Goal: Task Accomplishment & Management: Use online tool/utility

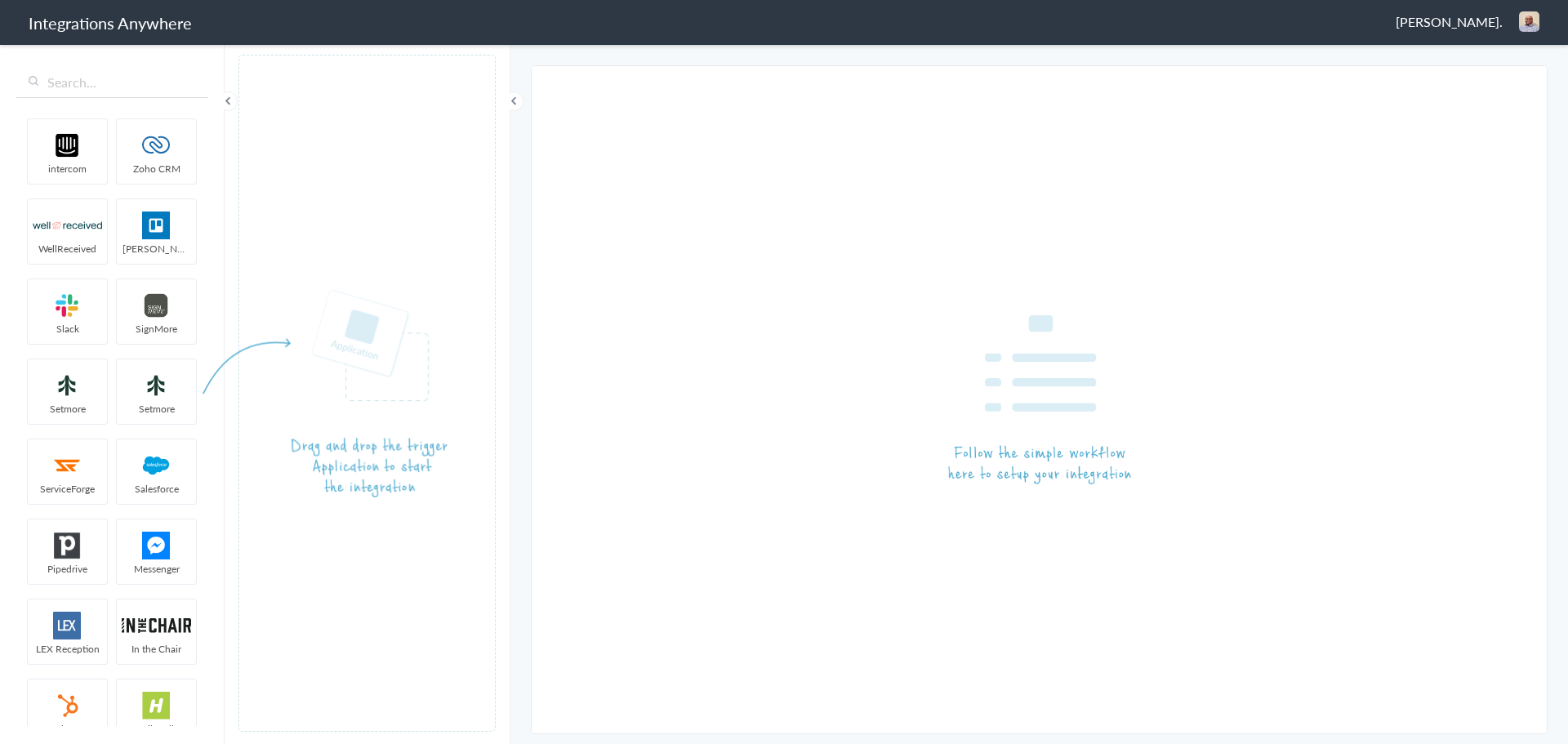
click at [1471, 21] on span "[PERSON_NAME]." at bounding box center [1448, 21] width 107 height 18
click at [1504, 81] on li "Dashboard" at bounding box center [1494, 83] width 113 height 24
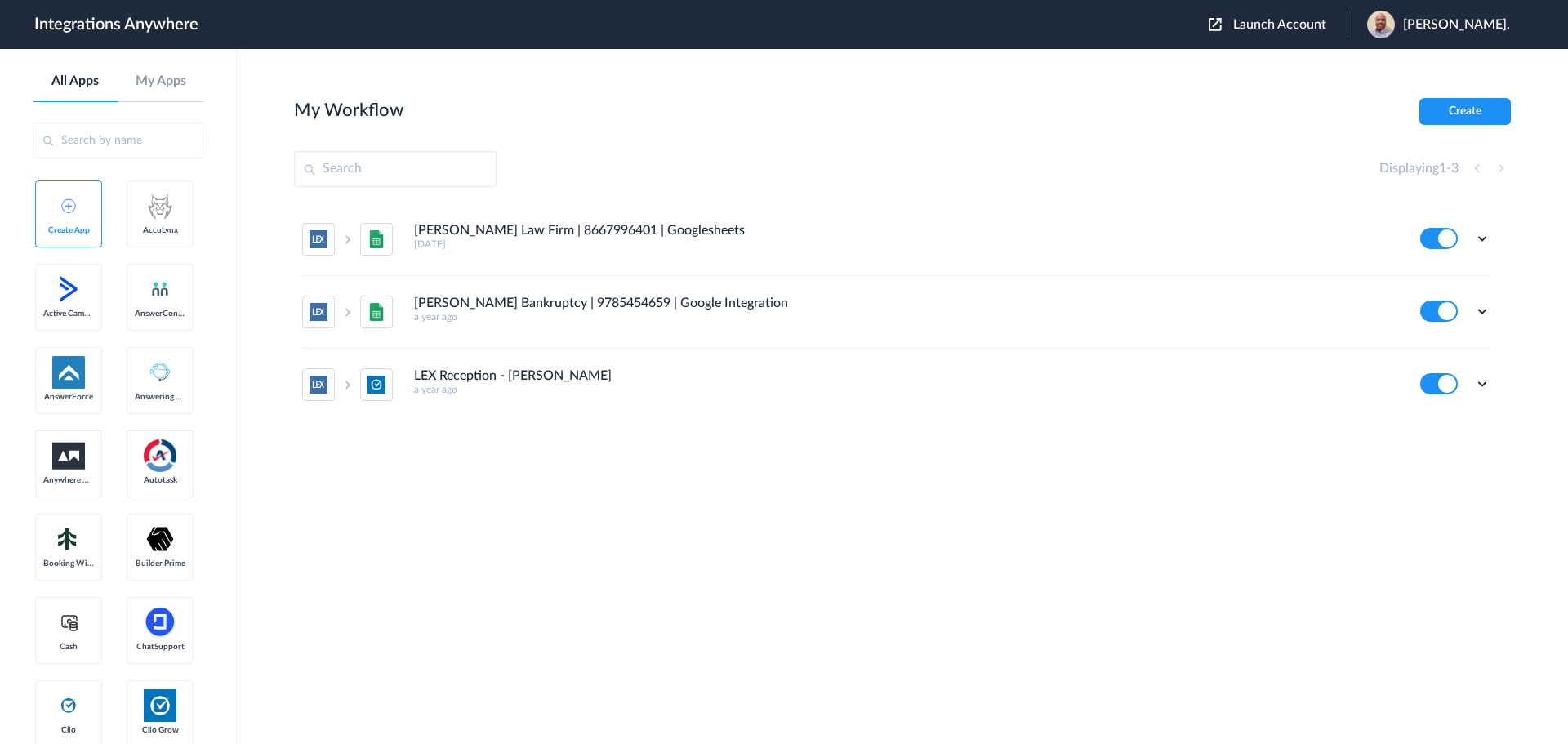
click at [1281, 14] on div "Launch Account Patrick Asukujnr. My Account Logout" at bounding box center [1367, 24] width 318 height 28
click at [1281, 18] on span "Launch Account" at bounding box center [1279, 25] width 93 height 14
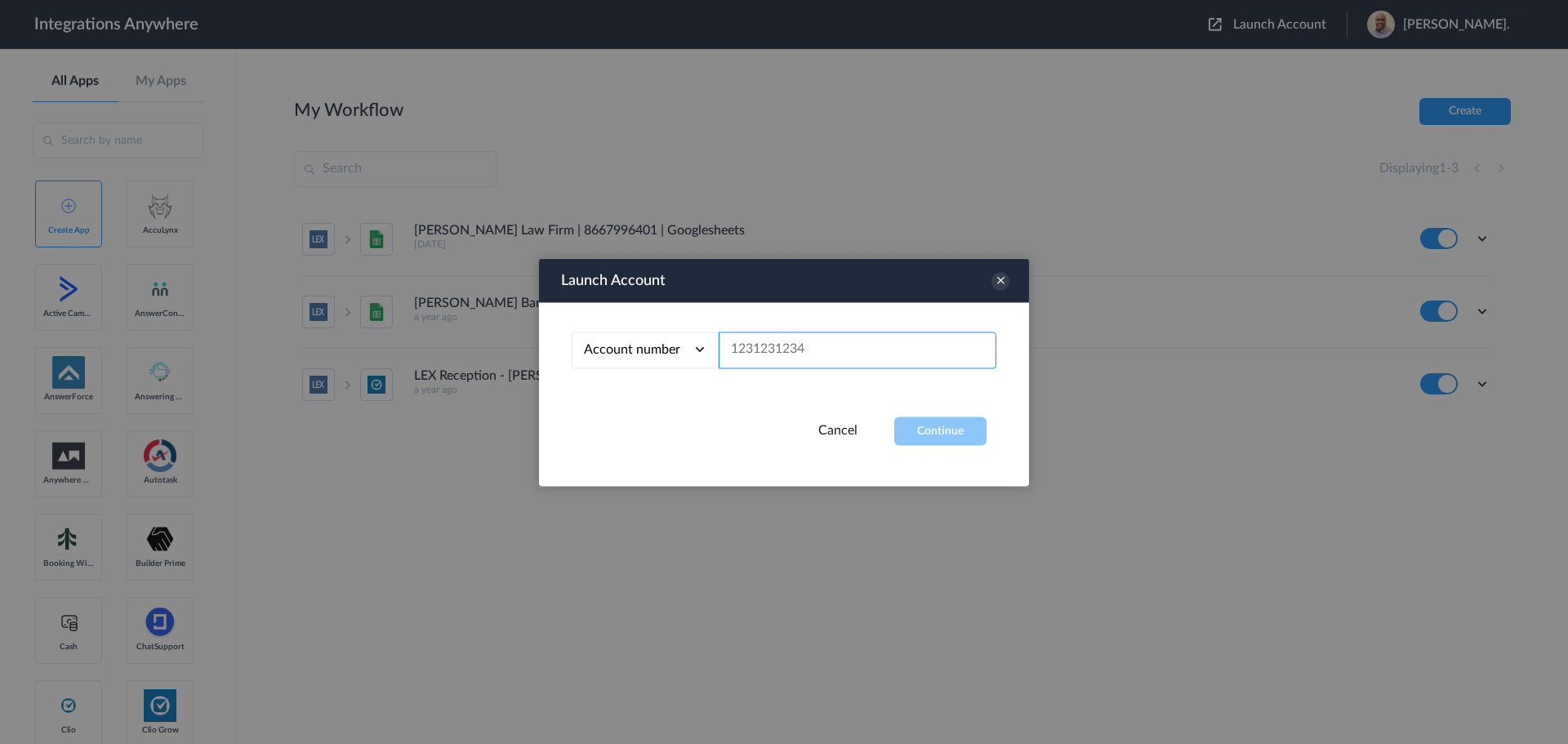
click at [762, 338] on input "text" at bounding box center [857, 350] width 277 height 37
paste input "3474166668"
click at [947, 428] on button "Continue" at bounding box center [940, 431] width 93 height 29
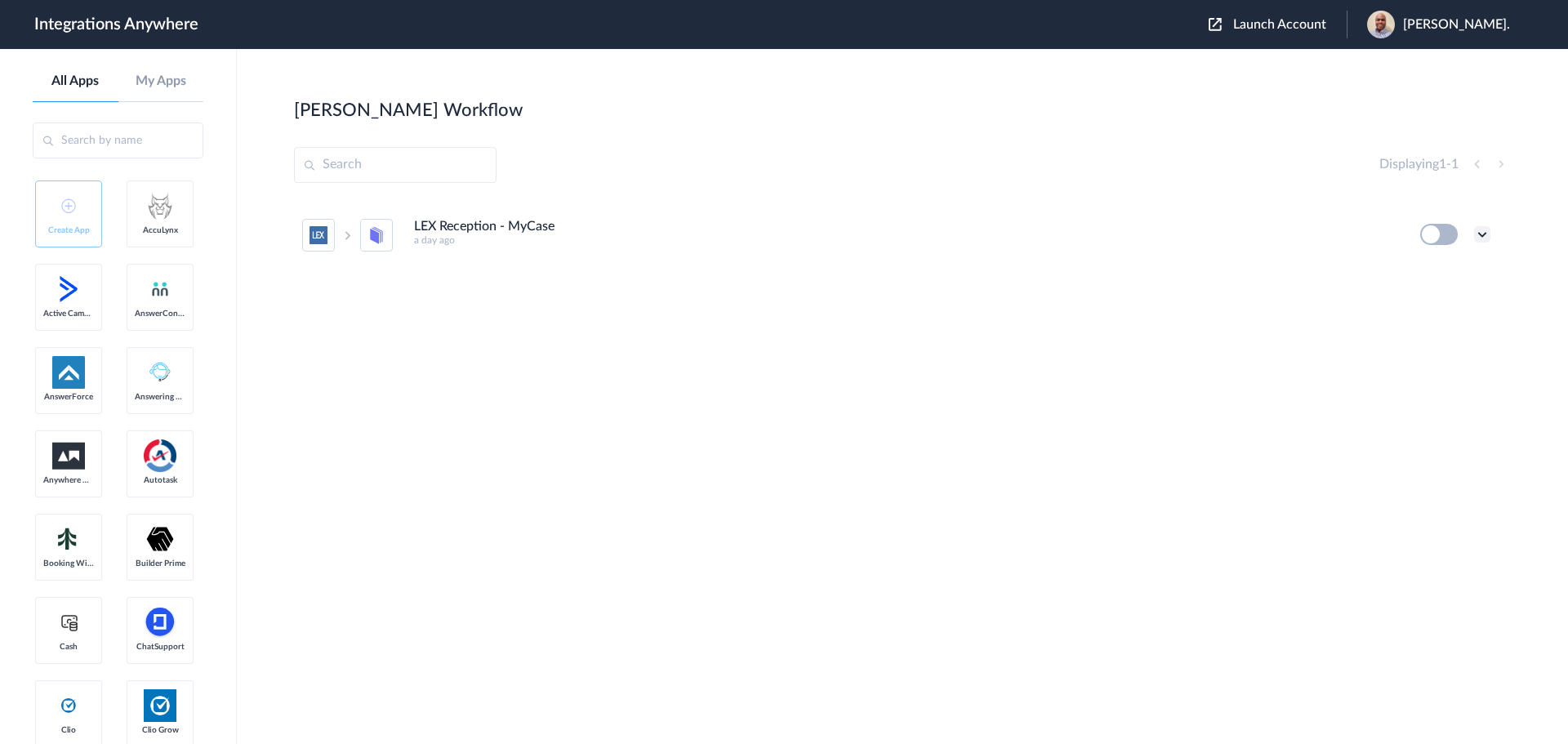
click at [1485, 234] on icon at bounding box center [1482, 234] width 16 height 16
click at [1440, 279] on li "Edit" at bounding box center [1438, 272] width 106 height 30
click at [1300, 29] on span "Launch Account" at bounding box center [1279, 25] width 93 height 14
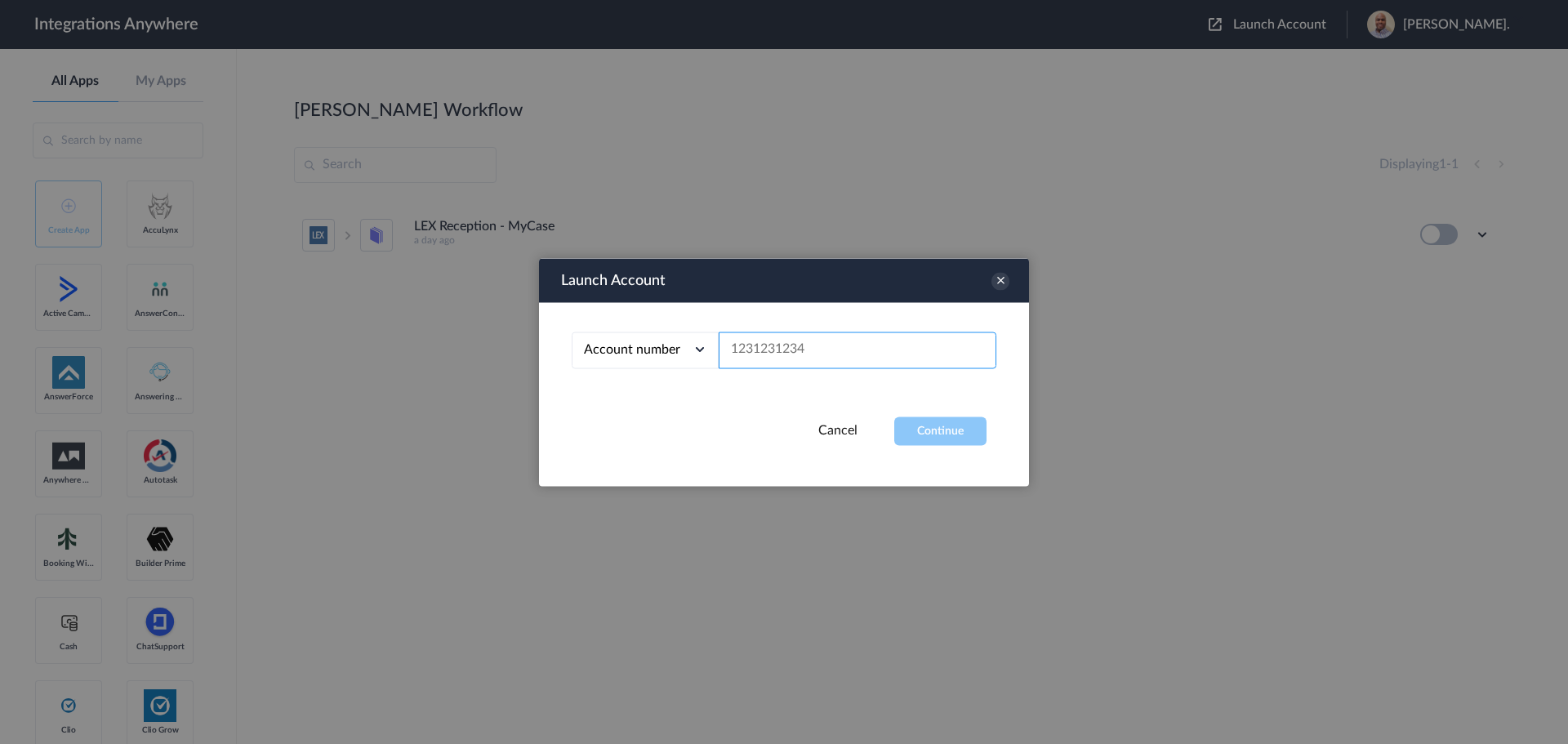
paste input "New Client"
type input "New Client"
drag, startPoint x: 819, startPoint y: 335, endPoint x: 653, endPoint y: 360, distance: 167.9
click at [653, 360] on div "Account number Account number Email address New Client" at bounding box center [784, 350] width 424 height 37
paste input "3474166668"
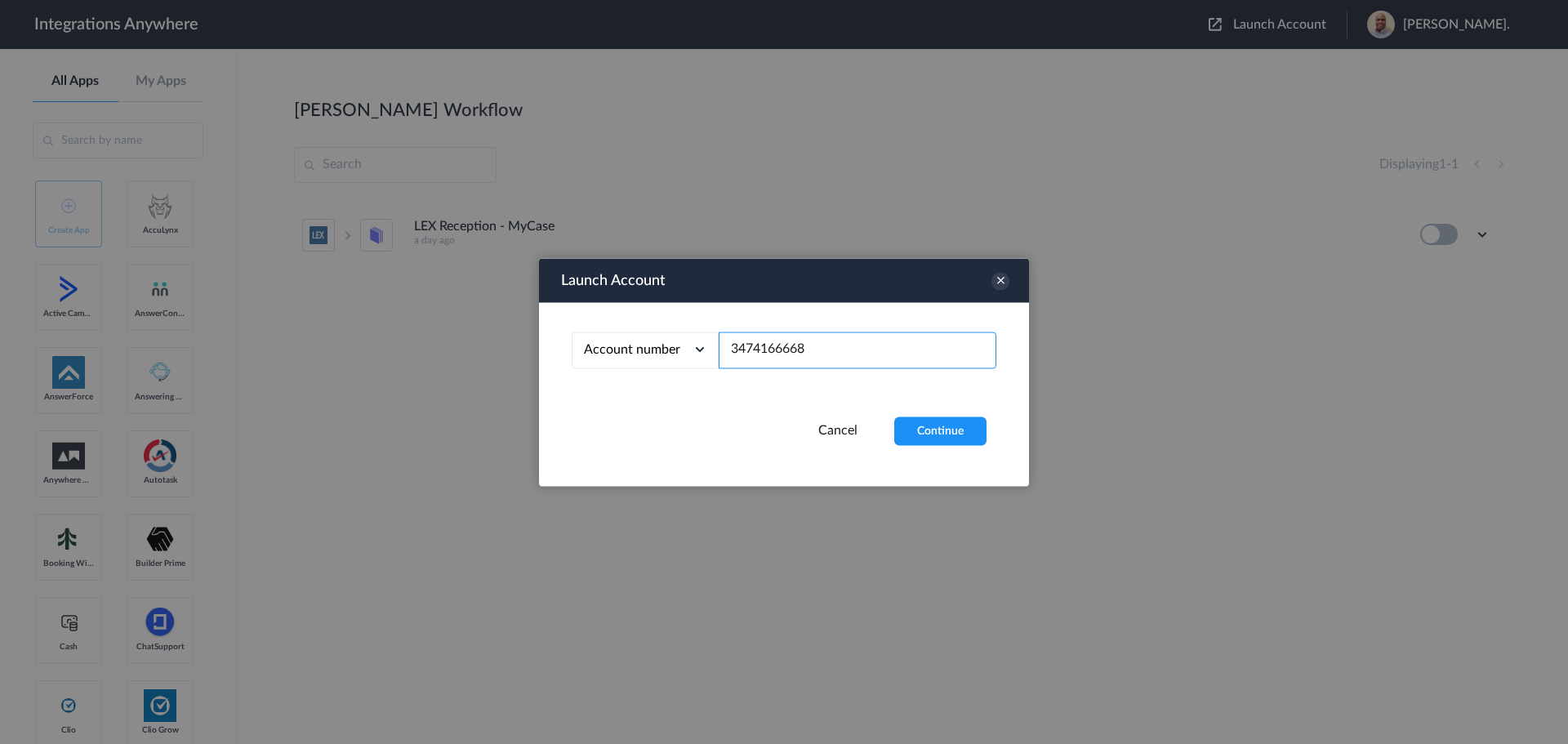
type input "3474166668"
drag, startPoint x: 644, startPoint y: 455, endPoint x: 1005, endPoint y: 454, distance: 361.0
click at [652, 456] on div "Launch Account Account number Account number Email address 3474166668 Cancel Co…" at bounding box center [784, 372] width 490 height 228
click at [936, 434] on button "Continue" at bounding box center [940, 431] width 93 height 29
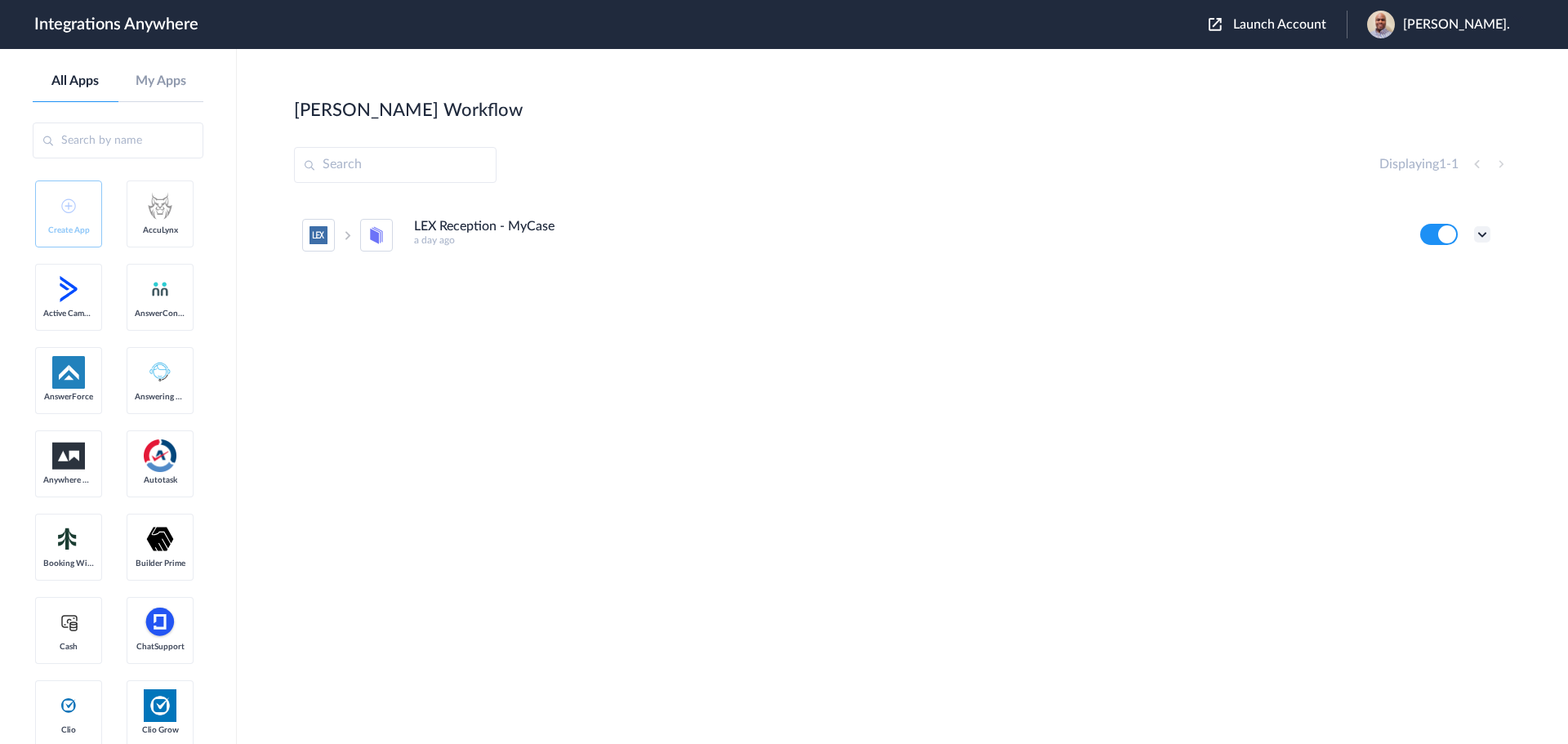
click at [1485, 232] on icon at bounding box center [1482, 234] width 16 height 16
click at [1458, 305] on link "Task history" at bounding box center [1435, 302] width 78 height 12
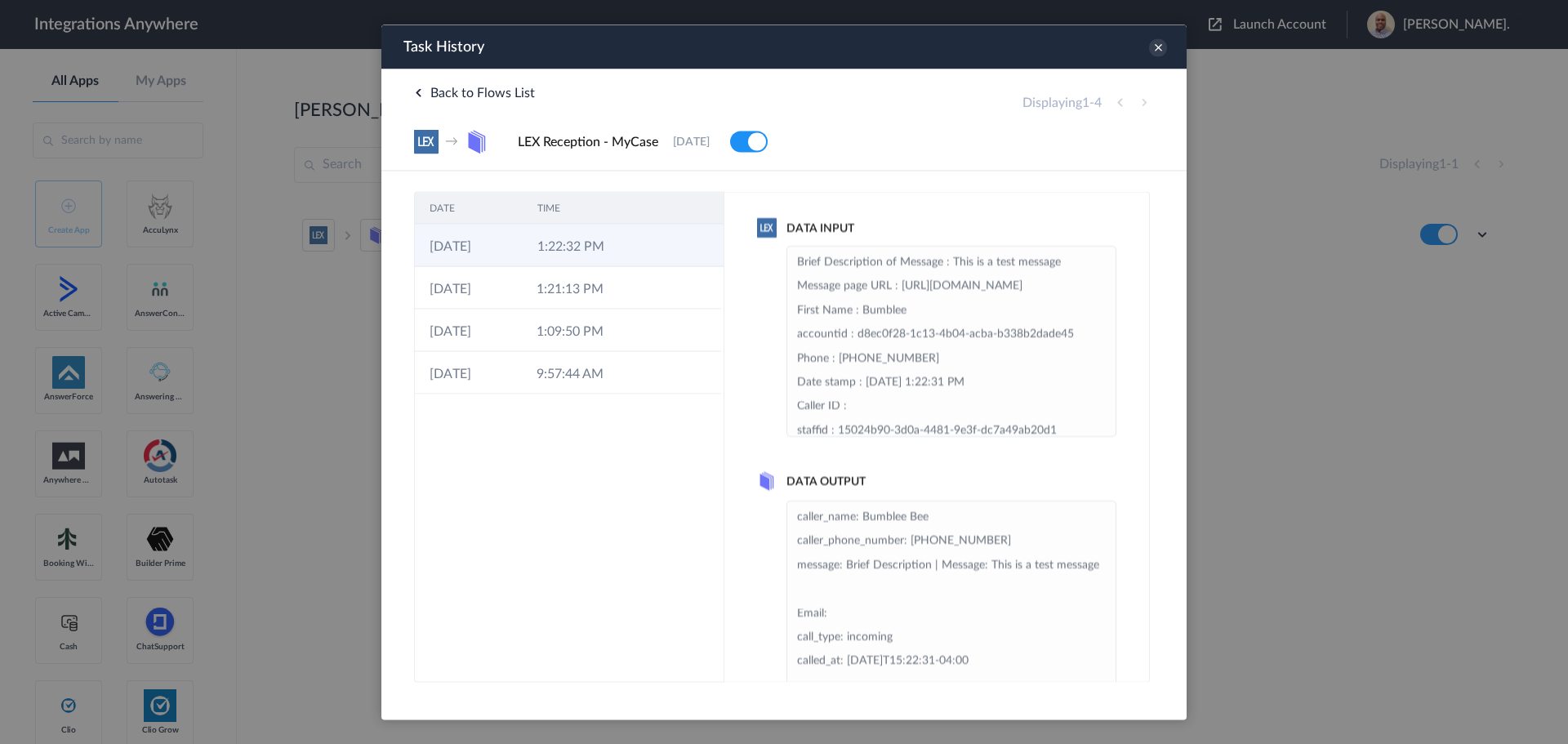
click at [499, 245] on td "03-10-2025" at bounding box center [469, 245] width 108 height 43
click at [1153, 48] on icon at bounding box center [1157, 47] width 18 height 18
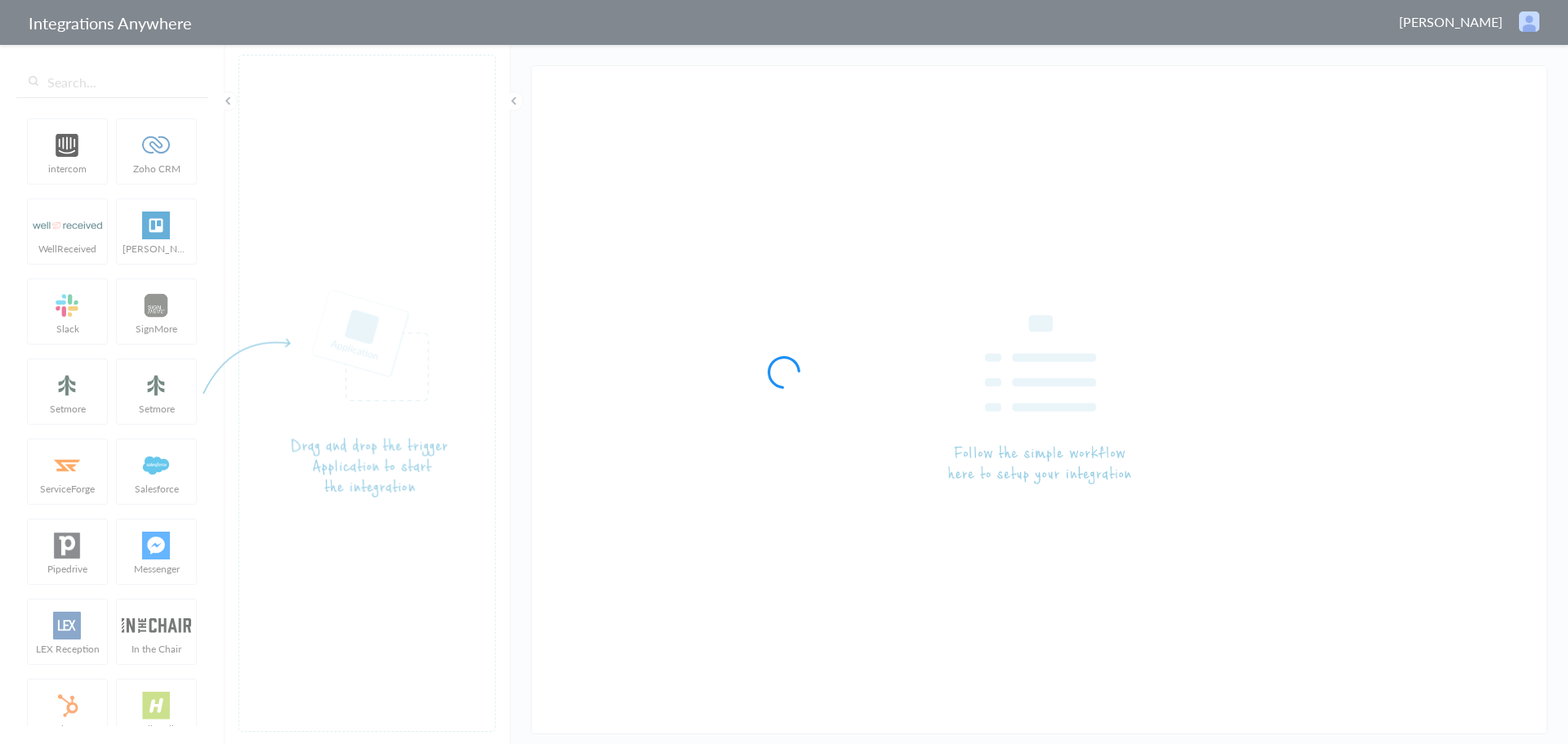
type input "LEX Reception - MyCase"
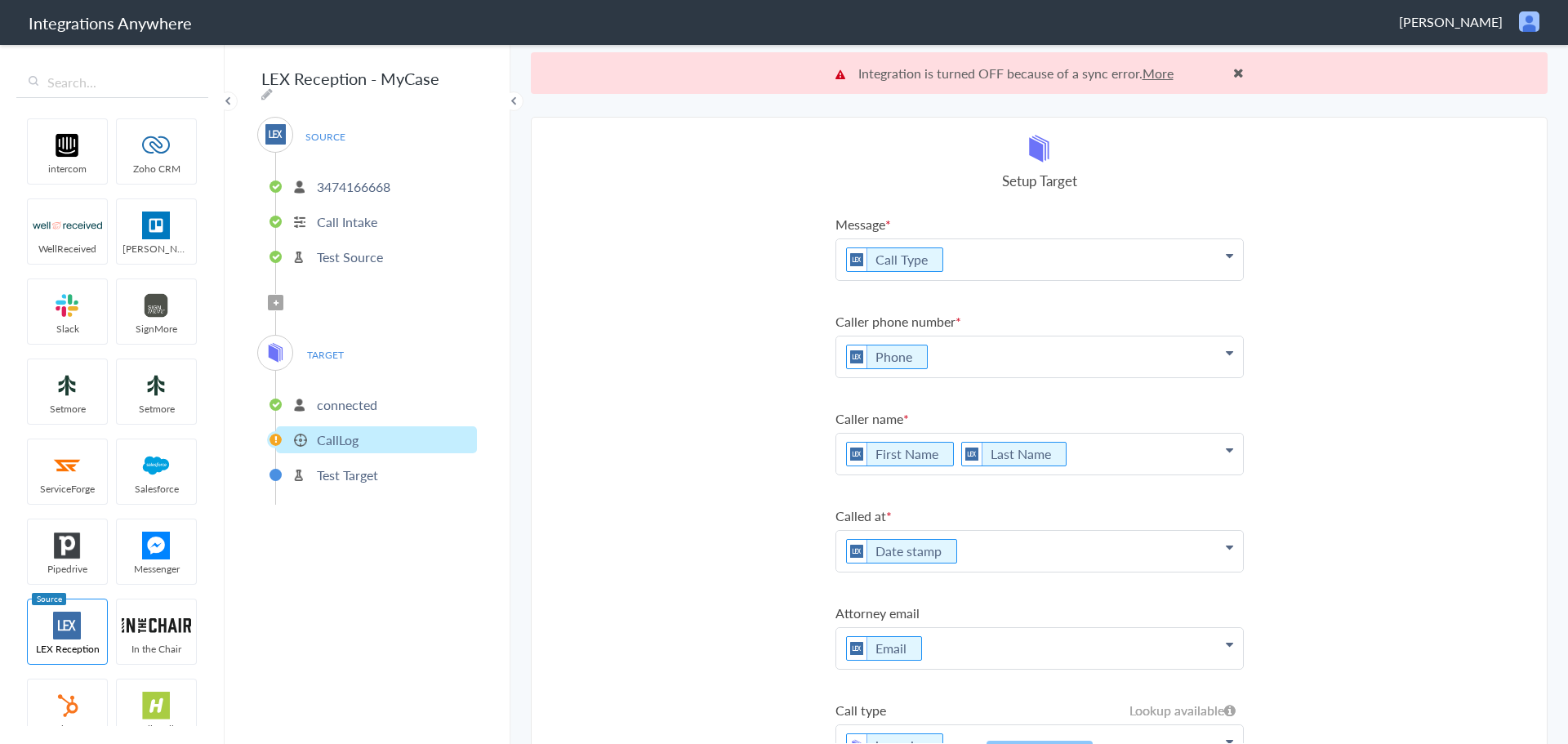
click at [351, 184] on p "3474166668" at bounding box center [354, 186] width 73 height 18
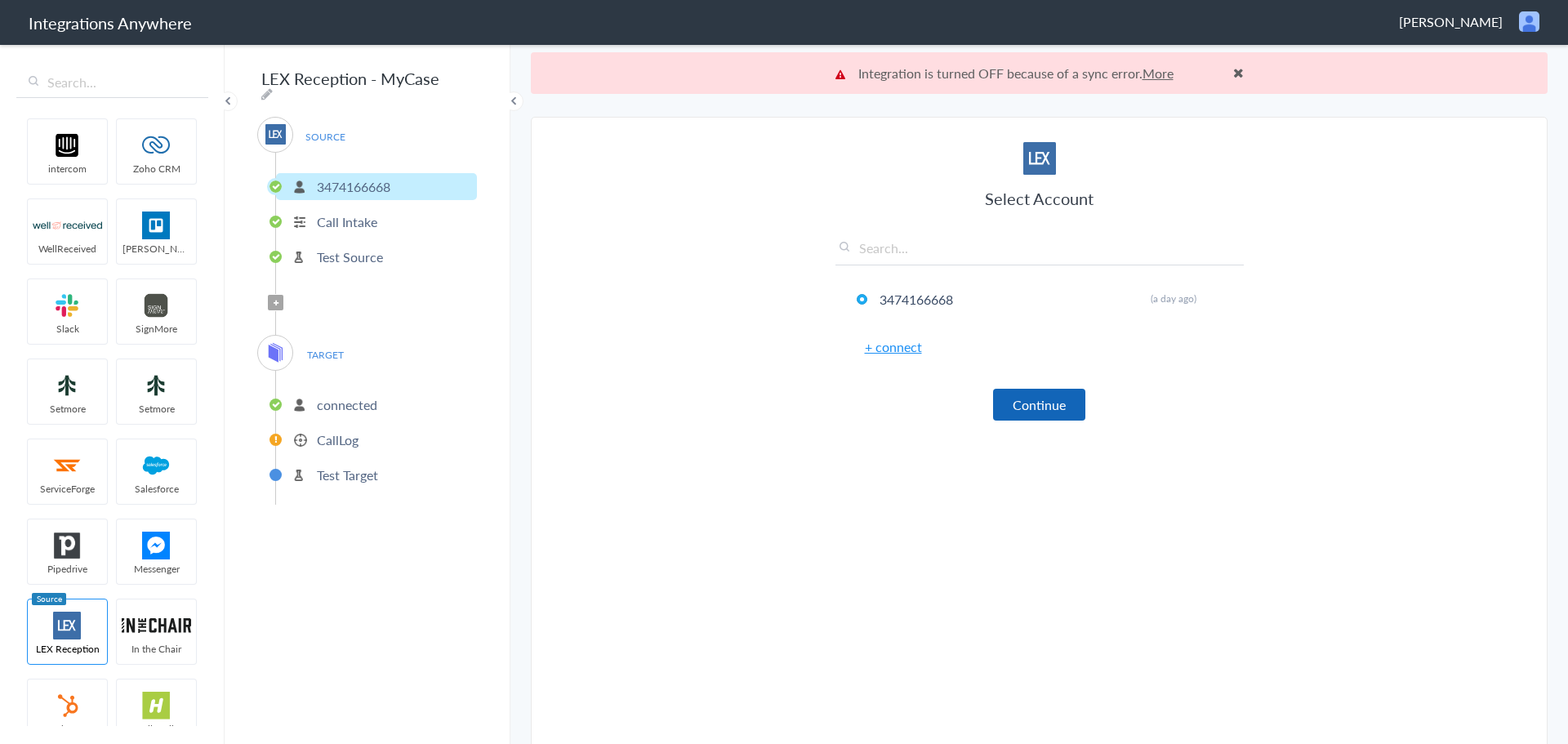
click at [1010, 402] on button "Continue" at bounding box center [1040, 404] width 93 height 32
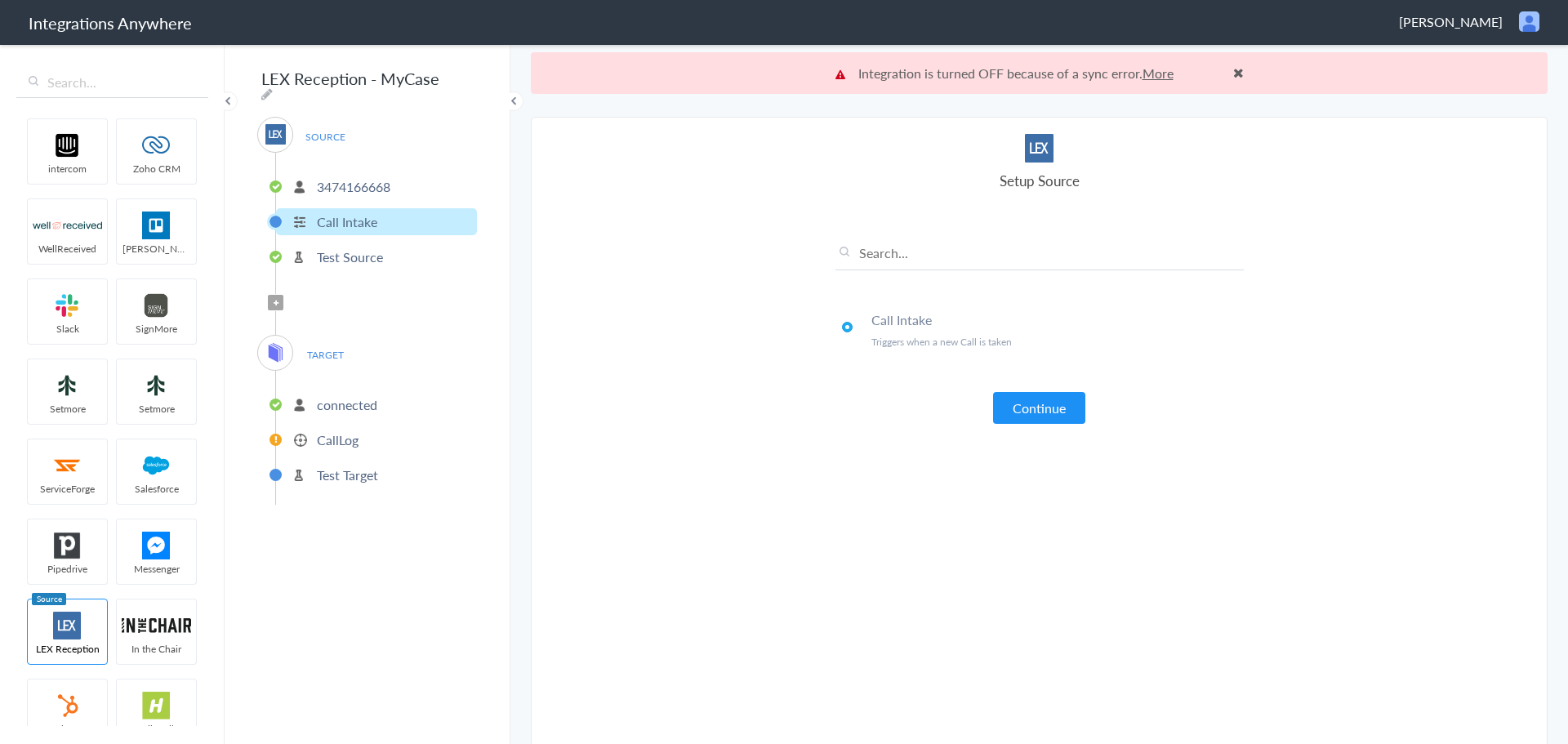
click at [1015, 387] on ul "Call Intake Triggers when a new Call is taken" at bounding box center [1040, 343] width 409 height 90
click at [1015, 398] on button "Continue" at bounding box center [1040, 408] width 93 height 32
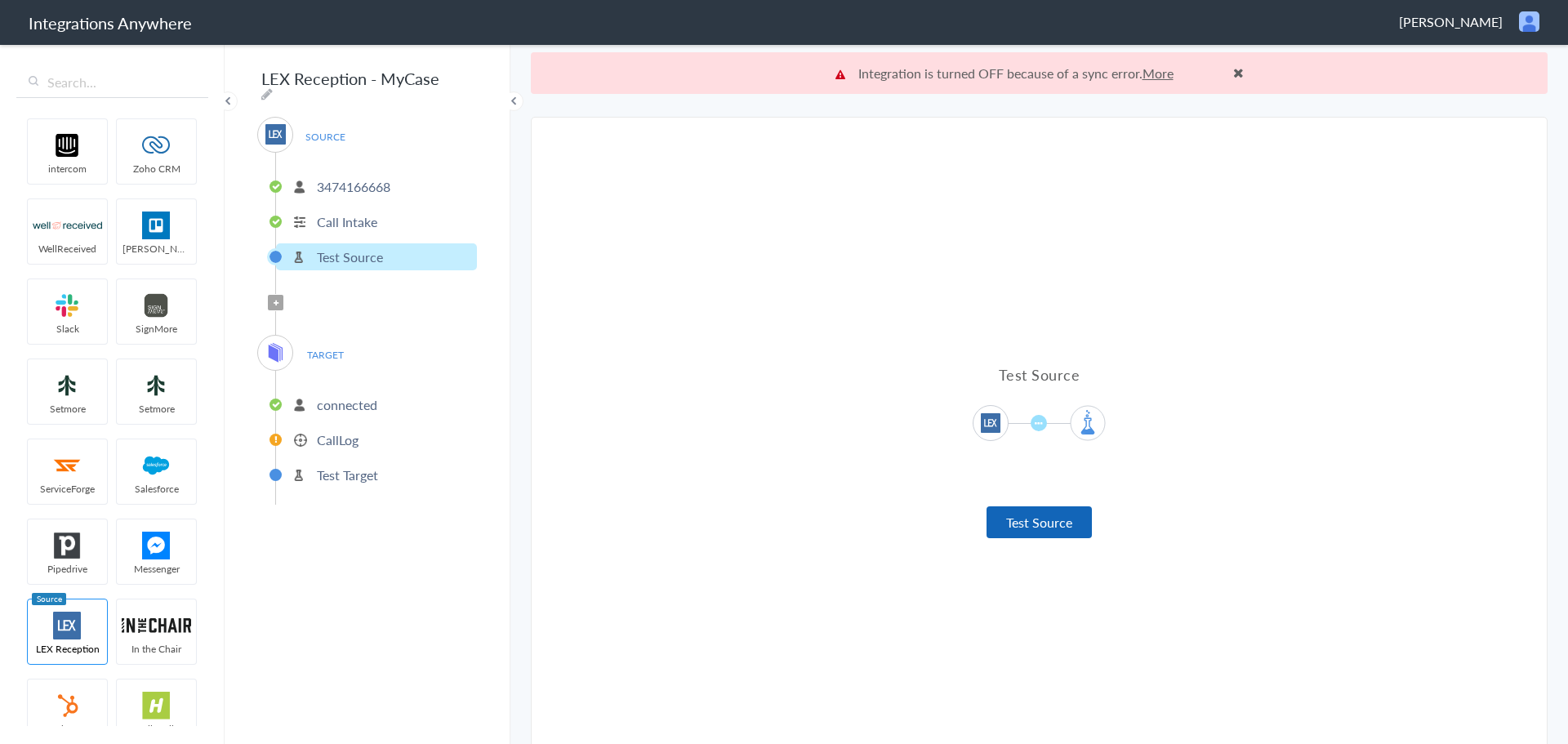
click at [1053, 518] on button "Test Source" at bounding box center [1039, 522] width 105 height 32
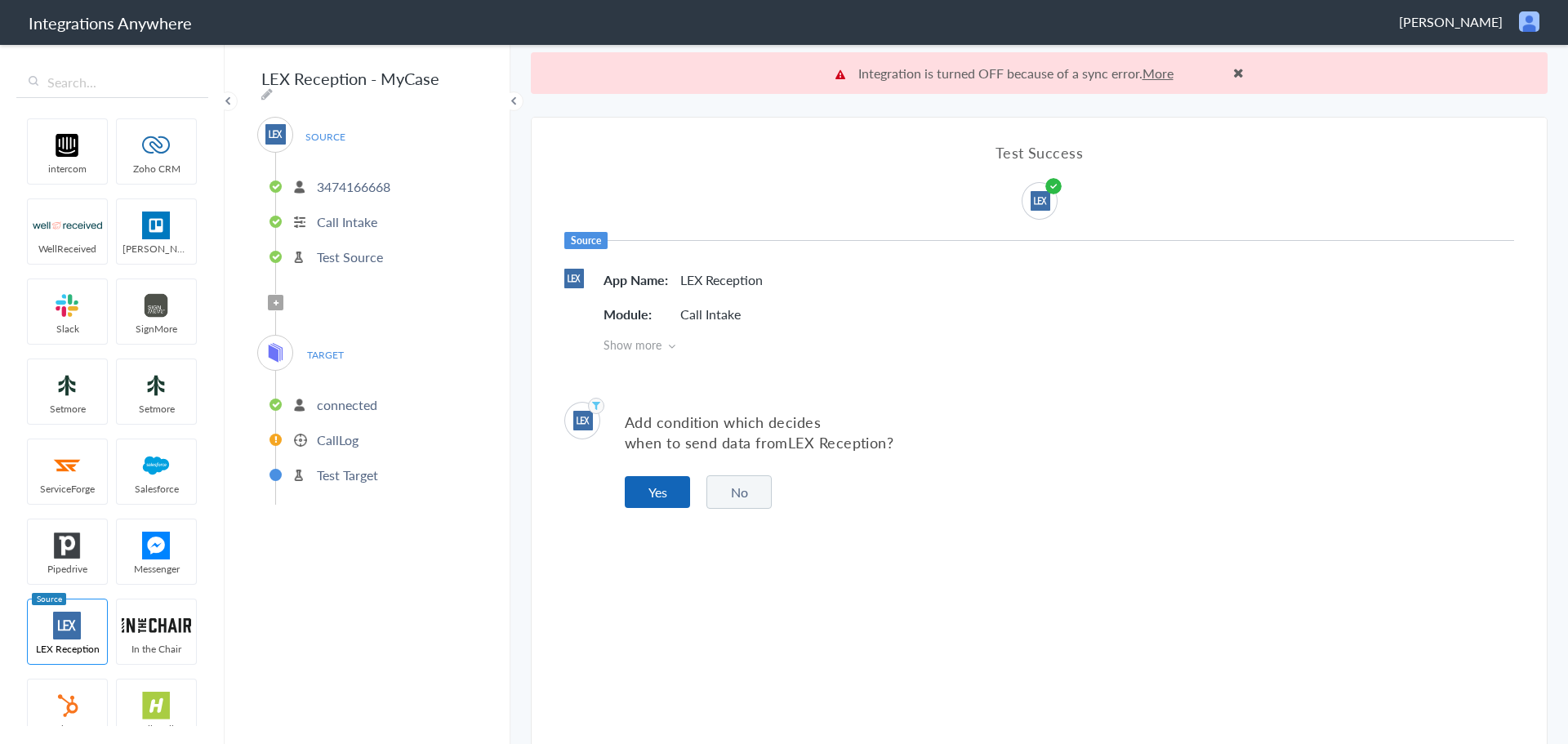
click at [679, 489] on button "Yes" at bounding box center [658, 492] width 66 height 32
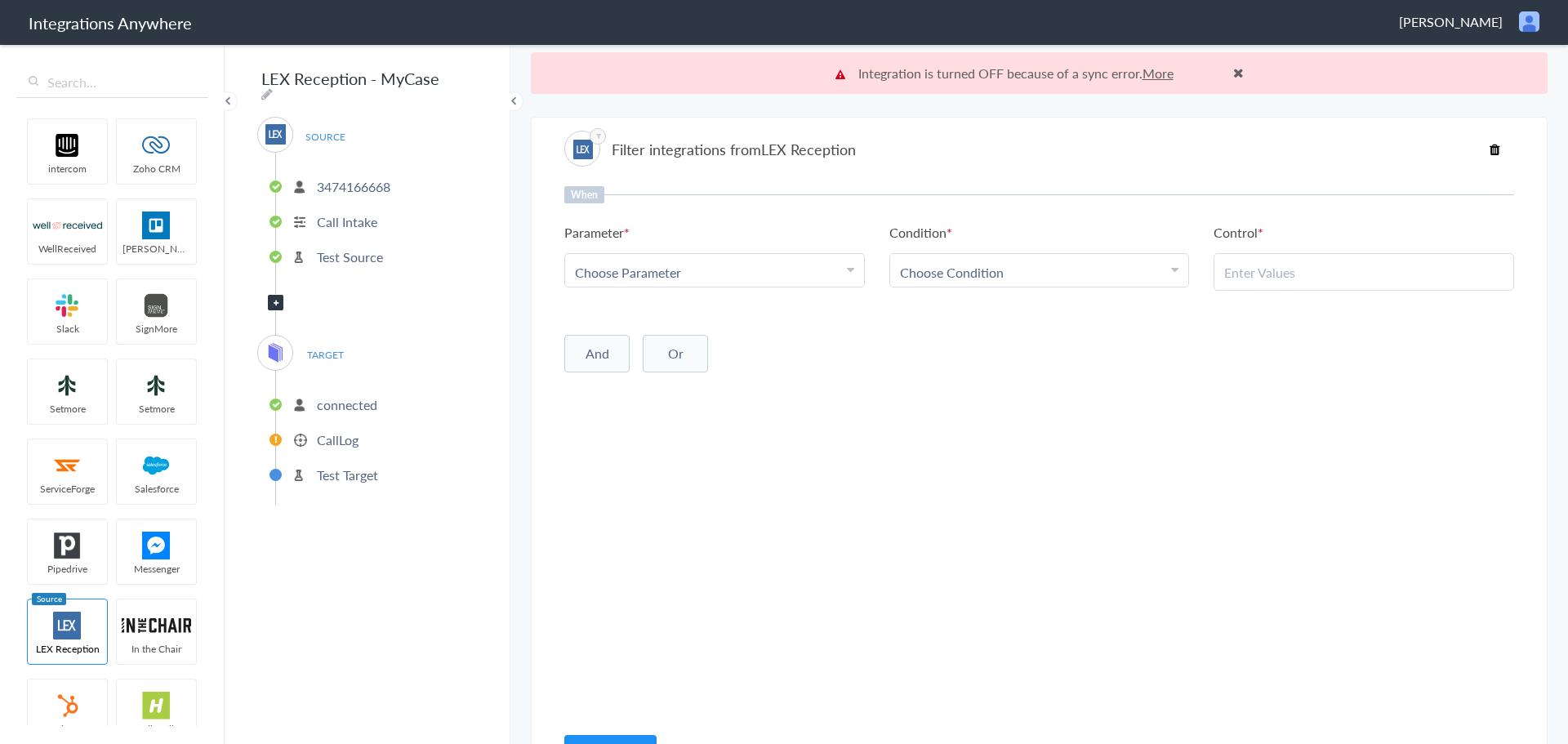
click at [773, 268] on div "Choose Parameter" at bounding box center [714, 272] width 279 height 18
click at [663, 327] on input "text" at bounding box center [714, 317] width 299 height 35
type input "call c"
click at [716, 358] on link "Call Closing Note" at bounding box center [714, 353] width 299 height 35
click at [981, 286] on link "Choose Condition" at bounding box center [1039, 271] width 299 height 33
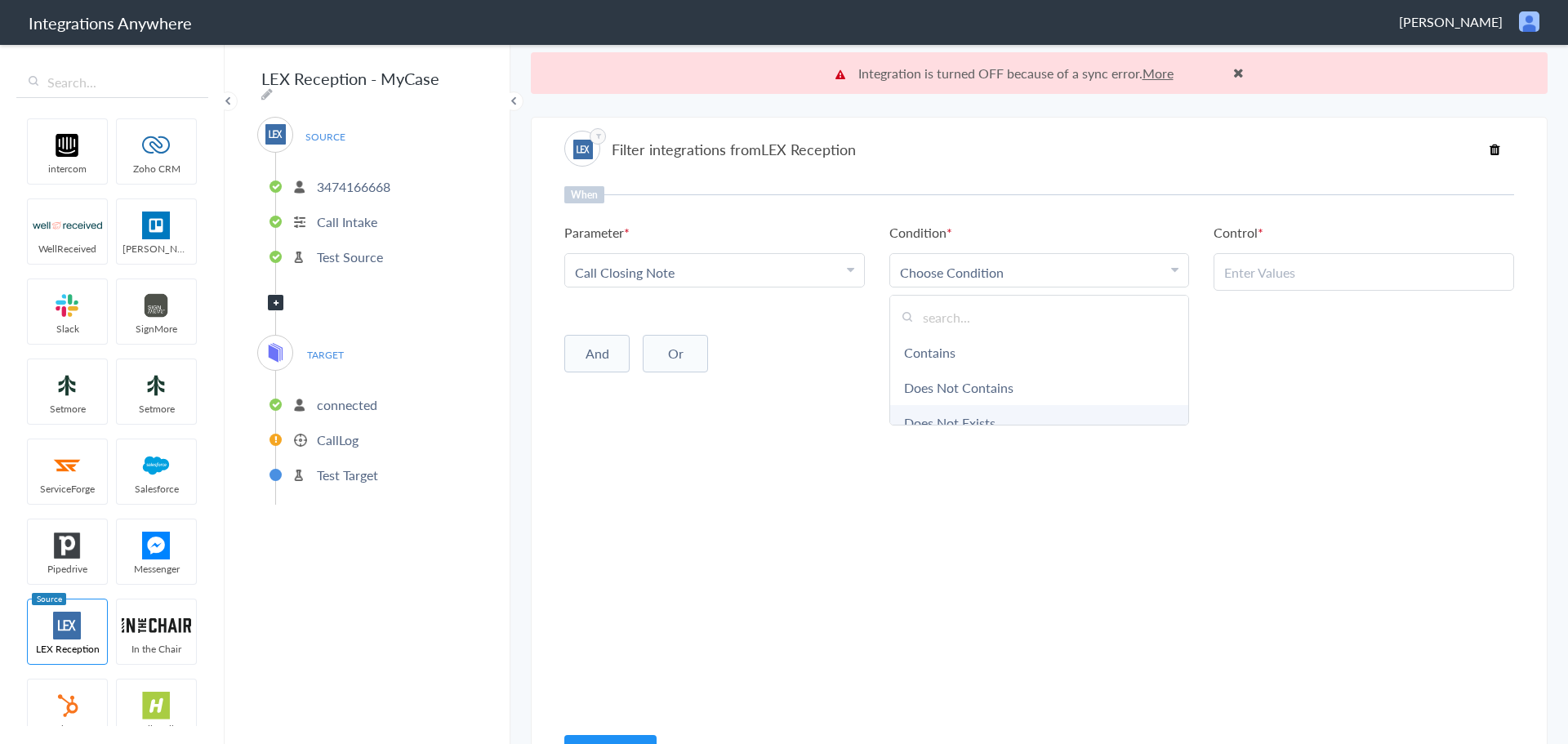
click at [973, 416] on link "Does Not Exists" at bounding box center [1039, 422] width 299 height 35
click at [592, 346] on button "And" at bounding box center [597, 350] width 66 height 38
click at [690, 381] on div "Choose Parameter" at bounding box center [714, 384] width 279 height 18
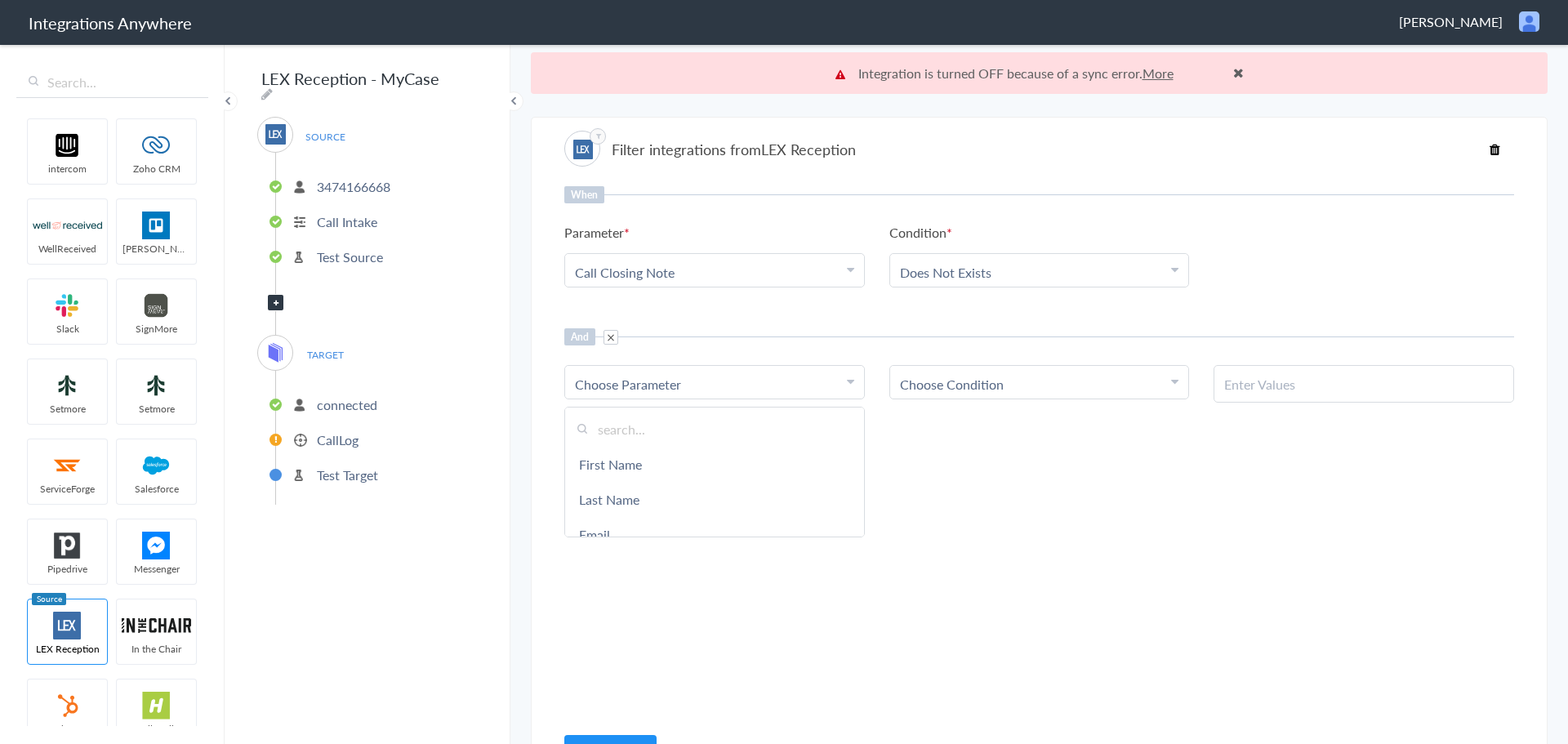
click at [648, 432] on input "text" at bounding box center [714, 429] width 299 height 35
type input "call type"
click at [614, 466] on link "Call Type" at bounding box center [714, 464] width 299 height 35
click at [1036, 383] on div "Choose Condition" at bounding box center [1039, 384] width 279 height 18
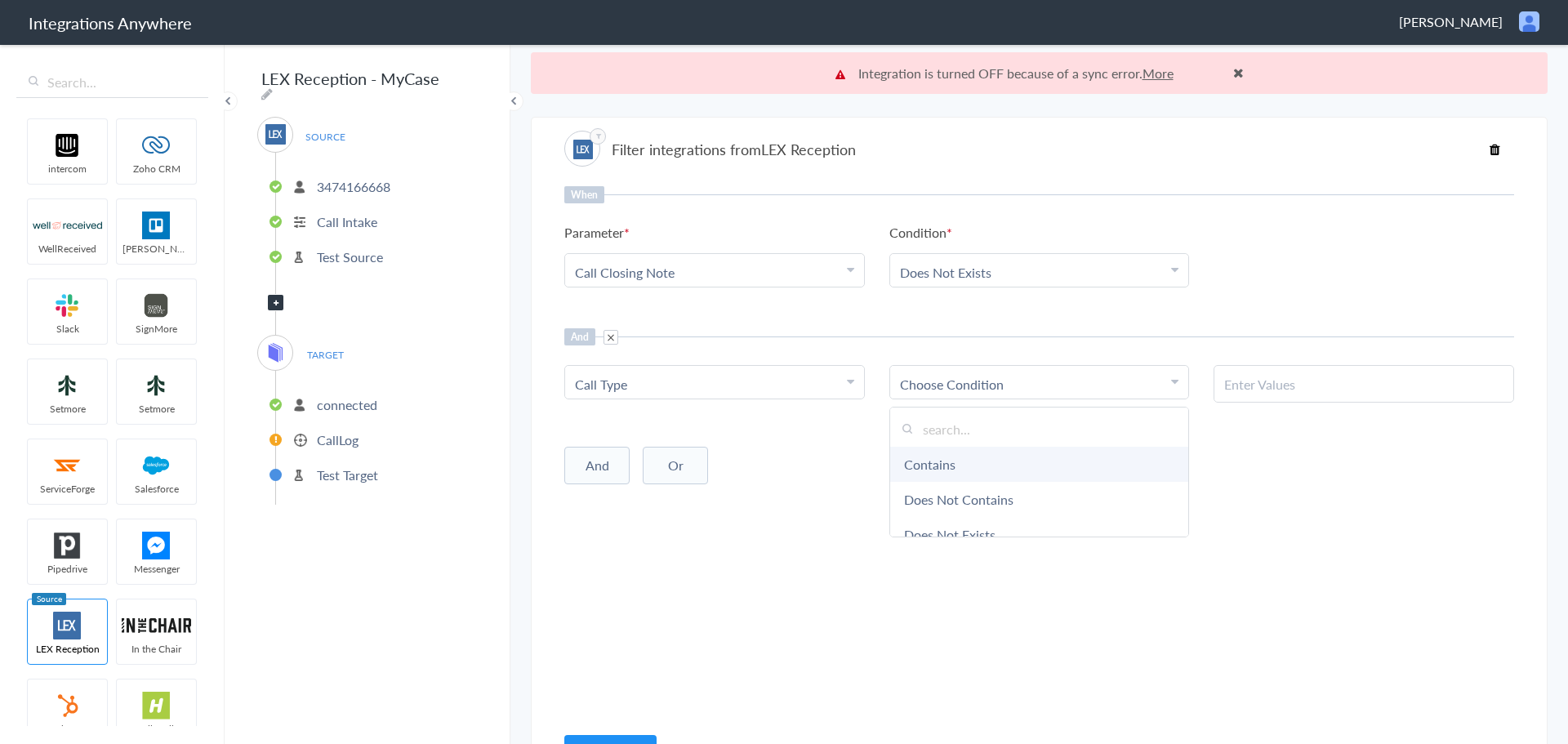
click at [976, 467] on link "Contains" at bounding box center [1039, 464] width 299 height 35
click at [1310, 387] on input "text" at bounding box center [1363, 384] width 279 height 18
paste input "New Client"
type input "New Client"
drag, startPoint x: 1126, startPoint y: 593, endPoint x: 1112, endPoint y: 588, distance: 14.9
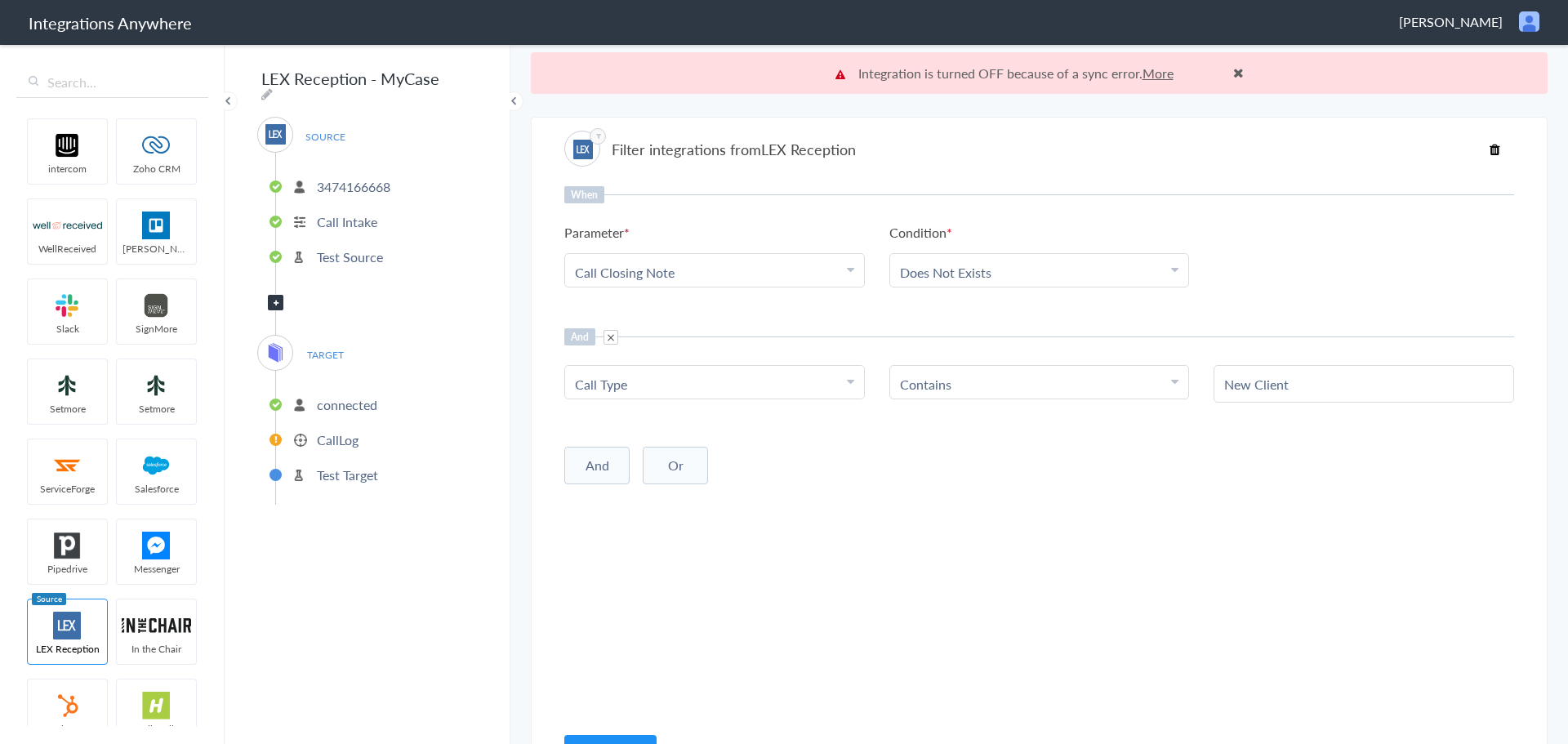
click at [1124, 590] on div "When Parameter Choose Parameter Call Closing Note First Name Last Name Email Ph…" at bounding box center [1039, 454] width 950 height 536
click at [608, 735] on button "Continue" at bounding box center [611, 751] width 93 height 32
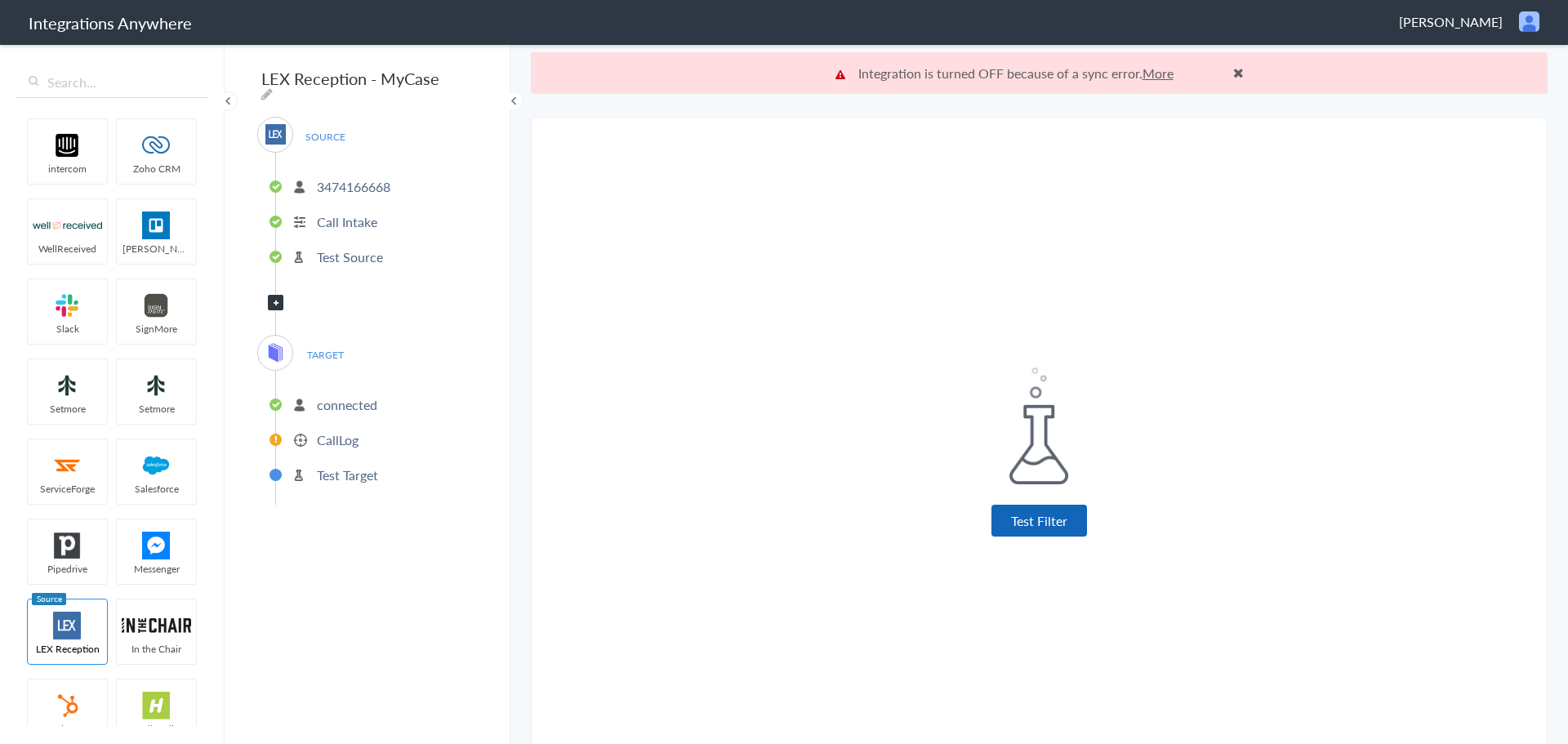
click at [1044, 523] on button "Test Filter" at bounding box center [1039, 520] width 96 height 32
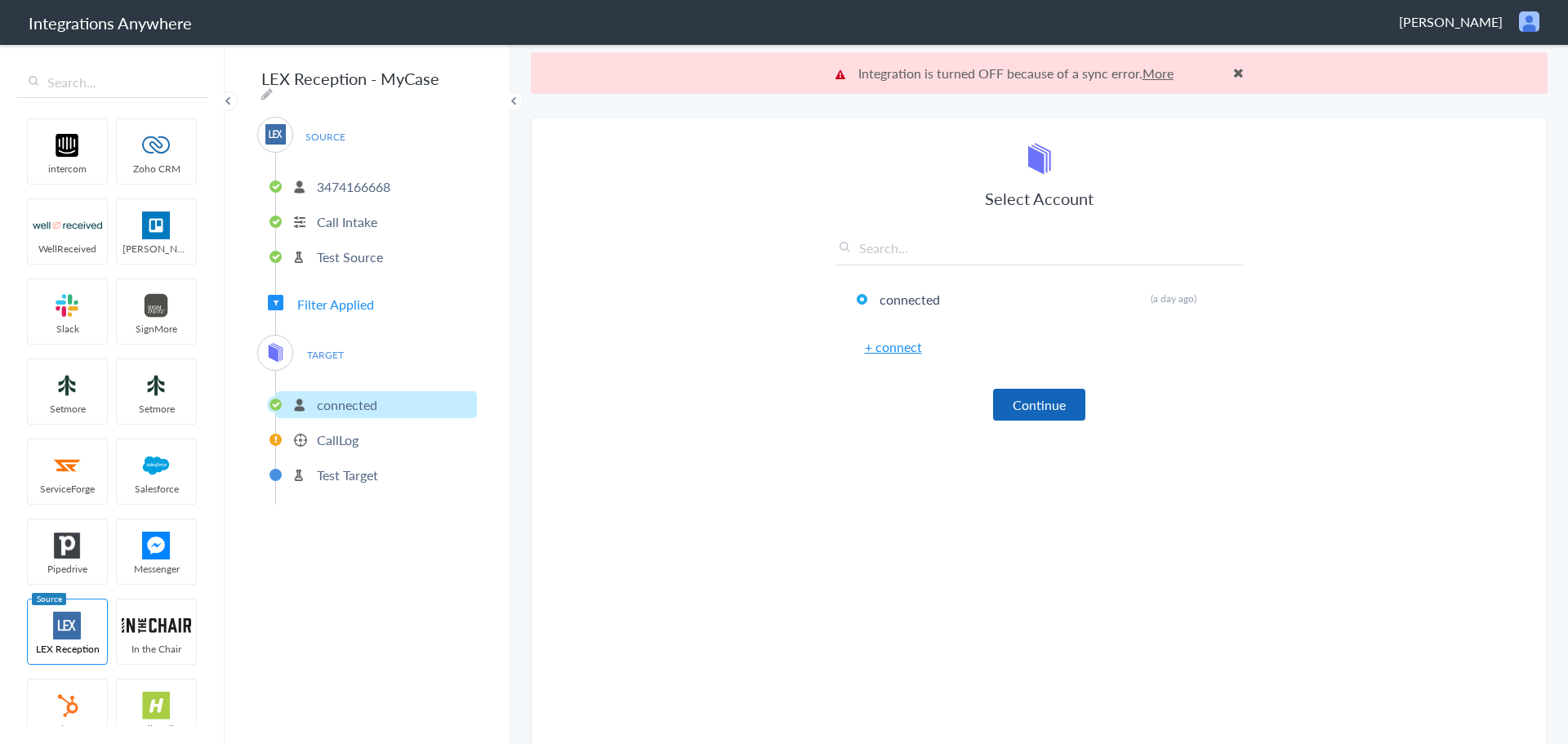
click at [1039, 411] on button "Continue" at bounding box center [1040, 404] width 93 height 32
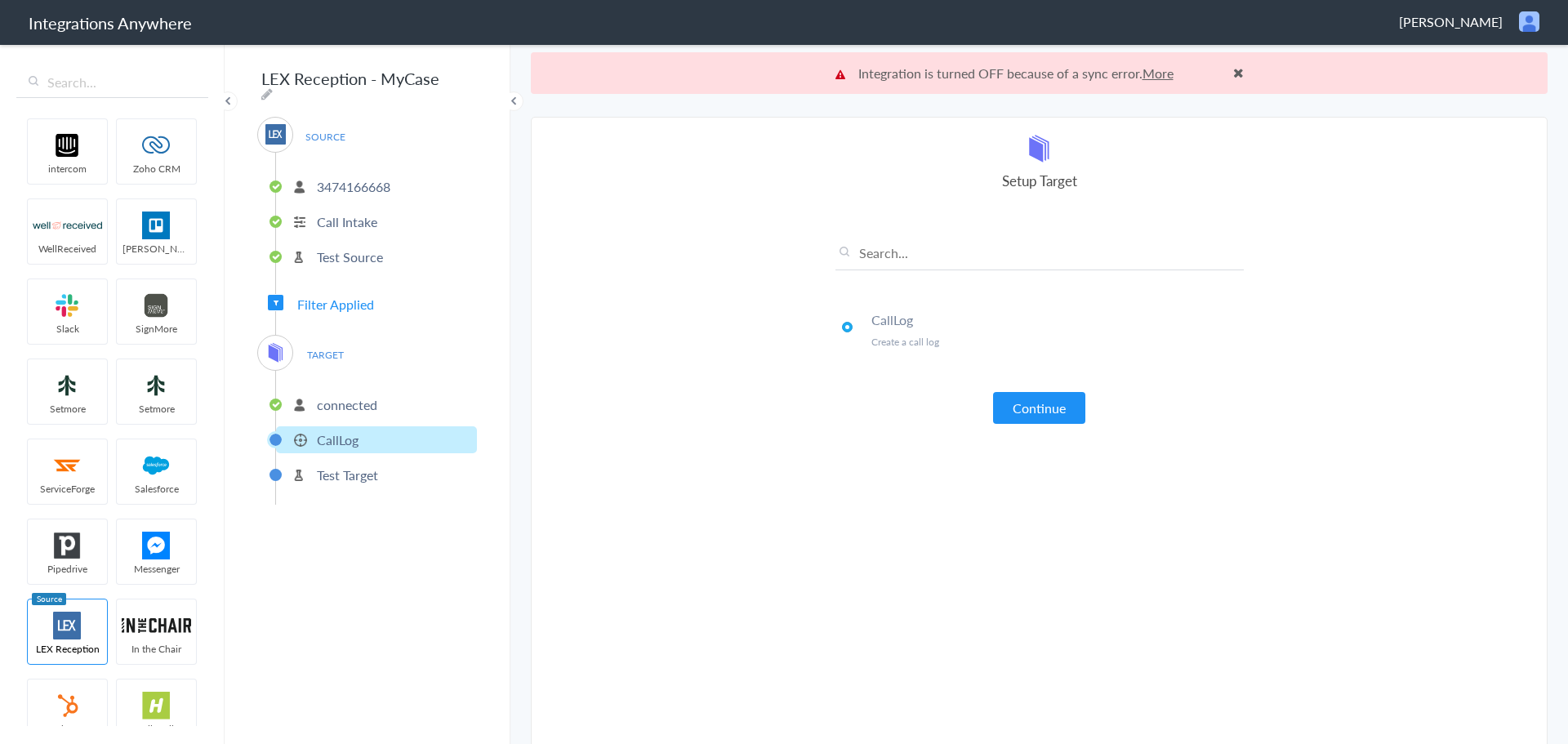
click at [338, 396] on p "connected" at bounding box center [347, 404] width 61 height 18
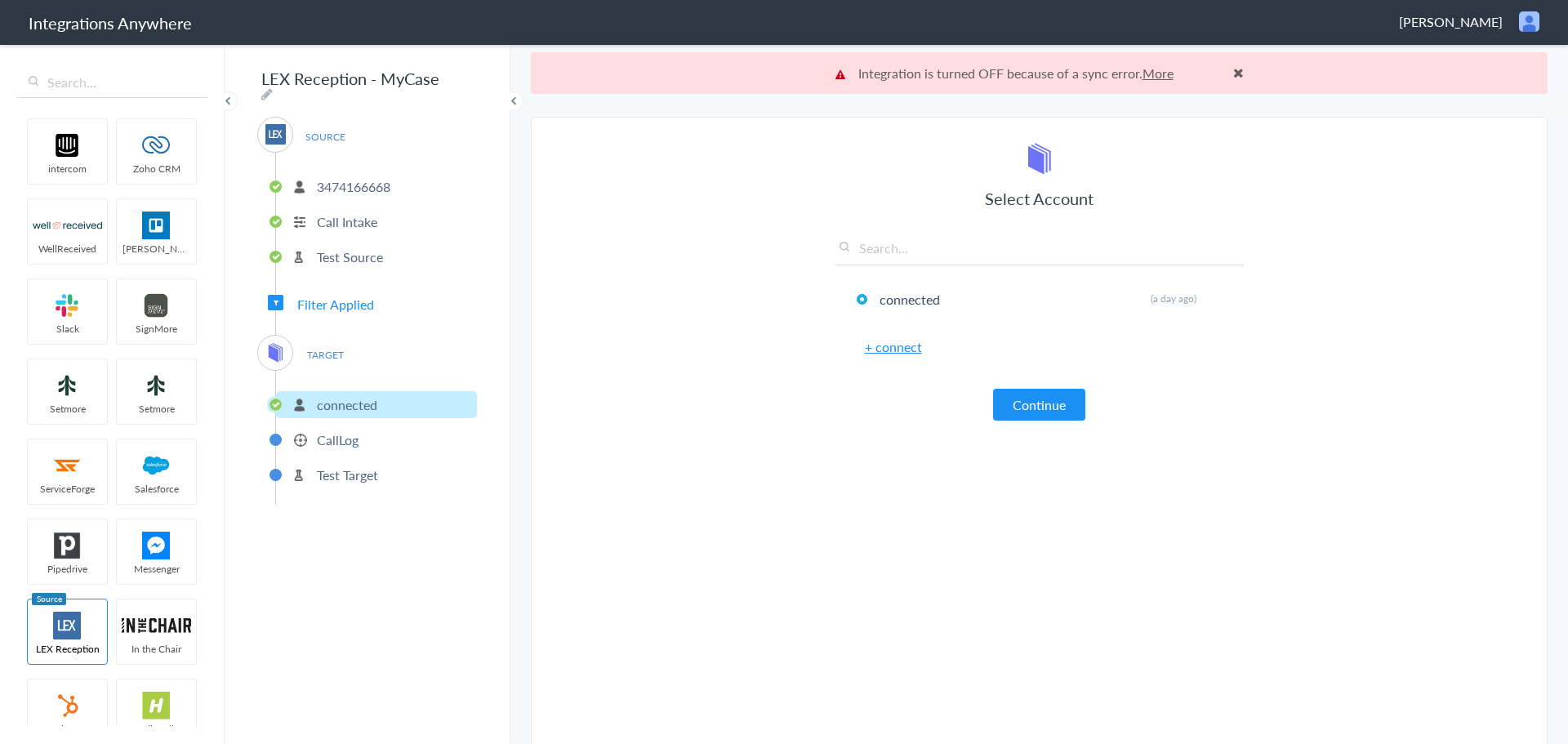
click at [347, 434] on p "CallLog" at bounding box center [337, 439] width 42 height 18
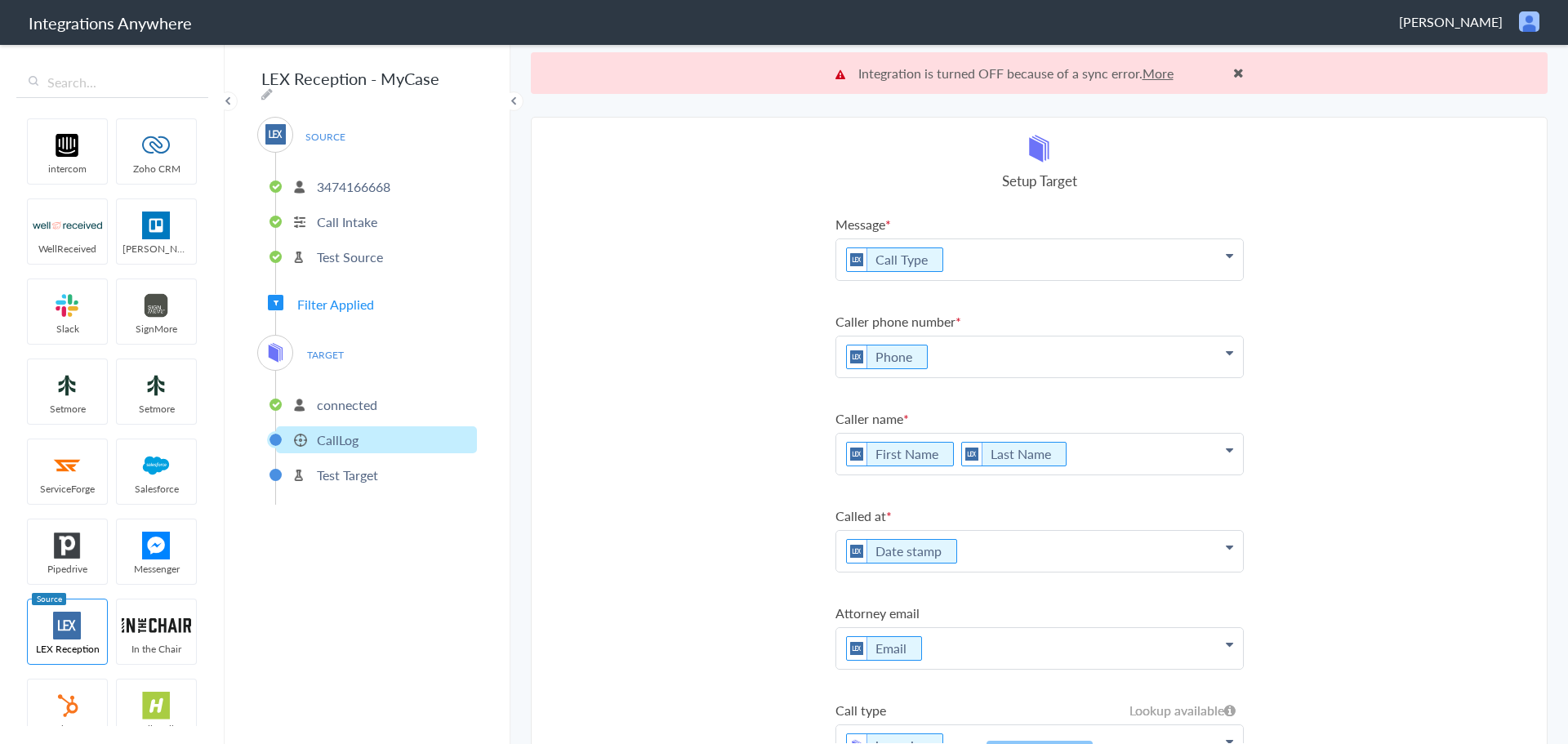
click at [967, 254] on p "Call Type" at bounding box center [1039, 260] width 407 height 41
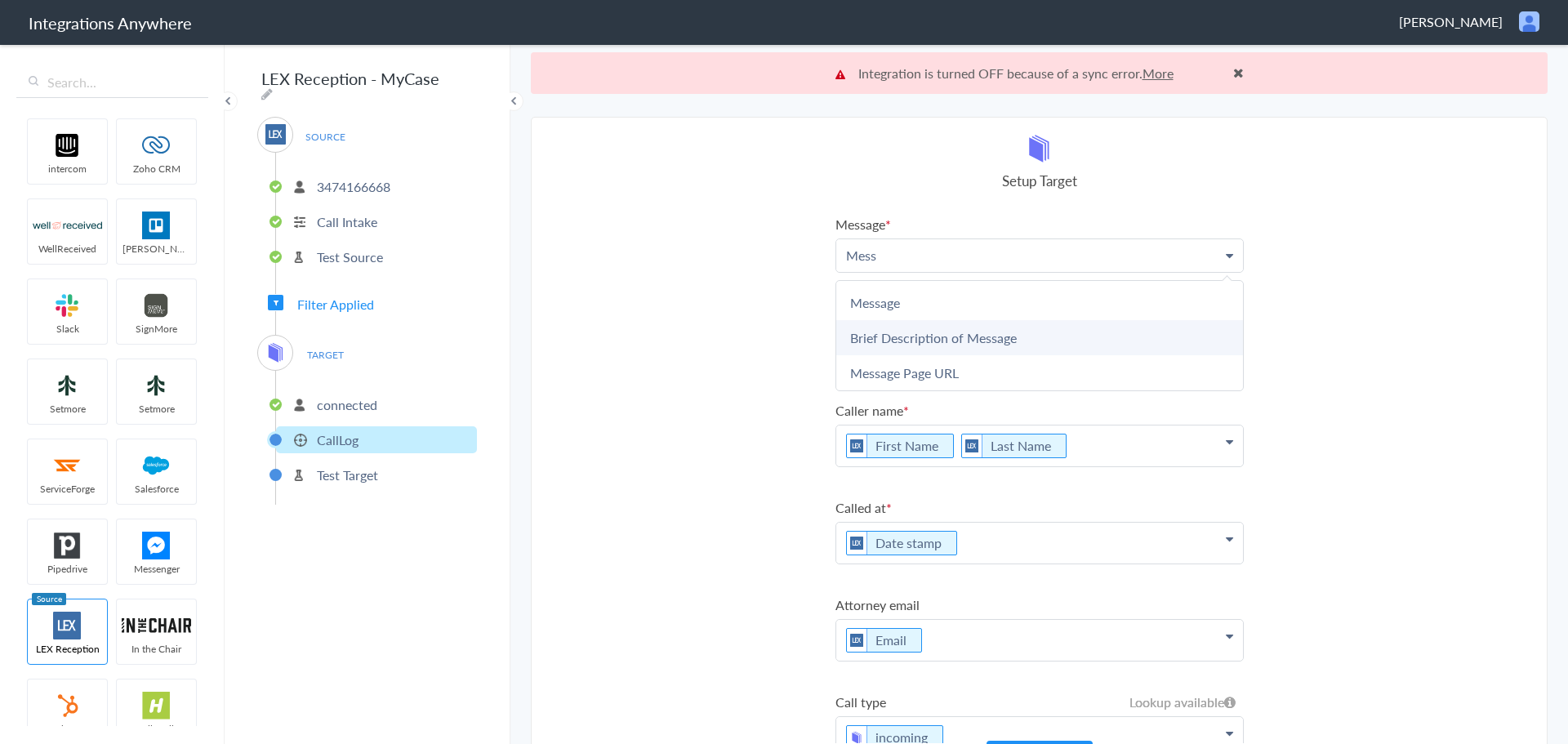
click at [904, 337] on link "Brief Description of Message" at bounding box center [1039, 337] width 407 height 35
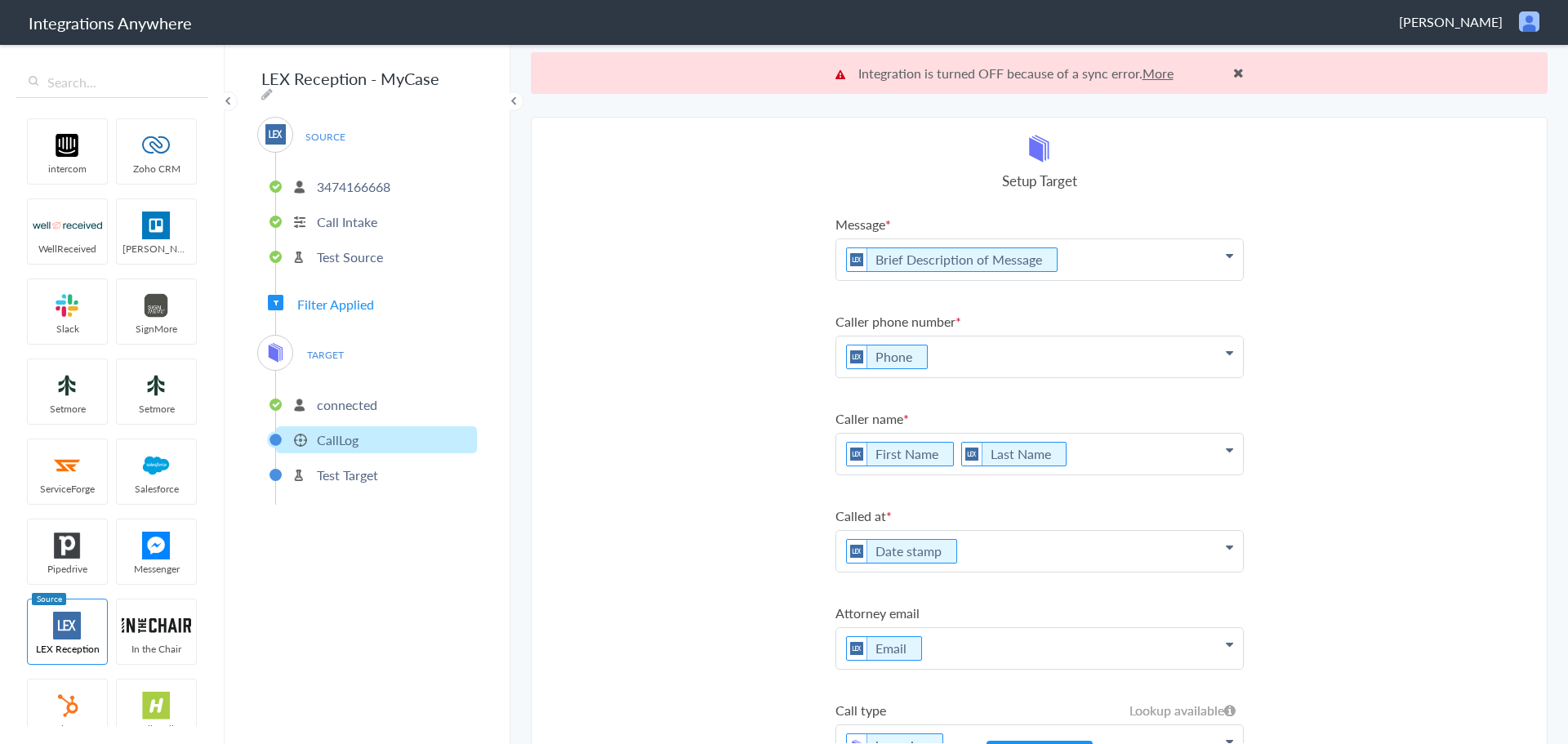
click at [1107, 261] on p "Brief Description of Message" at bounding box center [1039, 260] width 407 height 41
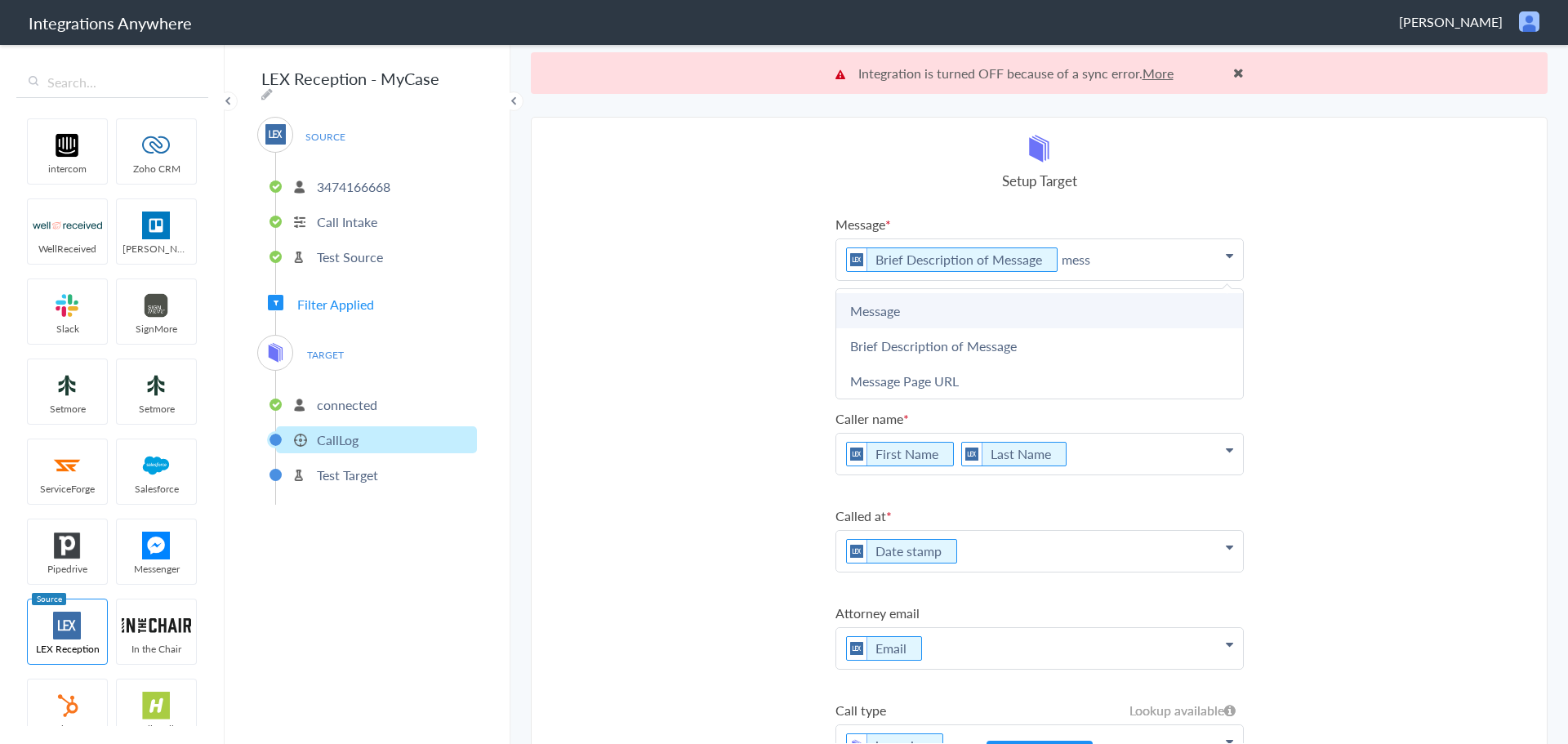
click at [961, 314] on link "Message" at bounding box center [1039, 310] width 407 height 35
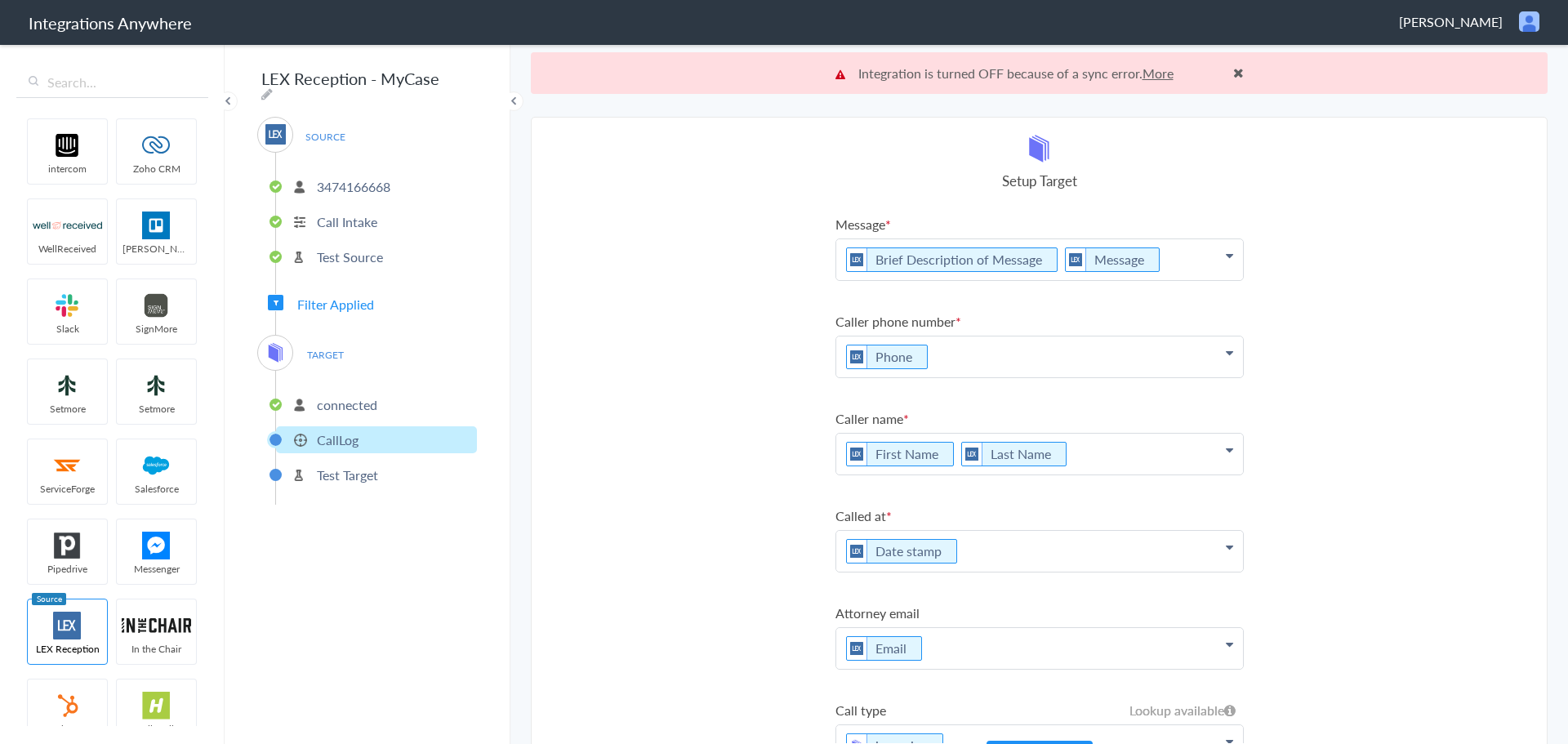
click at [1168, 257] on p "Brief Description of Message Message" at bounding box center [1039, 260] width 407 height 41
click at [358, 253] on p "Test Source" at bounding box center [350, 256] width 66 height 18
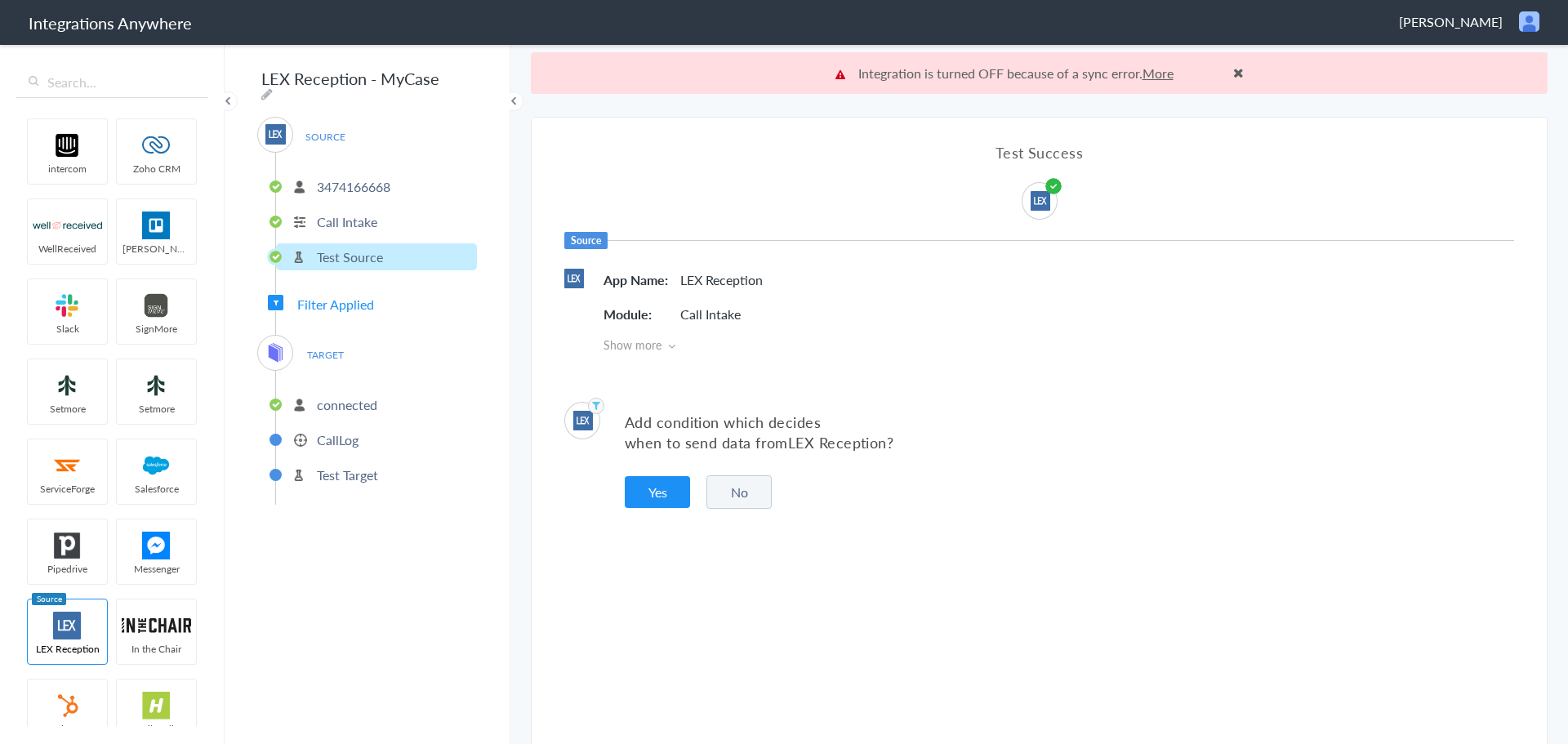
click at [343, 214] on p "Call Intake" at bounding box center [347, 221] width 61 height 18
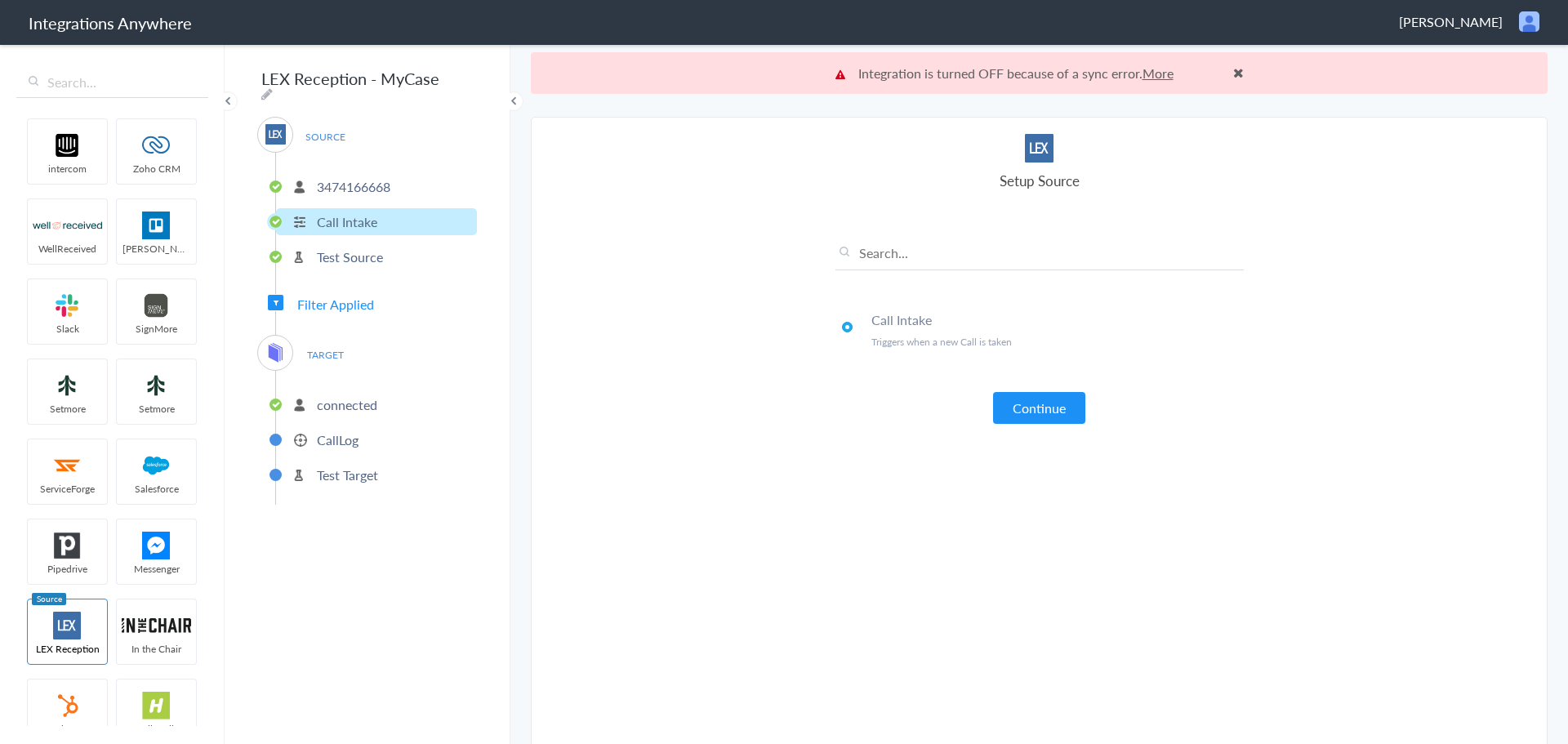
click at [1032, 402] on button "Continue" at bounding box center [1040, 408] width 93 height 32
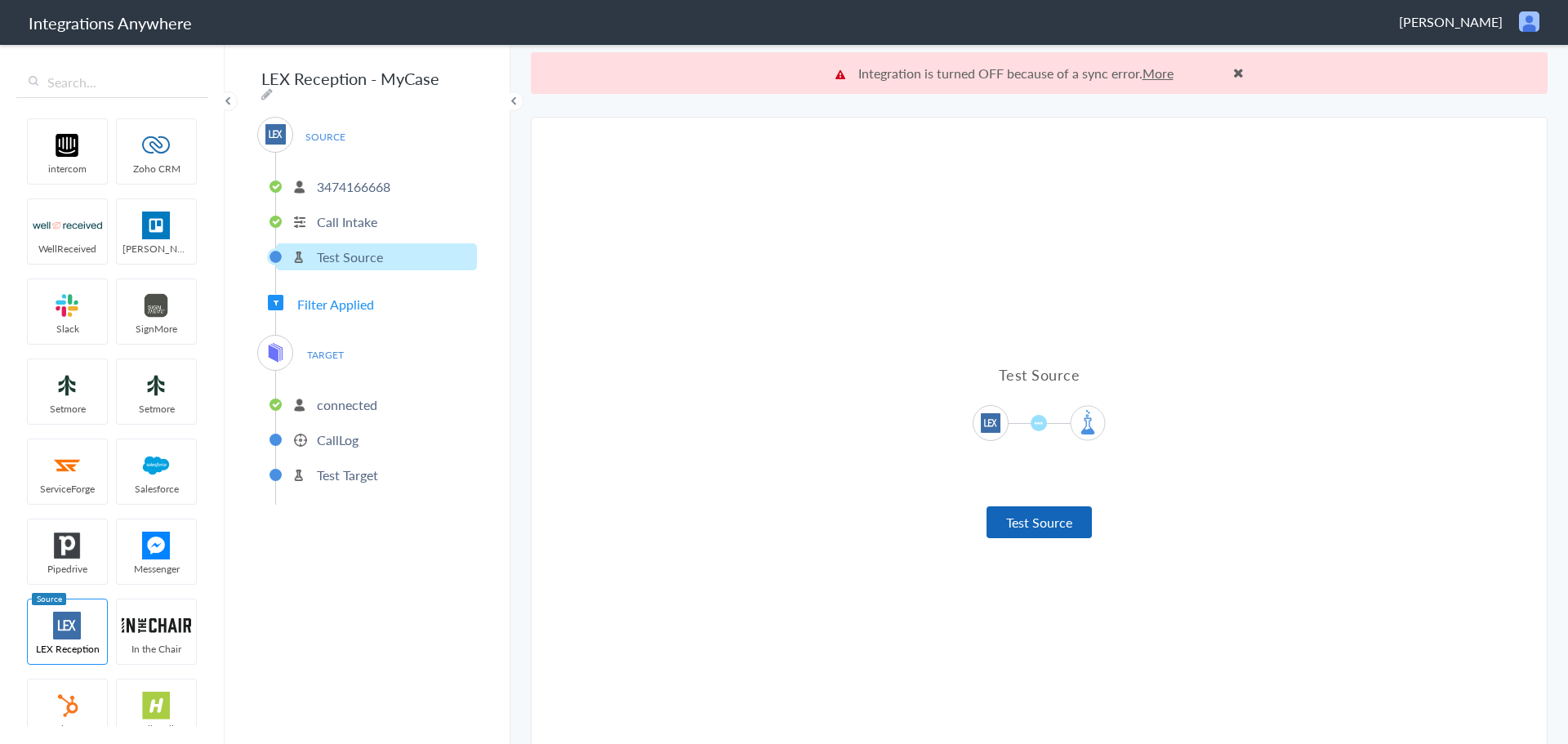
click at [1047, 521] on button "Test Source" at bounding box center [1039, 522] width 105 height 32
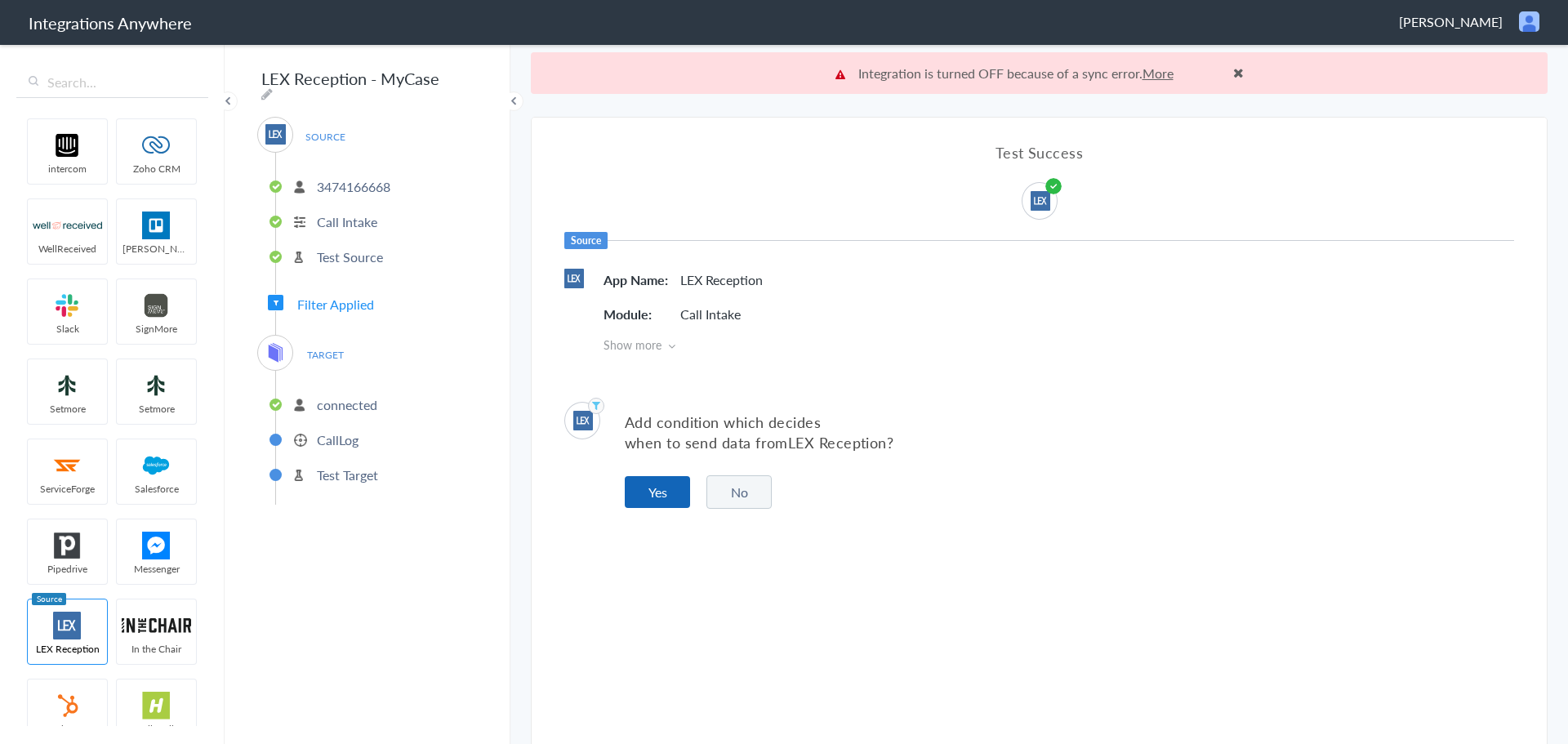
click at [657, 486] on button "Yes" at bounding box center [658, 492] width 66 height 32
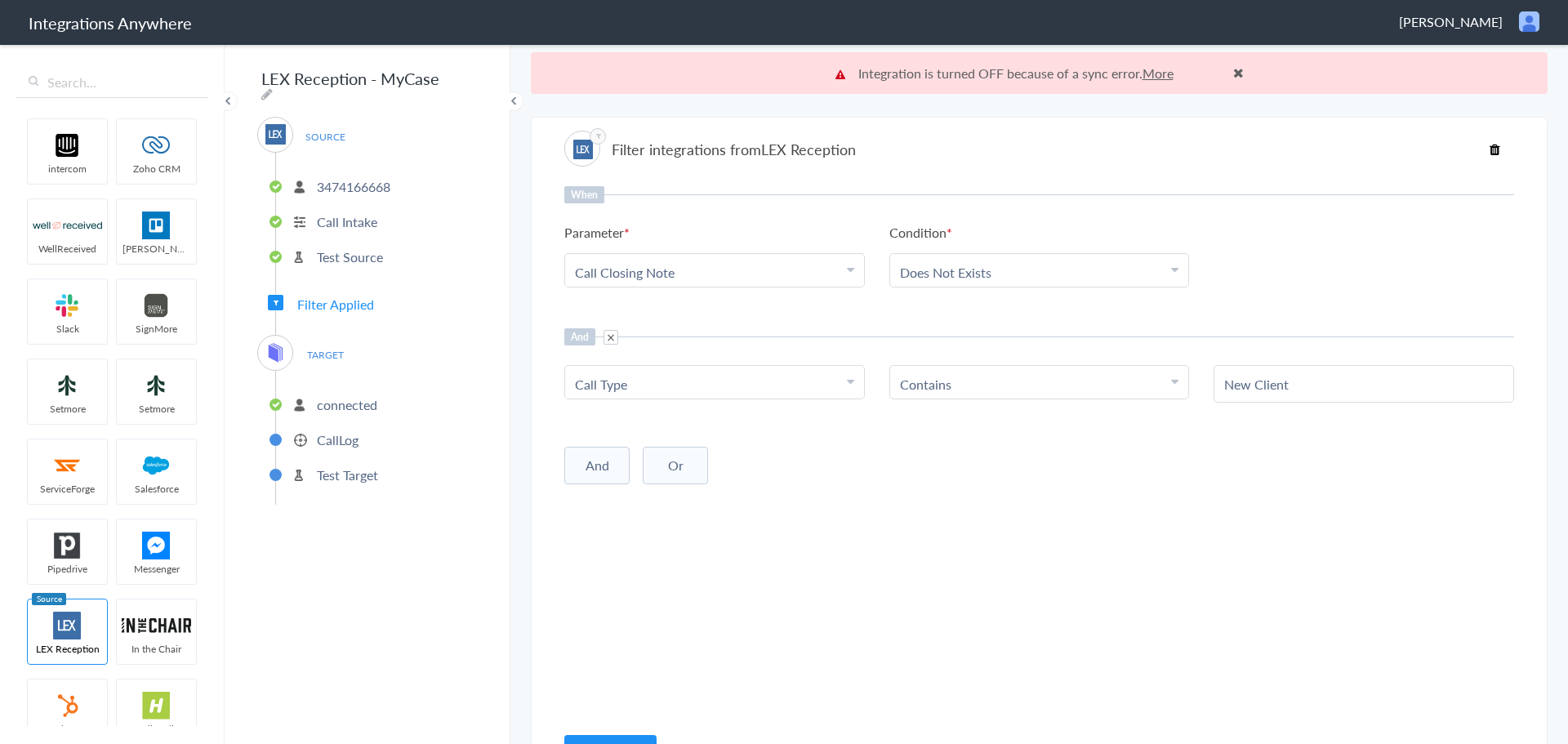
click at [369, 402] on p "connected" at bounding box center [347, 404] width 61 height 18
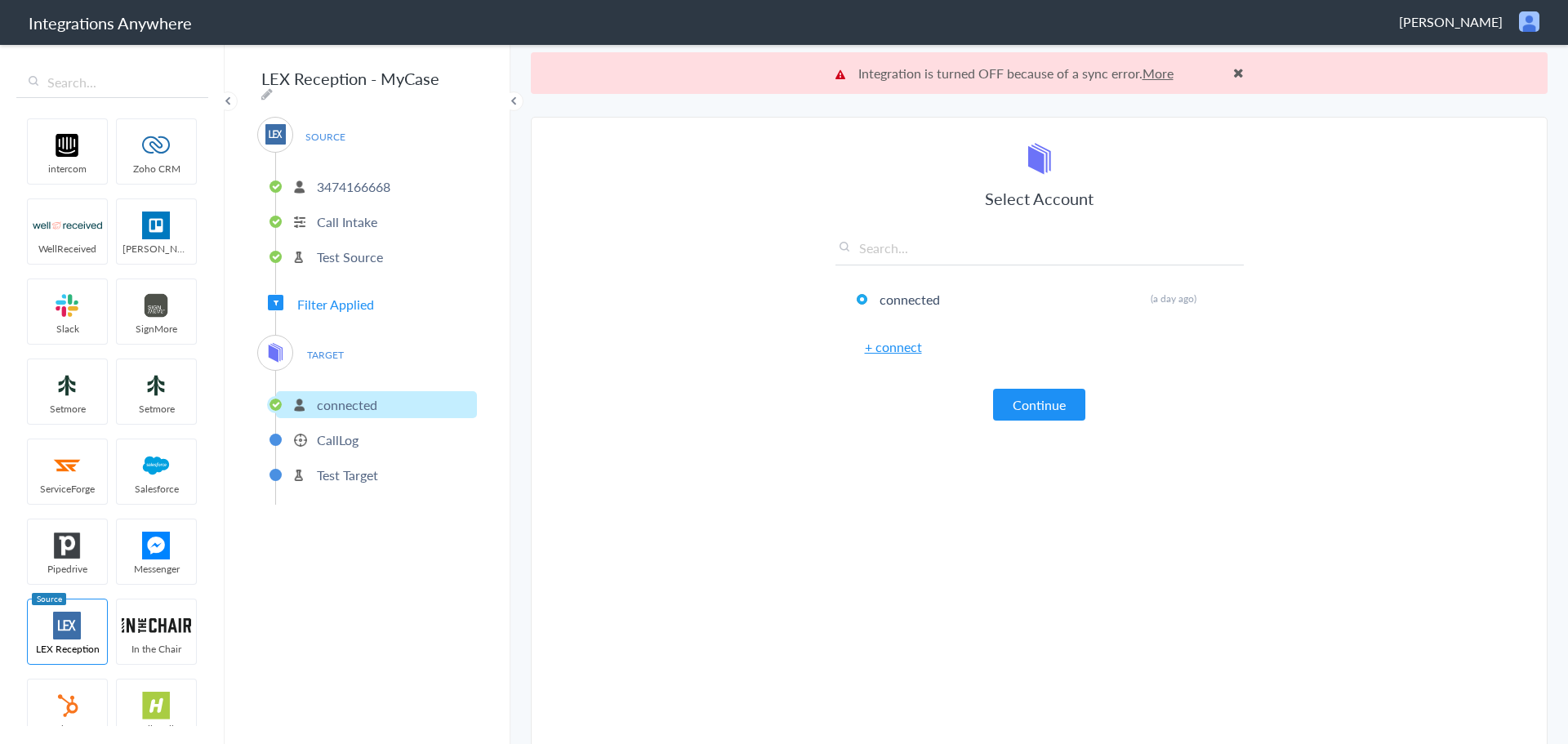
click at [351, 437] on p "CallLog" at bounding box center [337, 439] width 42 height 18
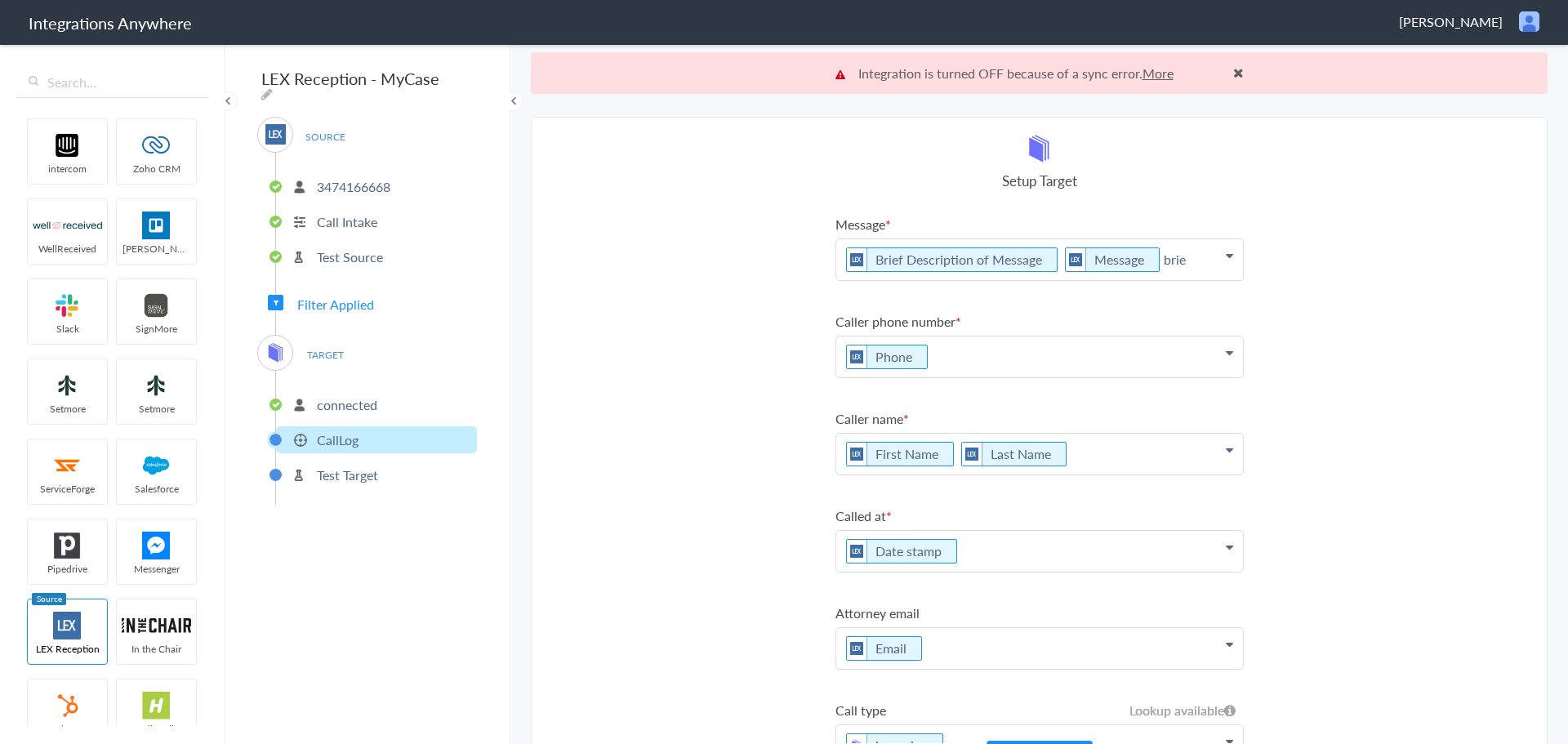
click at [361, 403] on p "connected" at bounding box center [347, 404] width 61 height 18
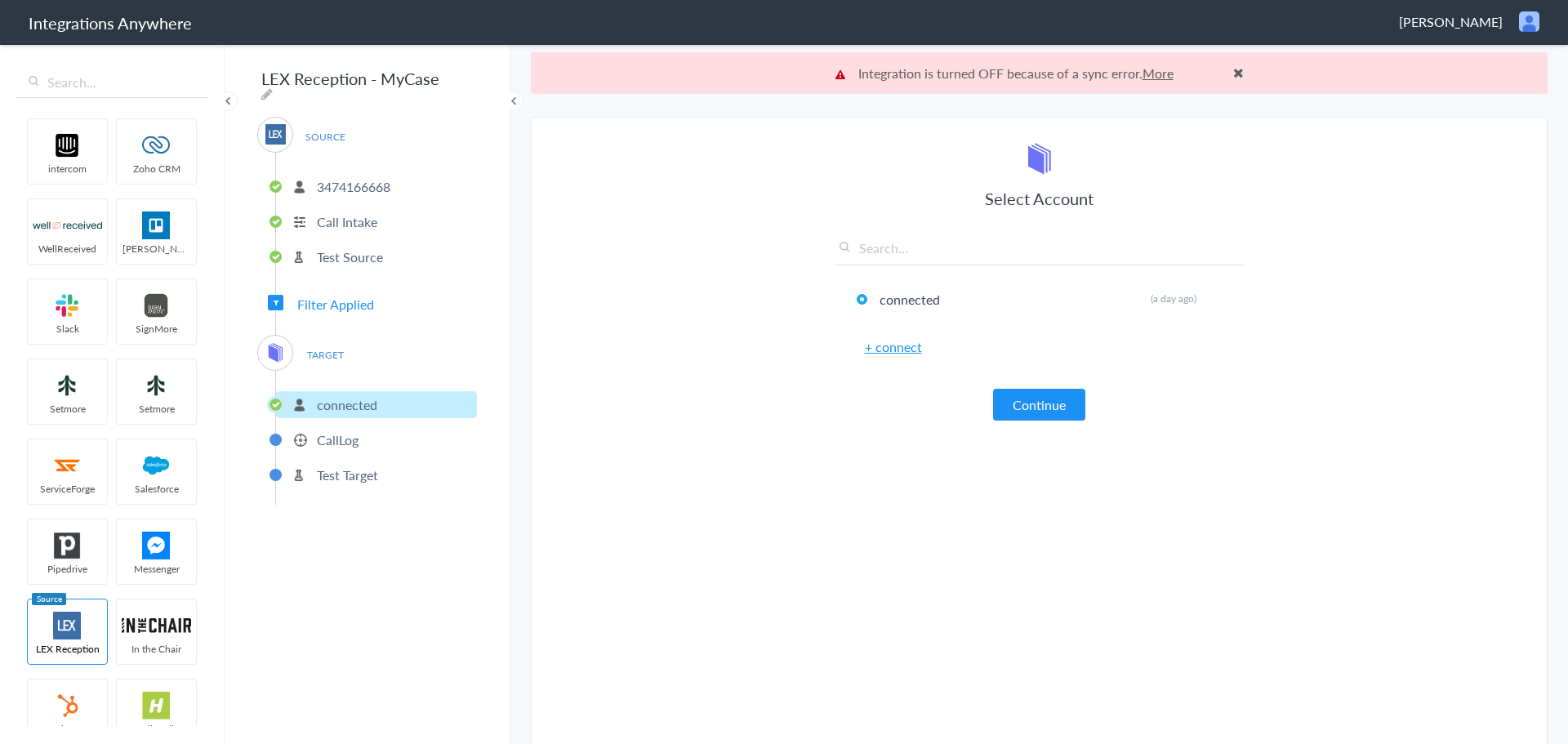
click at [368, 429] on li "CallLog" at bounding box center [377, 440] width 201 height 27
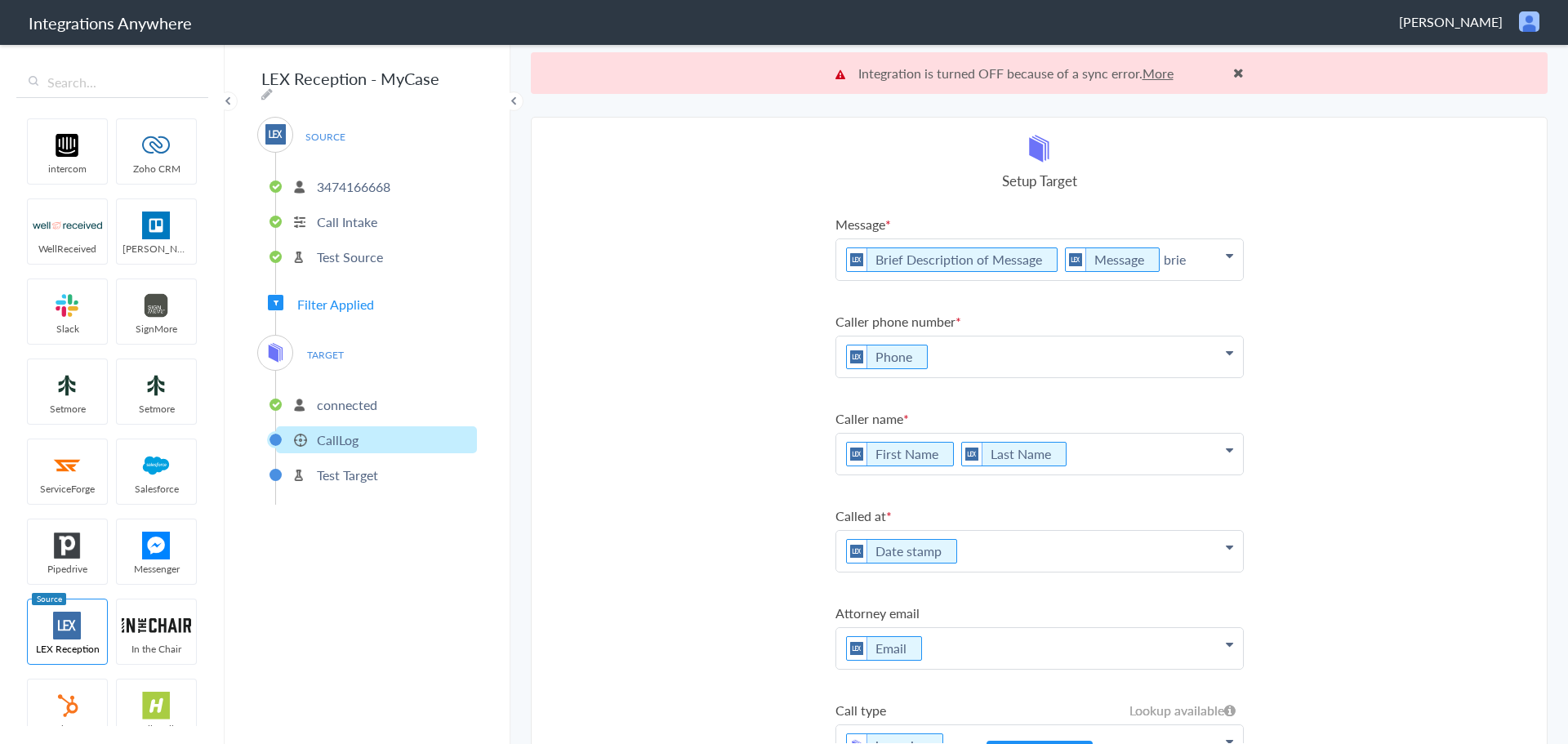
click at [1233, 72] on span at bounding box center [1238, 72] width 11 height 14
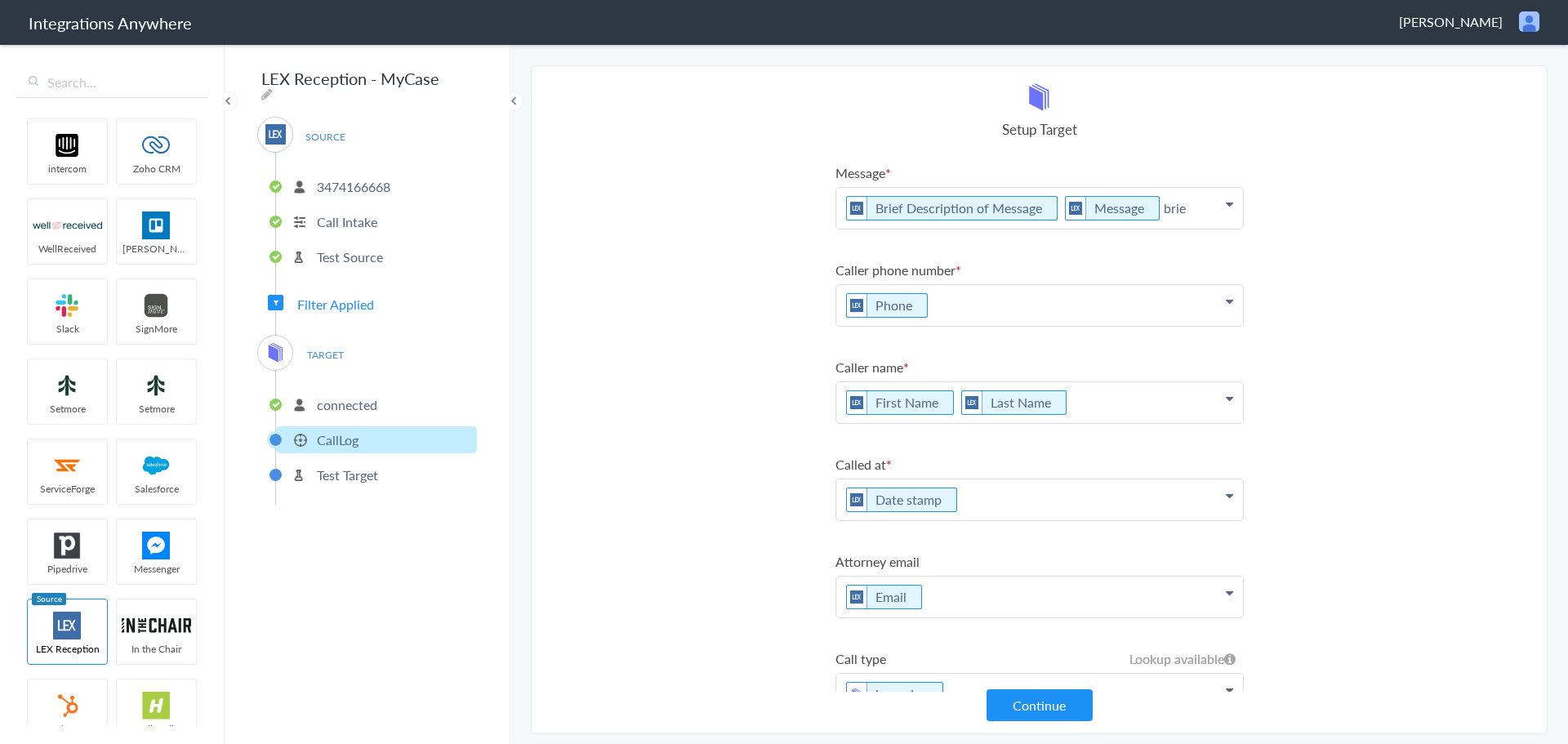
click at [1222, 203] on p "Brief Description of Message Message brie" at bounding box center [1039, 208] width 407 height 41
click at [1212, 205] on p "Brief Description of Message Message brie" at bounding box center [1039, 208] width 407 height 41
click at [1226, 205] on icon at bounding box center [1230, 205] width 8 height 14
click at [1304, 123] on section "Select Account 3474166668 Rename Delete (a day ago) + connect Continue Setup So…" at bounding box center [1039, 400] width 1016 height 669
click at [353, 295] on span "Filter Applied" at bounding box center [335, 303] width 76 height 18
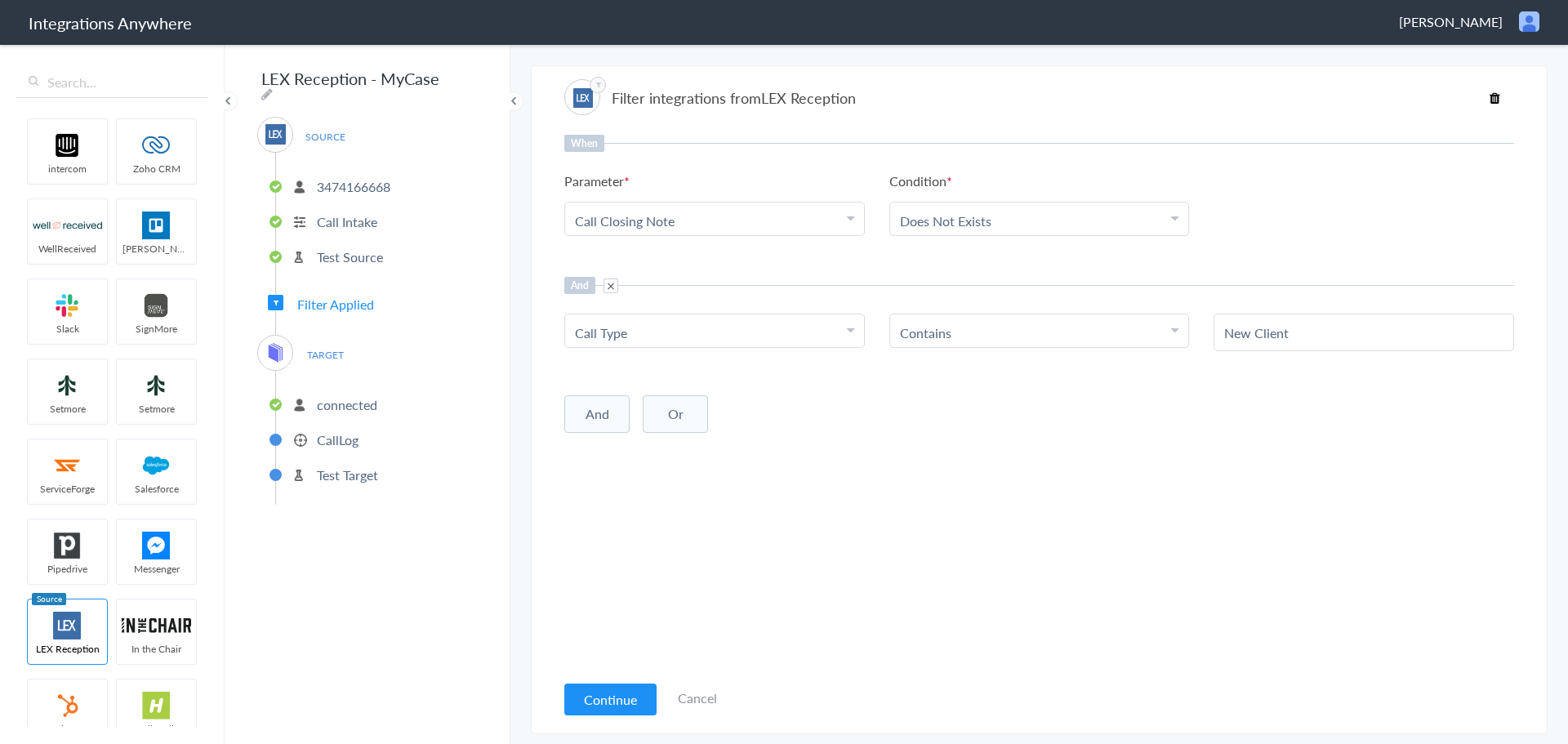
click at [376, 308] on div "SOURCE 3474166668 Call Intake Test Source Filter Applied TARGET connected CallL…" at bounding box center [366, 310] width 219 height 387
click at [1493, 100] on icon at bounding box center [1495, 99] width 11 height 14
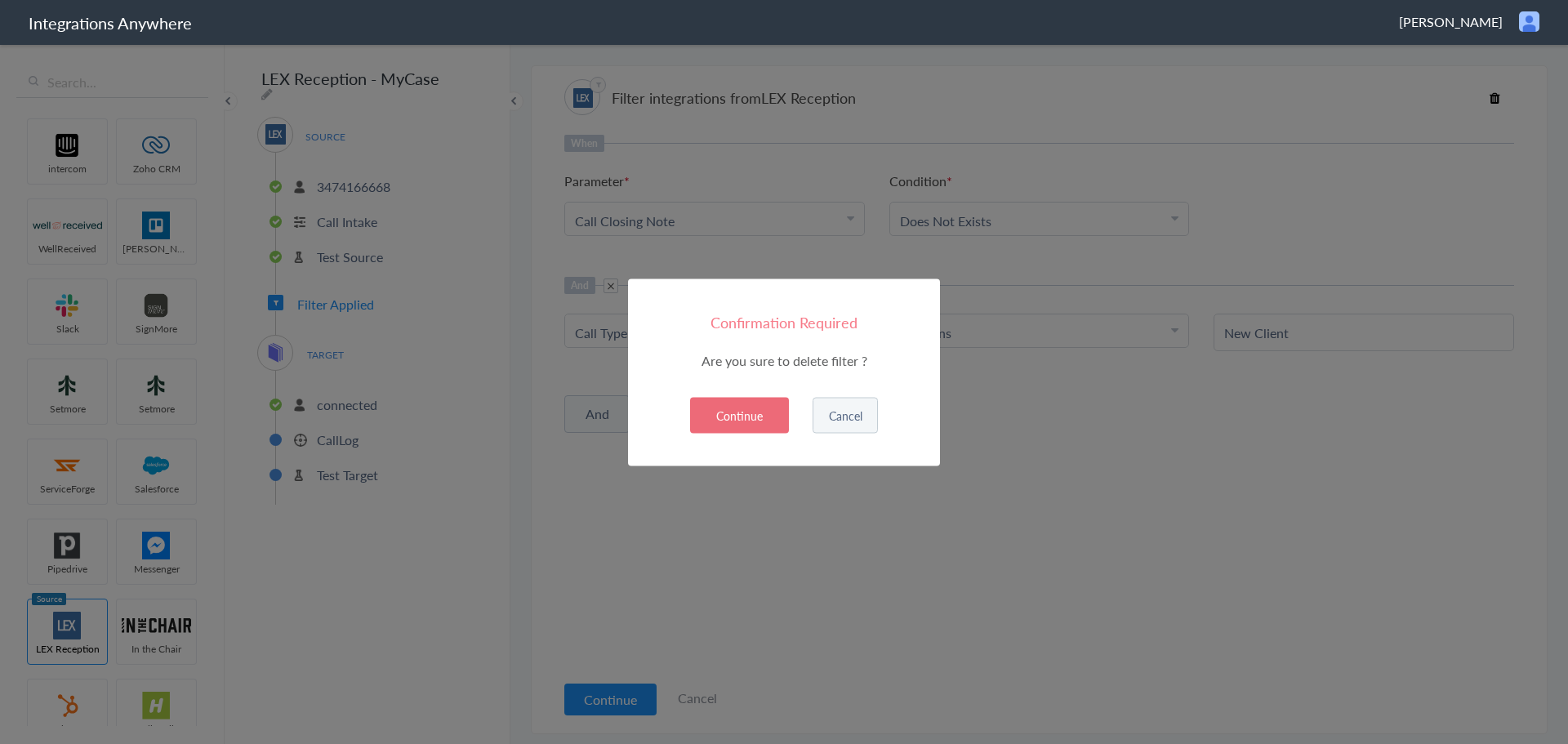
click at [744, 415] on button "Continue" at bounding box center [739, 415] width 99 height 36
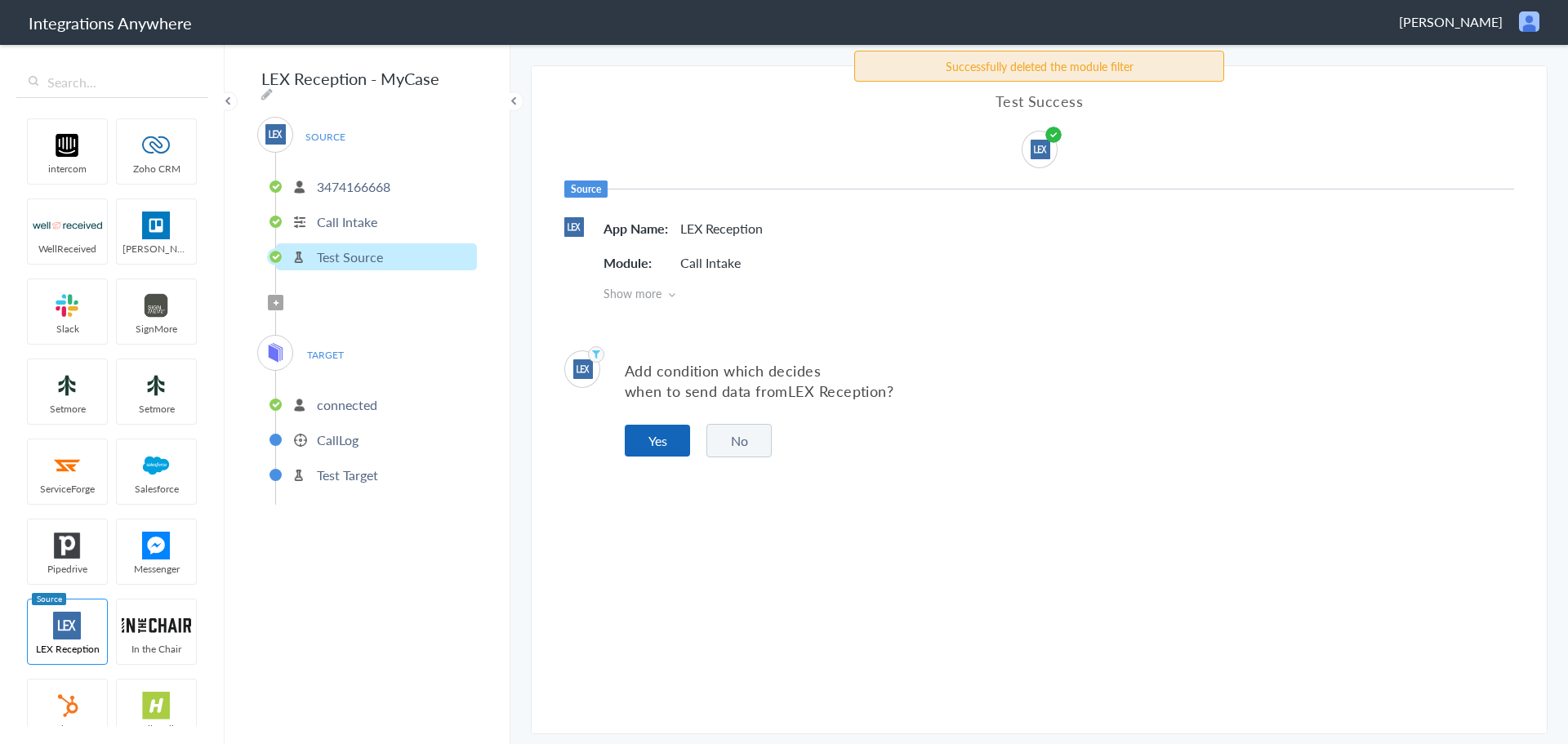
click at [634, 430] on button "Yes" at bounding box center [658, 440] width 66 height 32
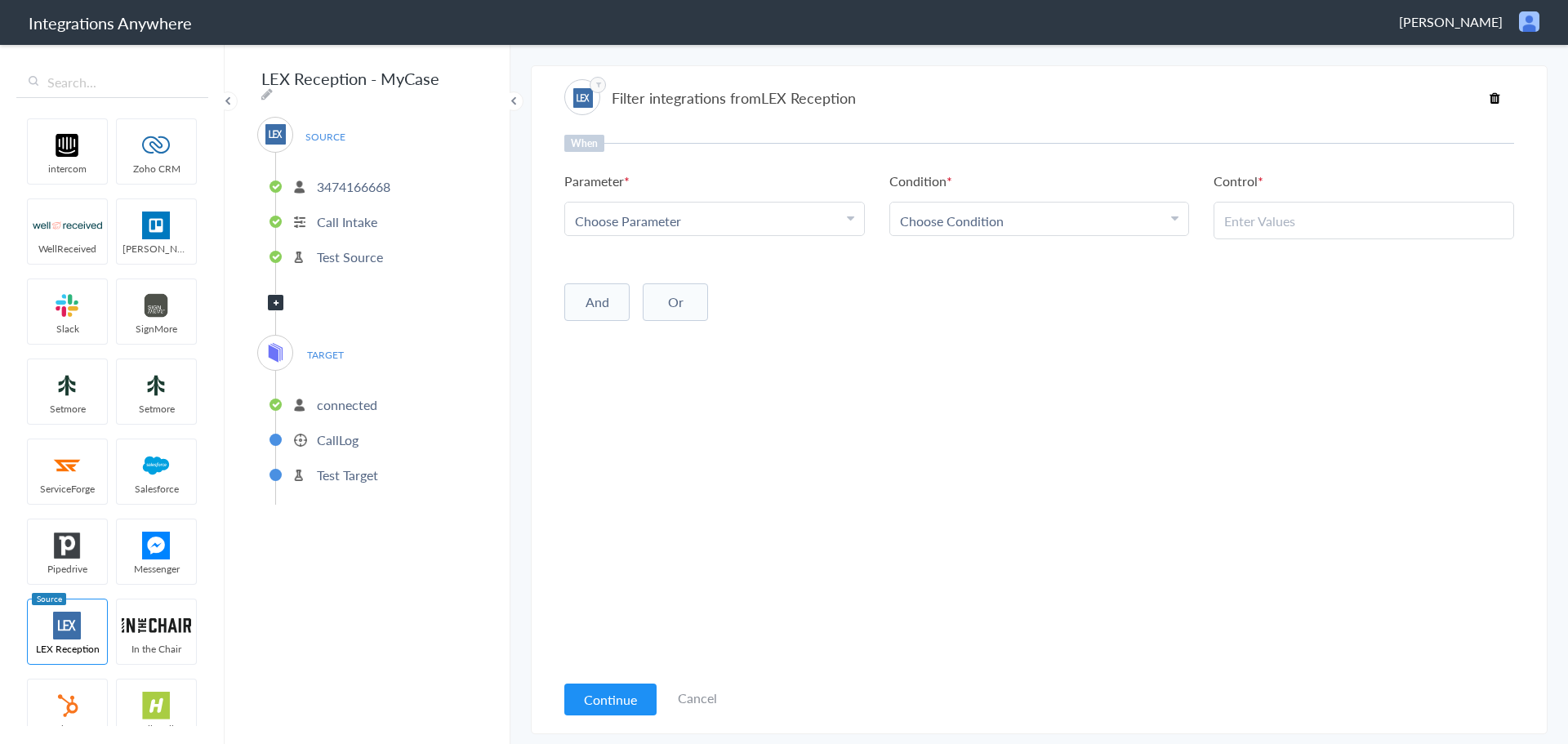
drag, startPoint x: 344, startPoint y: 267, endPoint x: 356, endPoint y: 257, distance: 15.6
click at [345, 267] on ul "3474166668 Call Intake Test Source" at bounding box center [376, 219] width 202 height 134
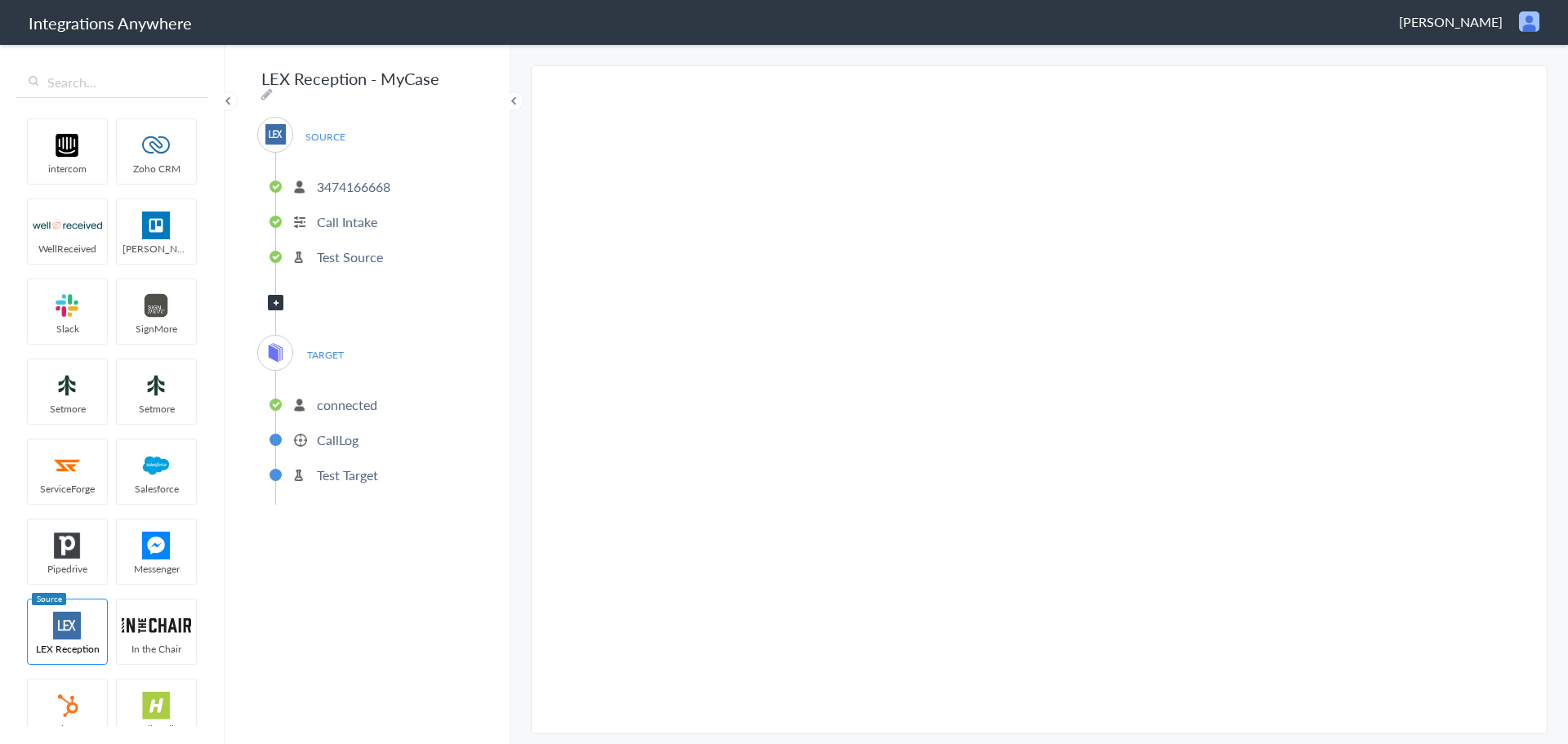
click at [356, 255] on p "Test Source" at bounding box center [350, 256] width 66 height 18
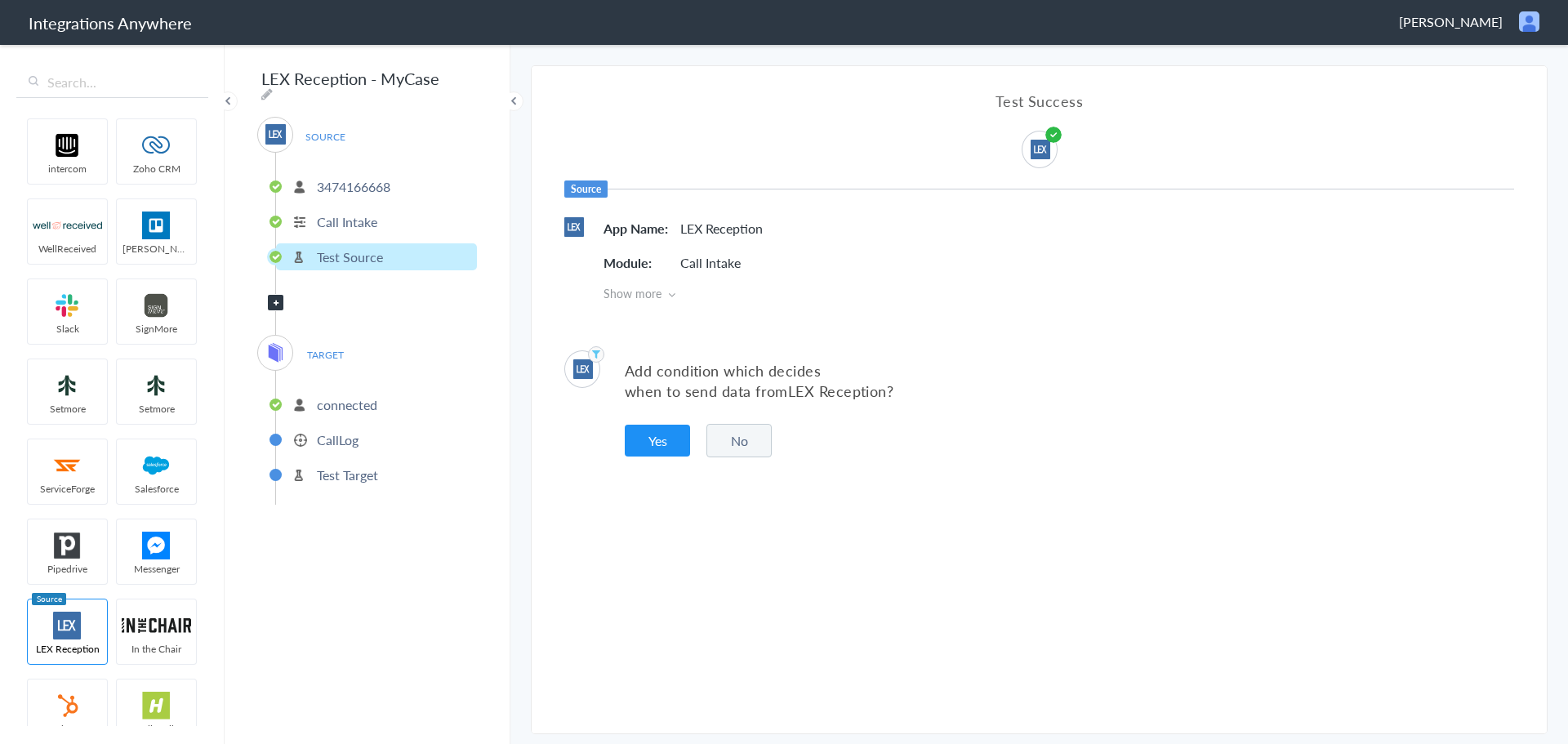
click at [748, 443] on button "No" at bounding box center [739, 441] width 66 height 34
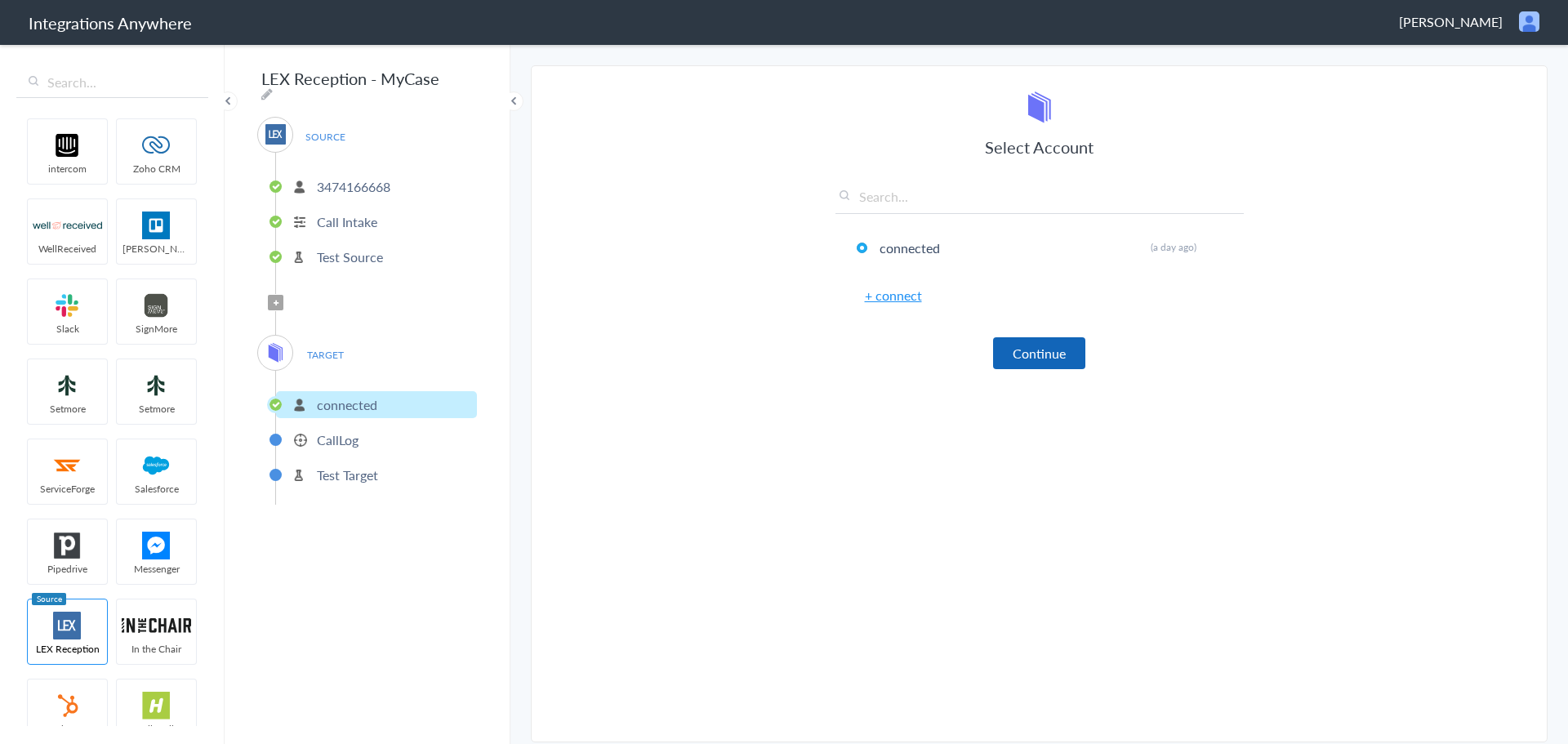
click at [1066, 362] on button "Continue" at bounding box center [1040, 353] width 93 height 32
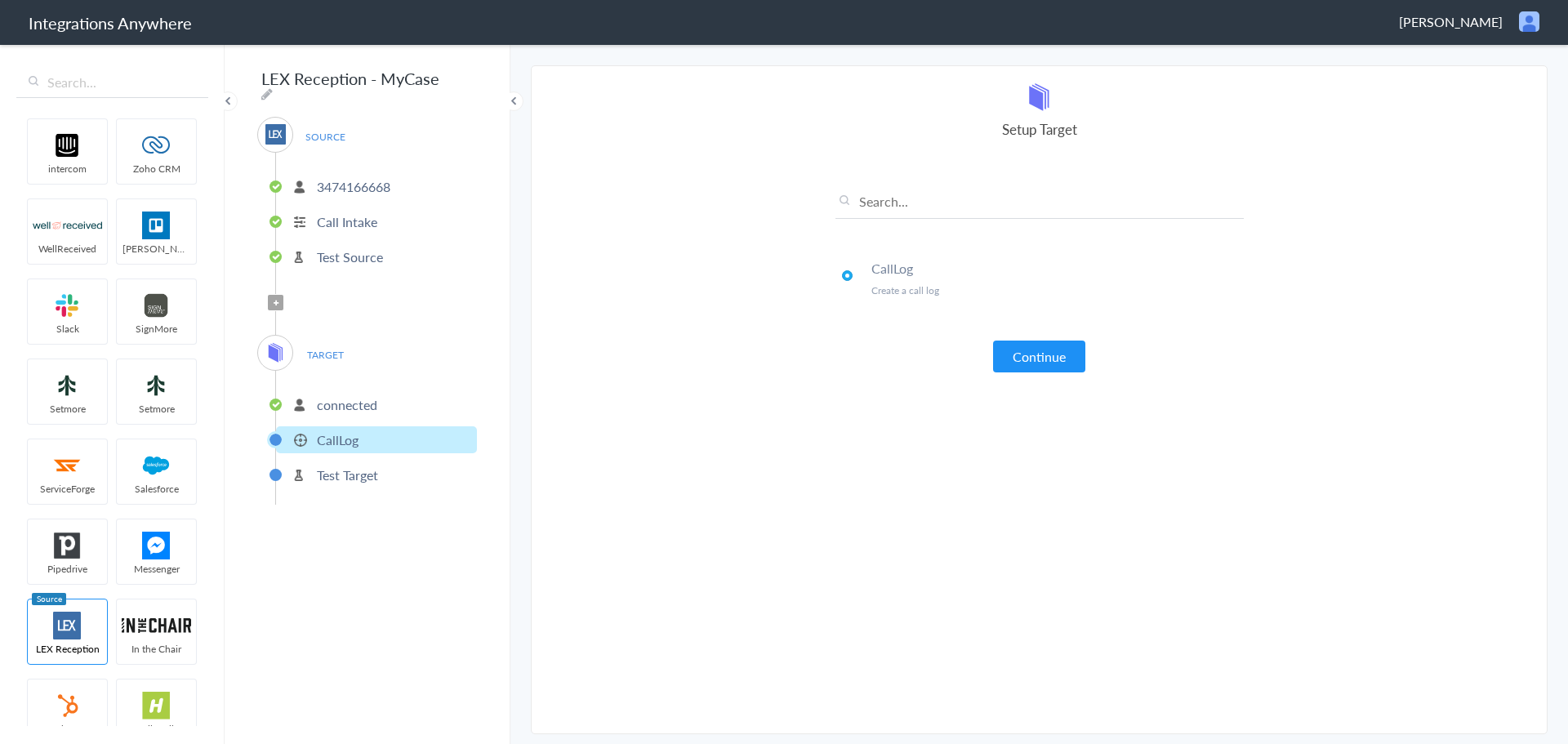
click at [1056, 358] on button "Continue" at bounding box center [1040, 356] width 93 height 32
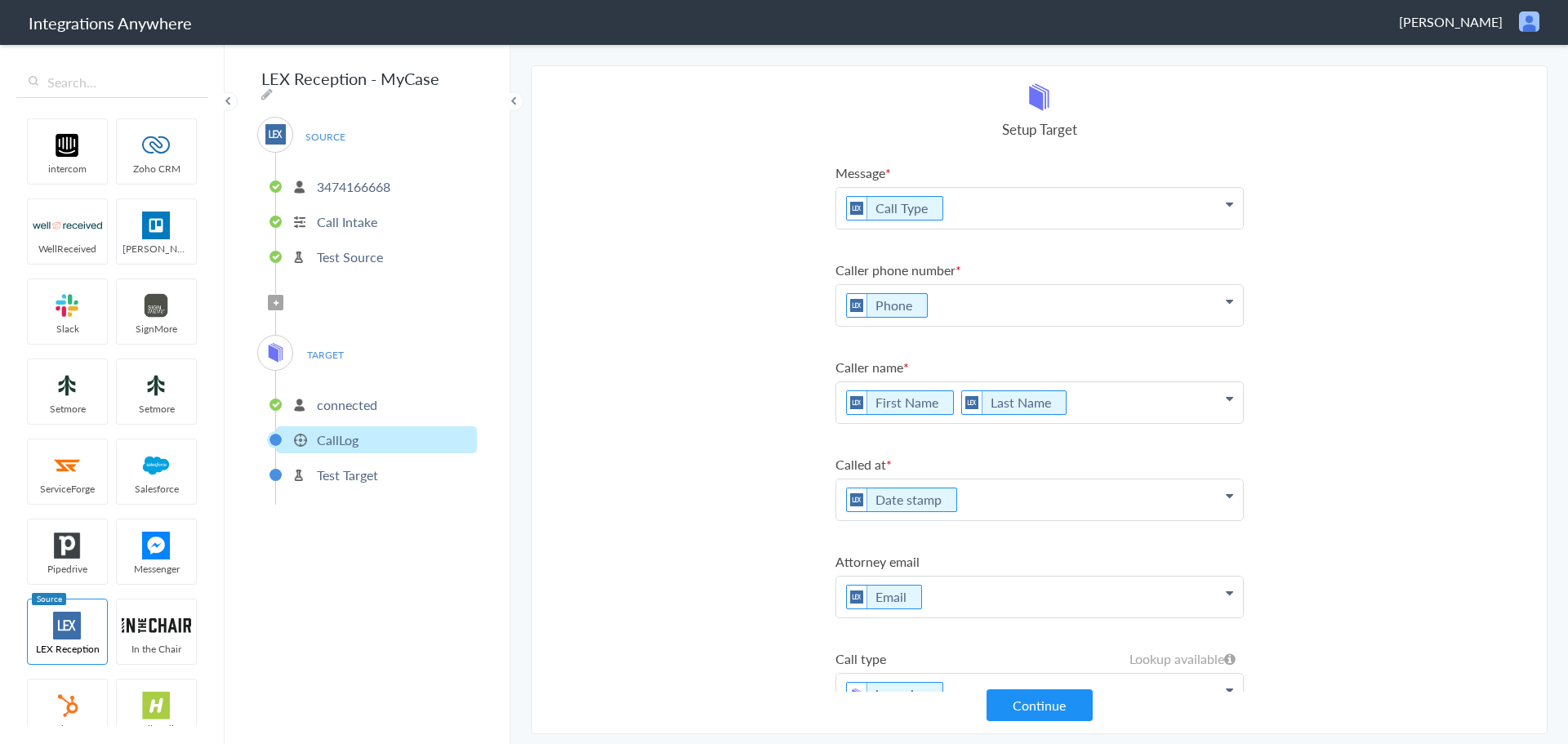
click at [998, 215] on p "Call Type" at bounding box center [1039, 208] width 407 height 41
click at [994, 207] on p "Call Type" at bounding box center [1039, 208] width 407 height 41
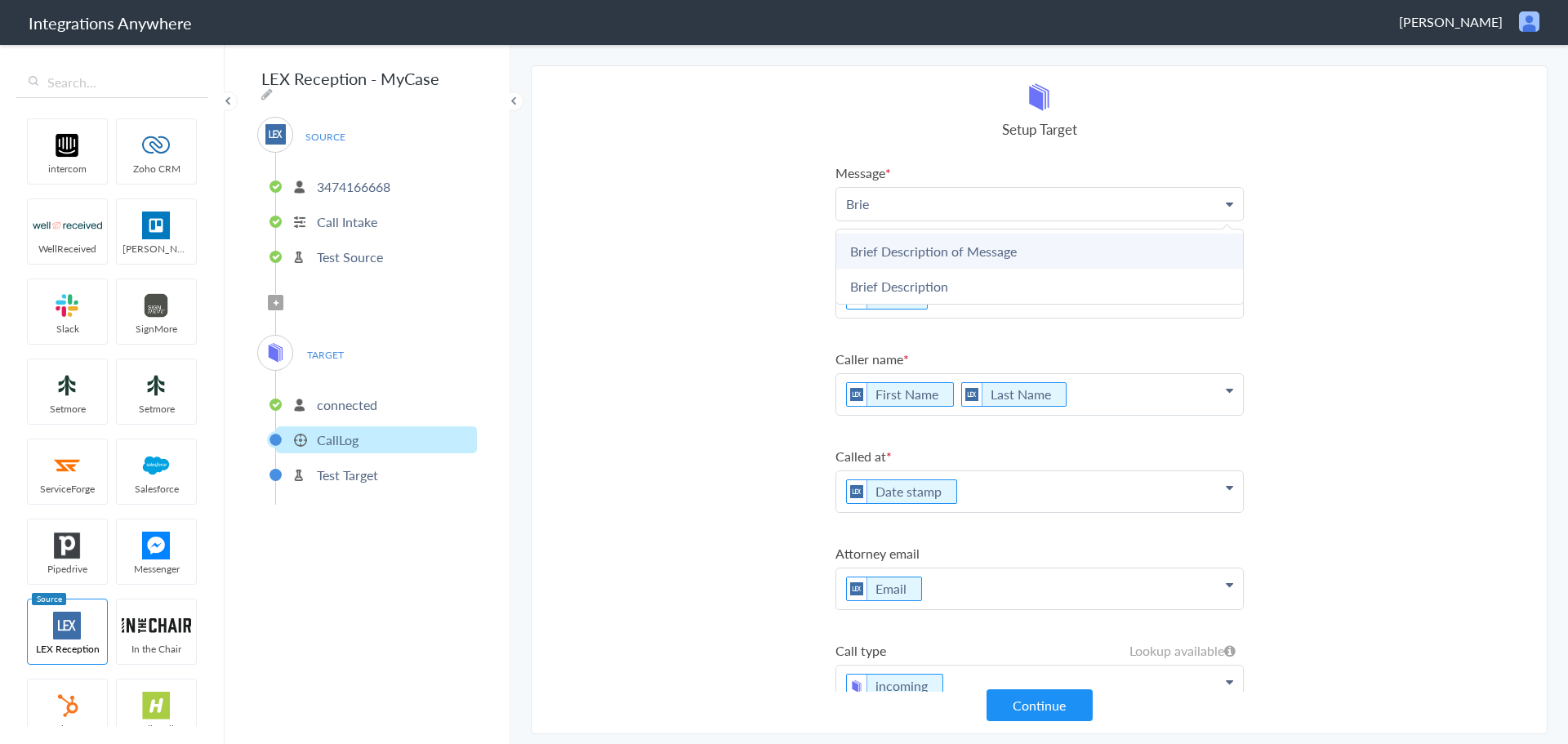
click at [947, 253] on link "Brief Description of Message" at bounding box center [1039, 251] width 407 height 35
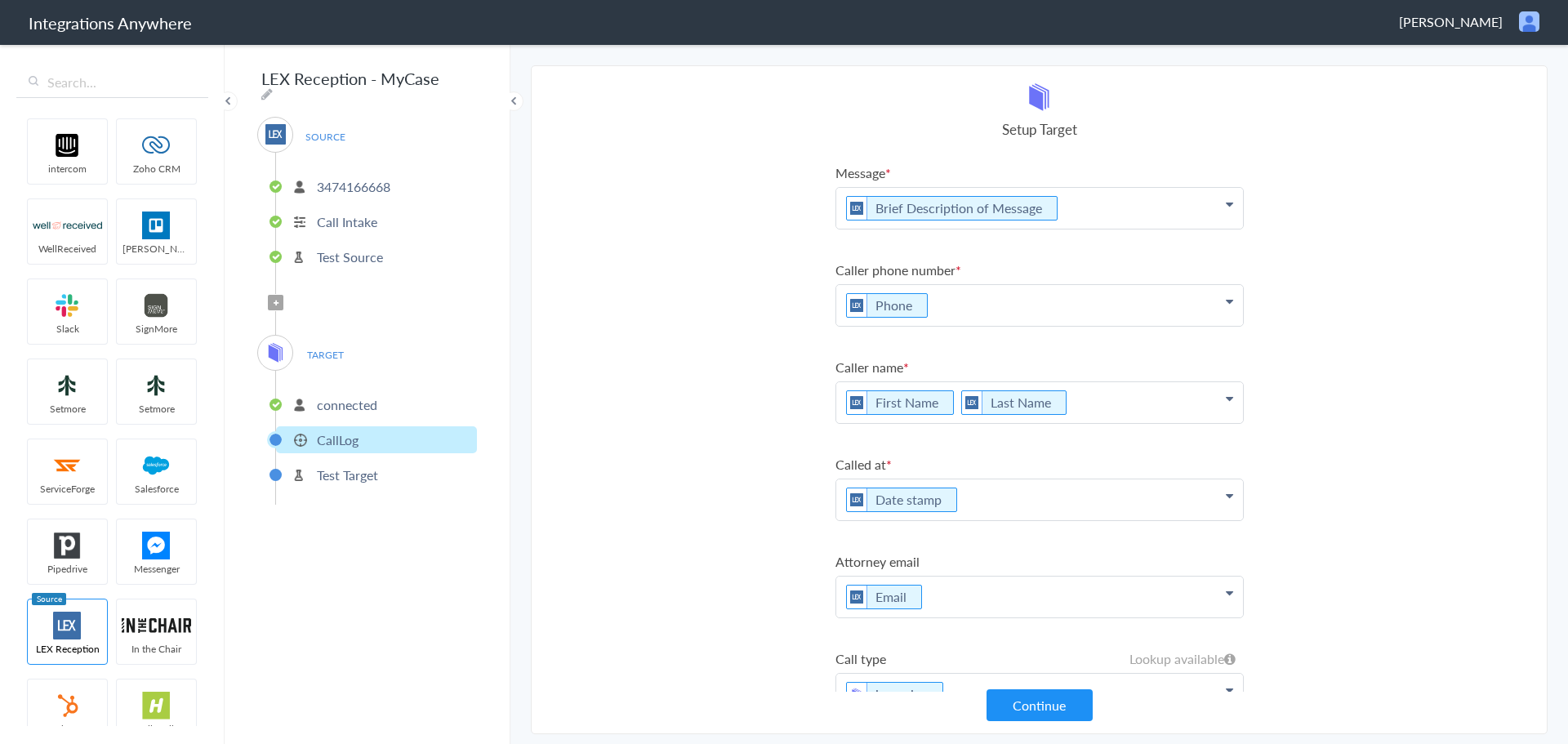
click at [1104, 215] on p "Brief Description of Message" at bounding box center [1039, 208] width 407 height 41
click at [911, 284] on link "Brief Description" at bounding box center [1039, 295] width 407 height 35
click at [1206, 210] on p "Brief Description of Message Brief Description" at bounding box center [1039, 208] width 407 height 41
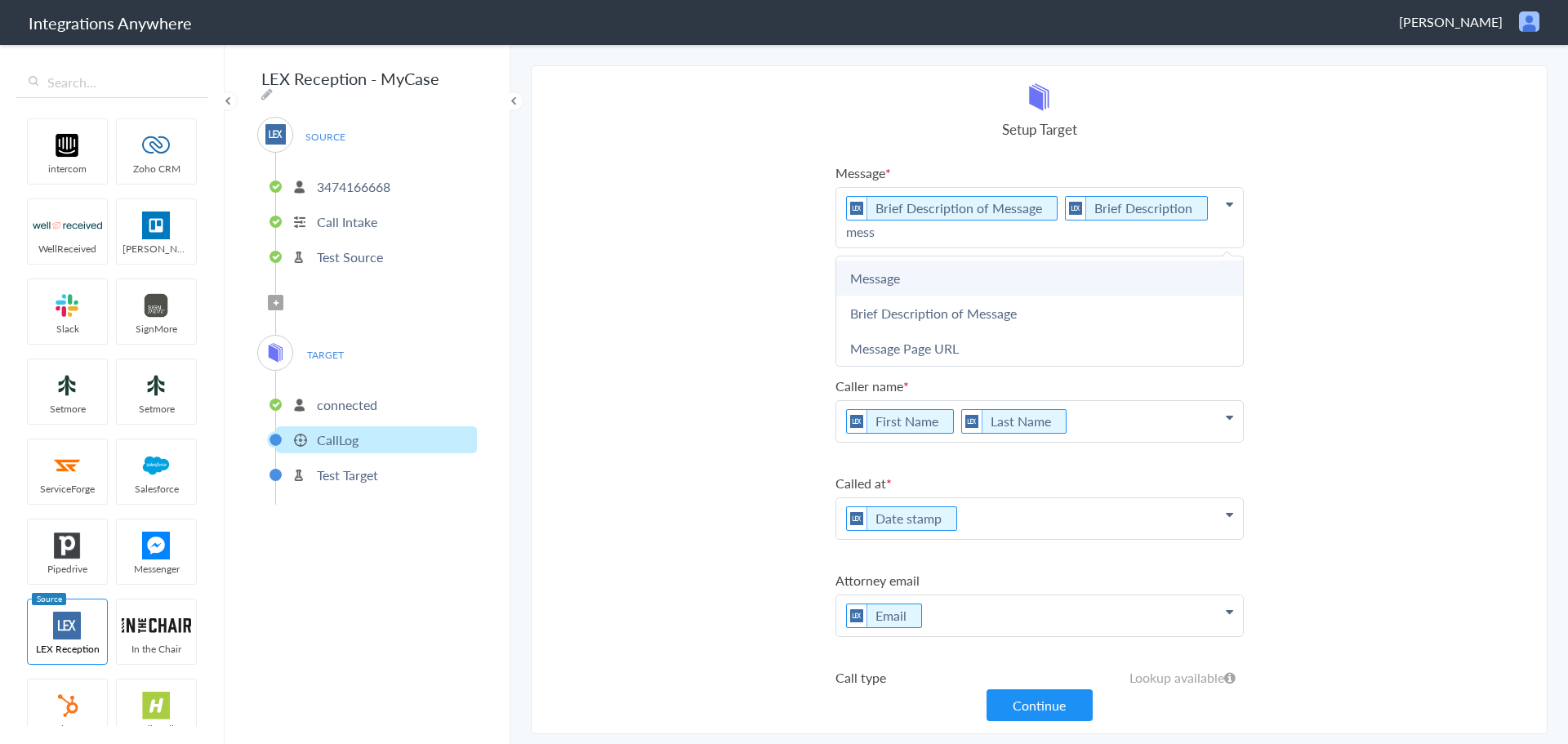
click at [897, 281] on link "Message" at bounding box center [1039, 278] width 407 height 35
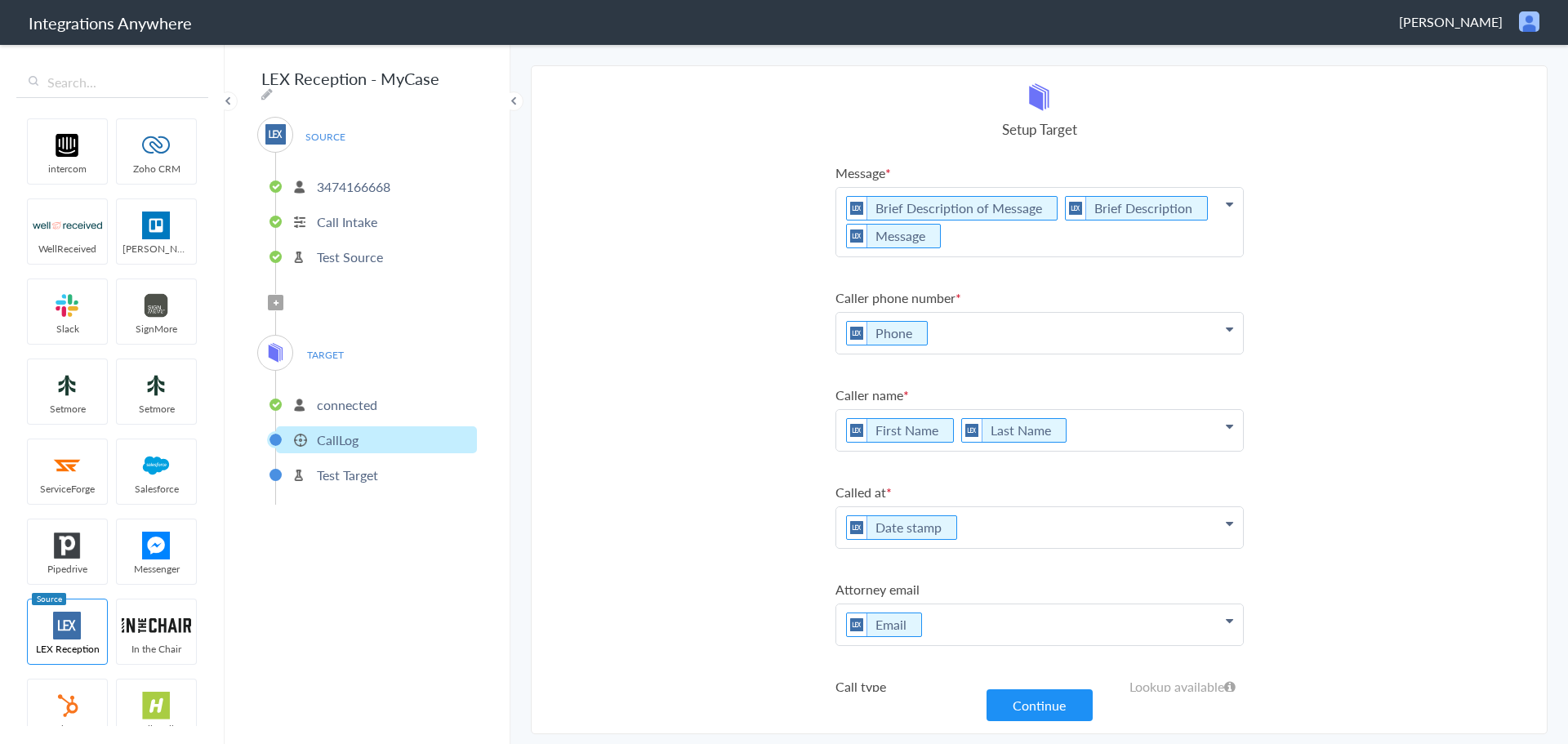
click at [1374, 121] on section "Select Account 3474166668 Rename Delete (a day ago) + connect Continue Setup So…" at bounding box center [1039, 400] width 1016 height 669
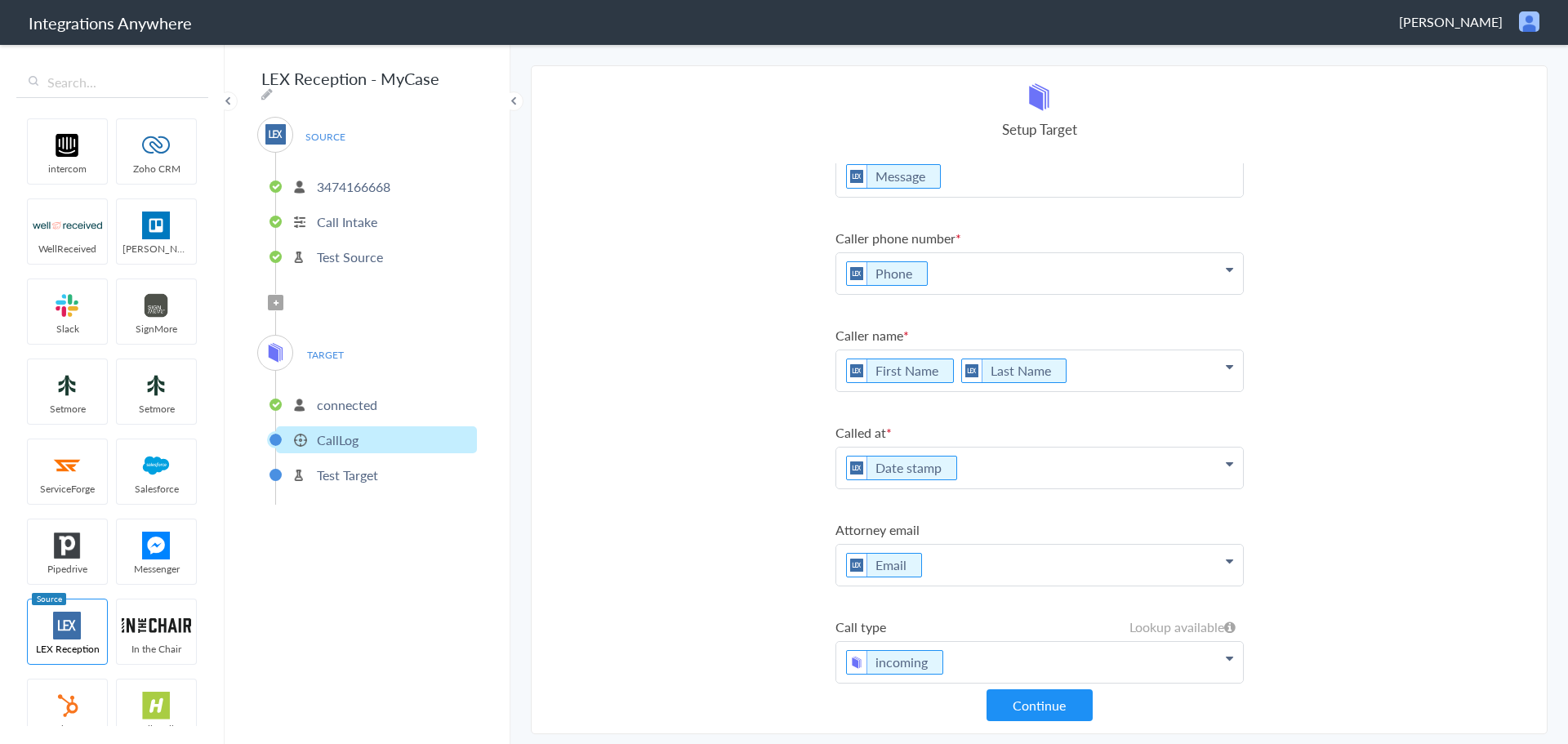
scroll to position [82, 0]
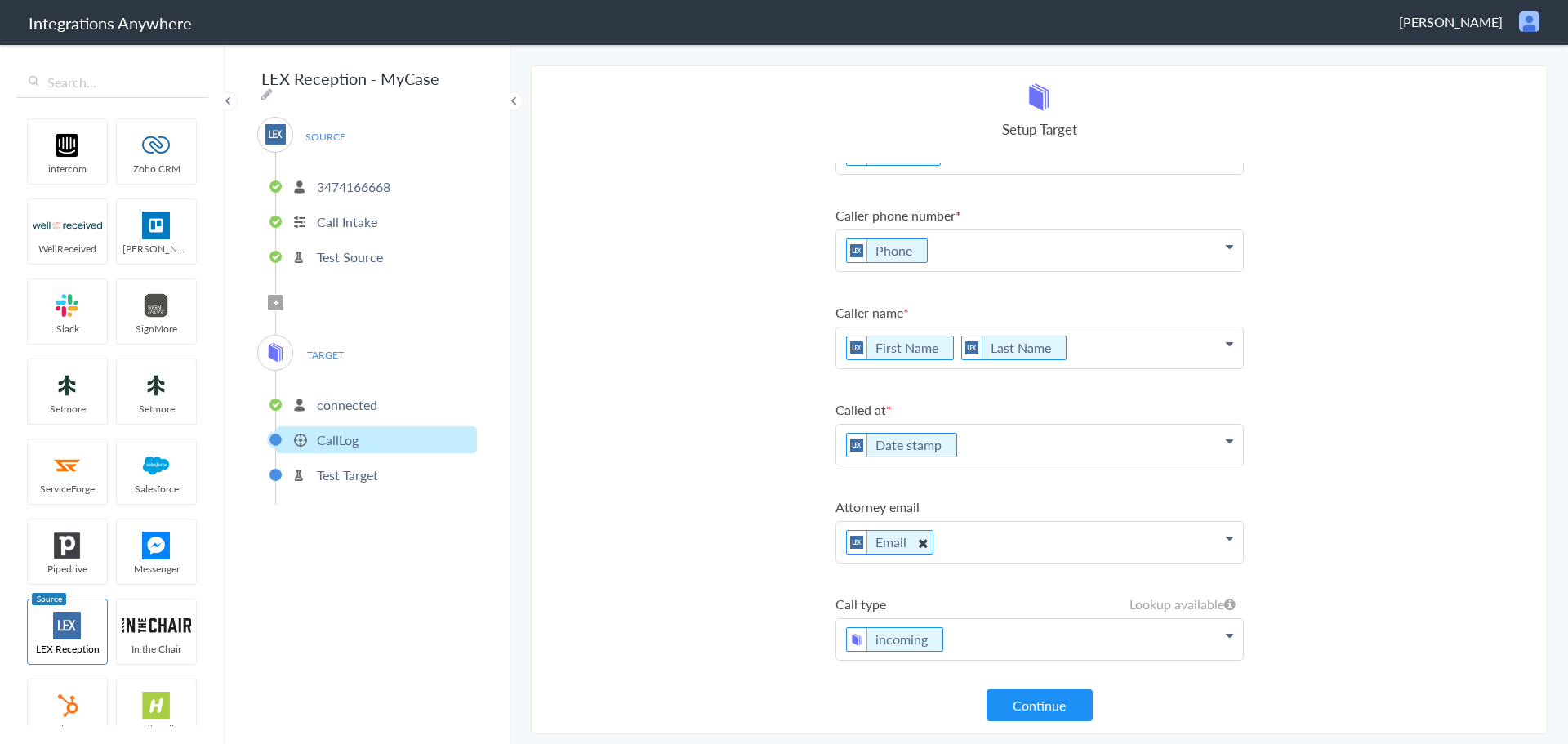
click at [915, 541] on icon at bounding box center [922, 542] width 18 height 20
click at [685, 475] on section "Select Account 3474166668 Rename Delete (a day ago) + connect Continue Setup So…" at bounding box center [1039, 400] width 1016 height 669
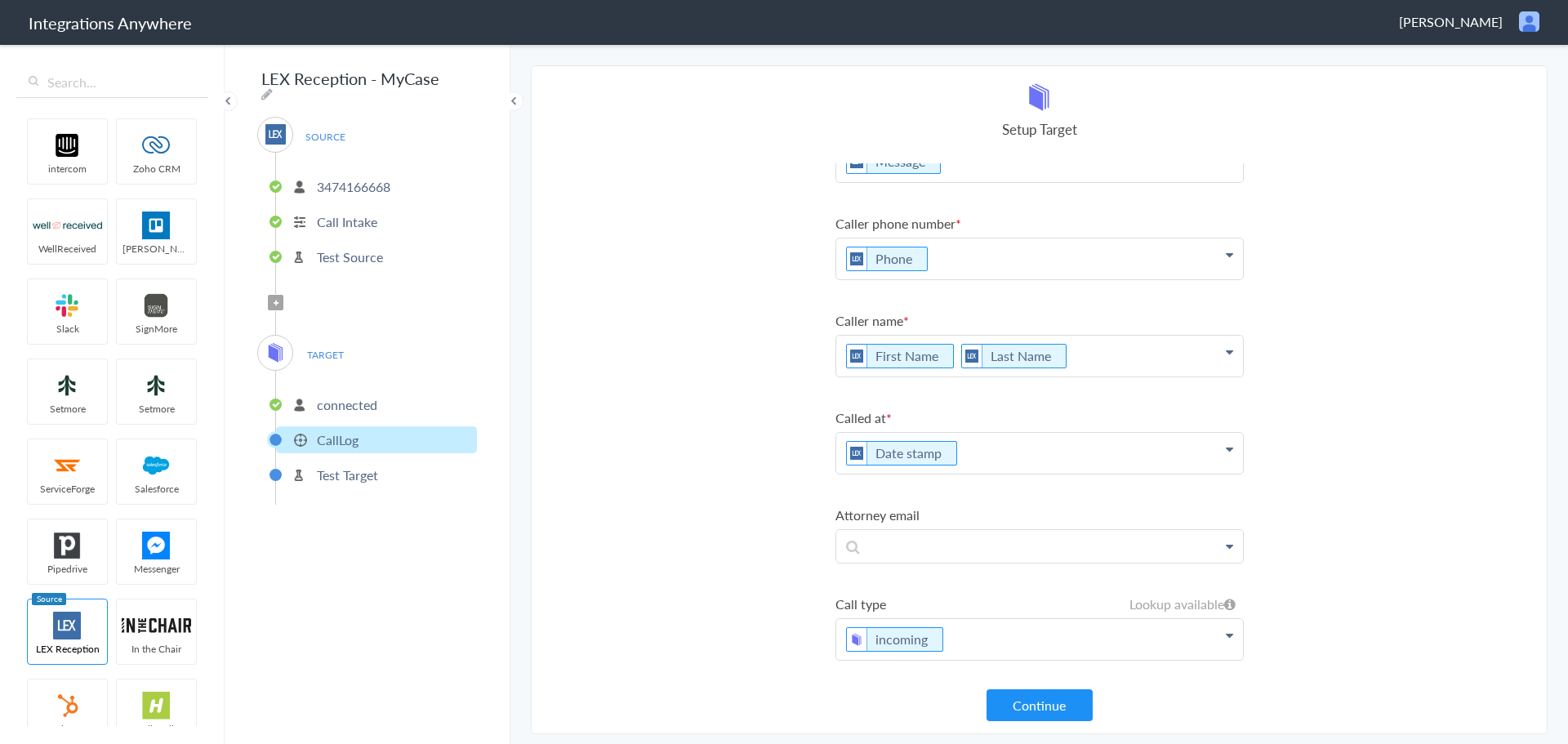
click at [686, 475] on section "Select Account 3474166668 Rename Delete (a day ago) + connect Continue Setup So…" at bounding box center [1039, 400] width 1016 height 669
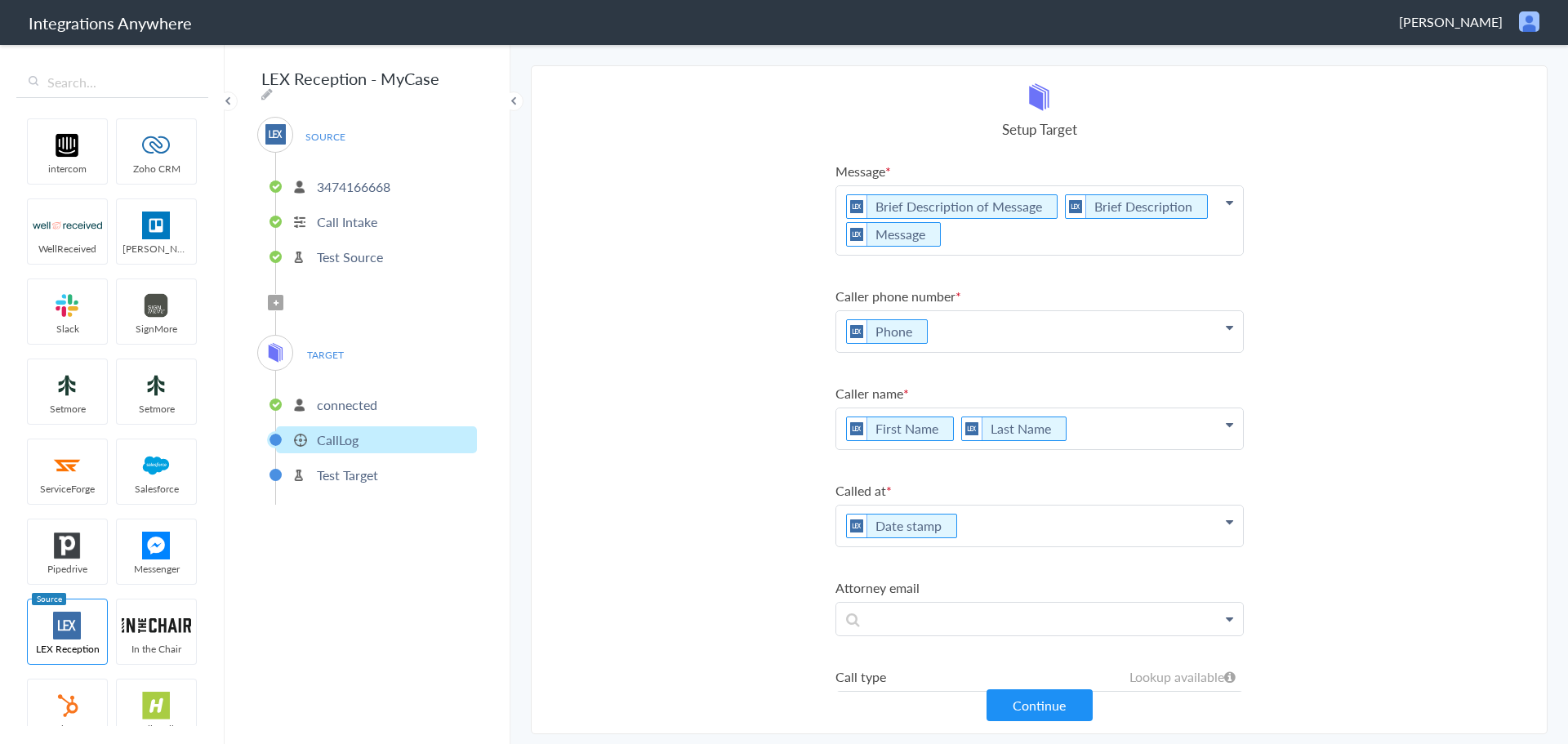
scroll to position [0, 0]
click at [837, 205] on p "Brief Description of Message Brief Description Message" at bounding box center [1039, 221] width 407 height 69
click at [838, 205] on p "Brief Description of Message Brief Description Message" at bounding box center [1039, 221] width 407 height 69
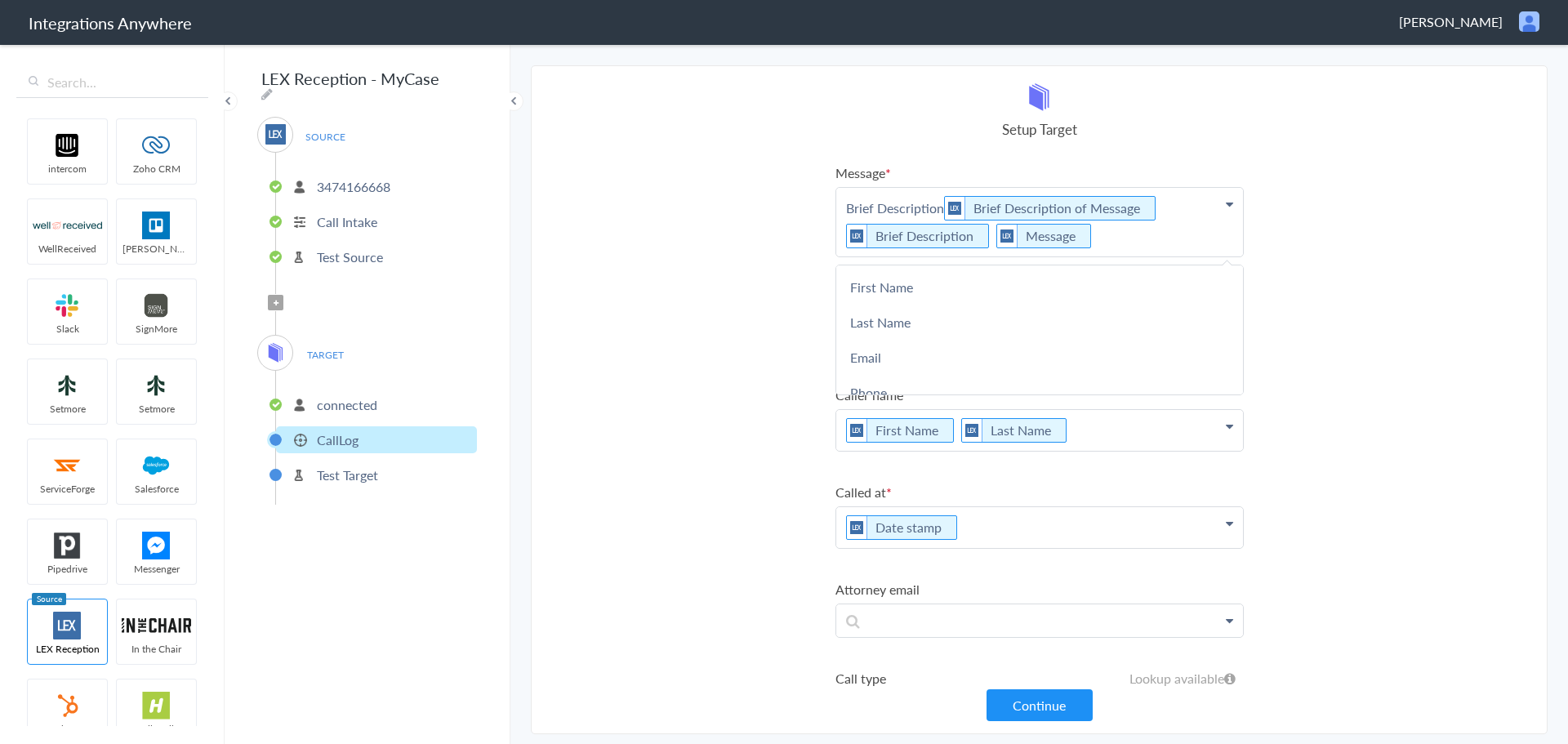
click at [931, 203] on p "Brief Description Brief Description of Message Brief Description Message" at bounding box center [1039, 221] width 407 height 69
click at [941, 203] on p "Brief Description Brief Description of Message Brief Description Message" at bounding box center [1039, 221] width 407 height 69
click at [959, 255] on p "Brief Description | Message: Brief Description of Message Brief Description Mes…" at bounding box center [1039, 221] width 407 height 69
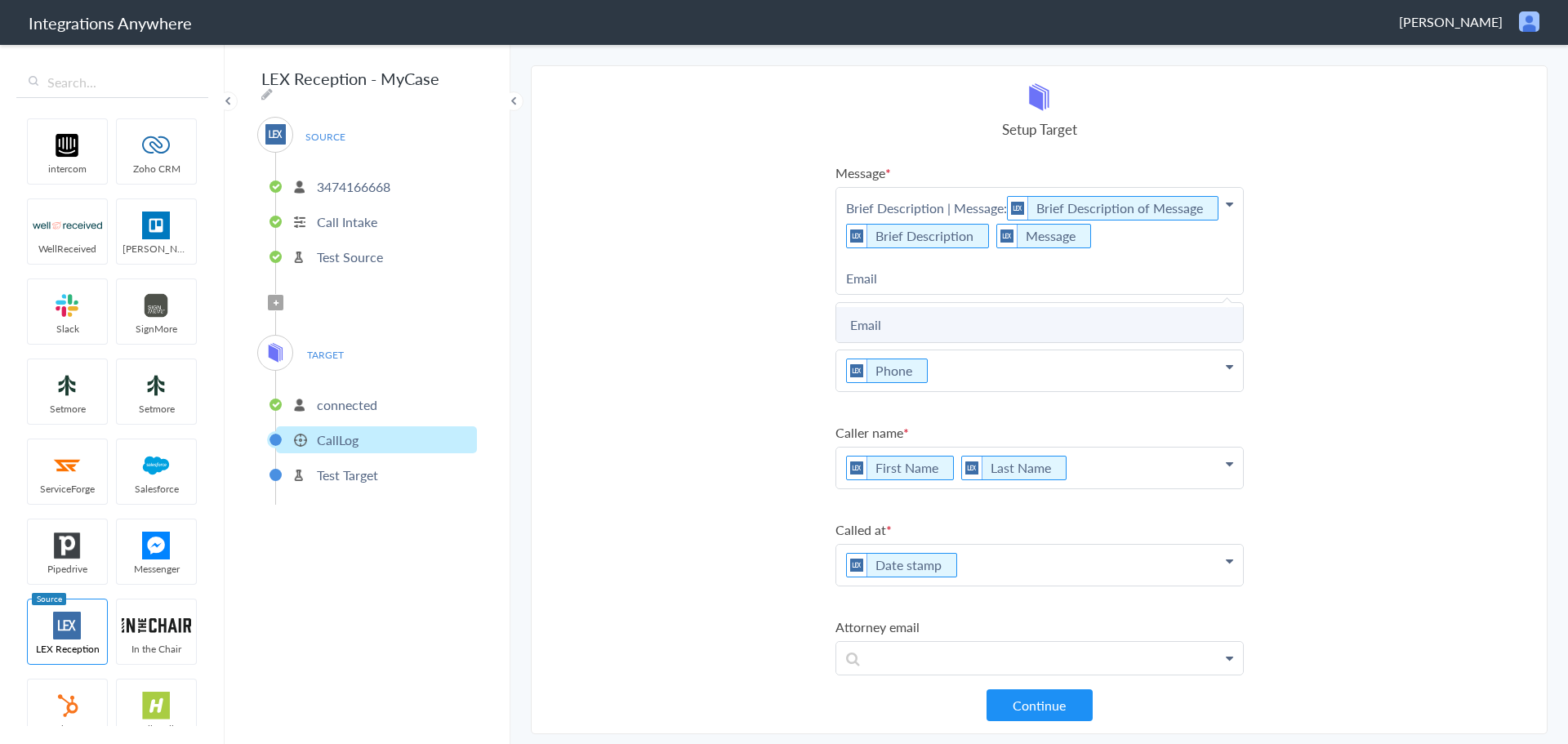
click at [889, 342] on link "Email" at bounding box center [1039, 325] width 407 height 35
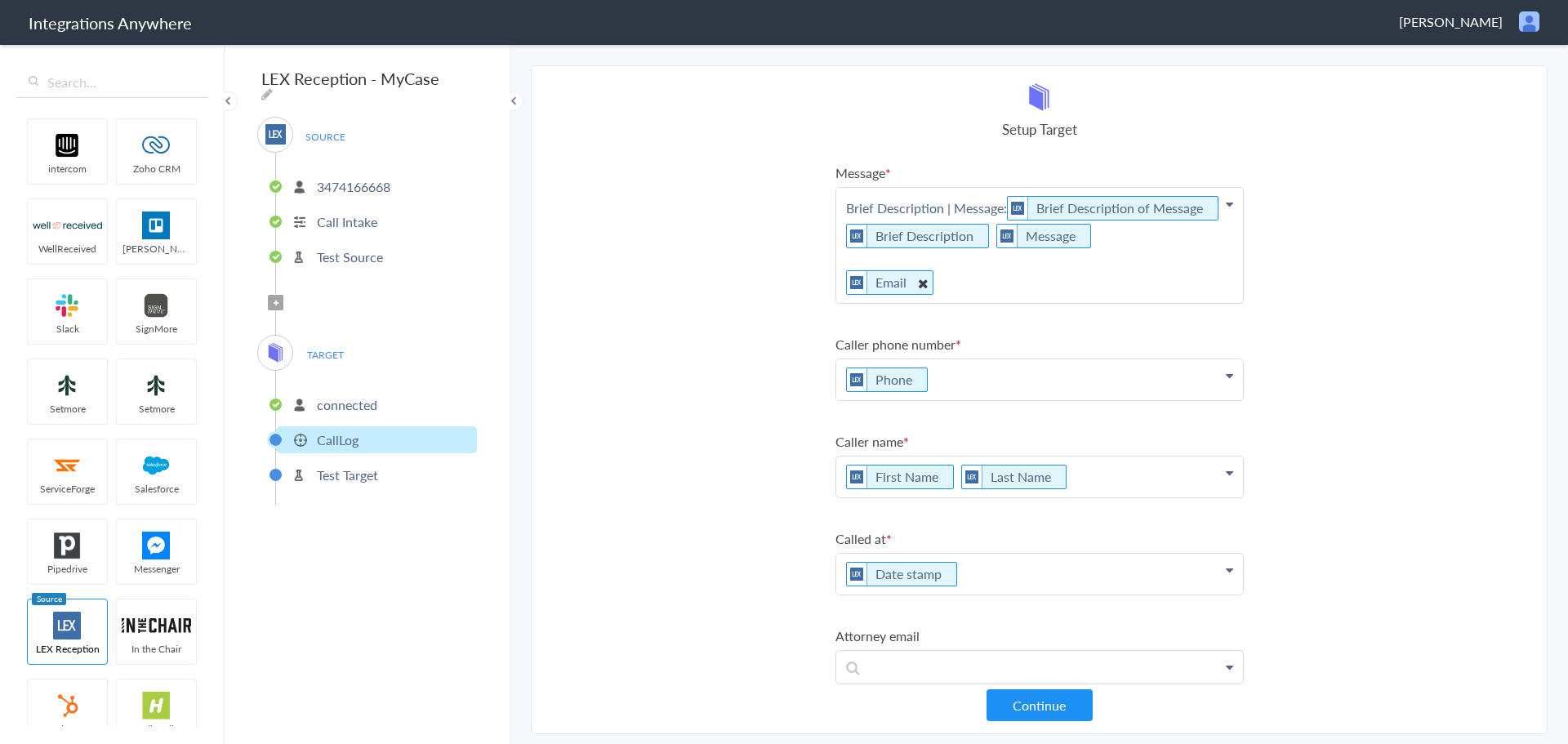
click at [846, 294] on img at bounding box center [856, 283] width 20 height 23
click at [841, 303] on p "Brief Description | Message: Brief Description of Message Brief Description Mes…" at bounding box center [1039, 244] width 407 height 115
click at [842, 303] on p "Brief Description | Message: Brief Description of Message Brief Description Mes…" at bounding box center [1039, 244] width 407 height 115
click at [930, 303] on p "Brief Description | Message: Brief Description of Message Brief Description Mes…" at bounding box center [1039, 244] width 407 height 115
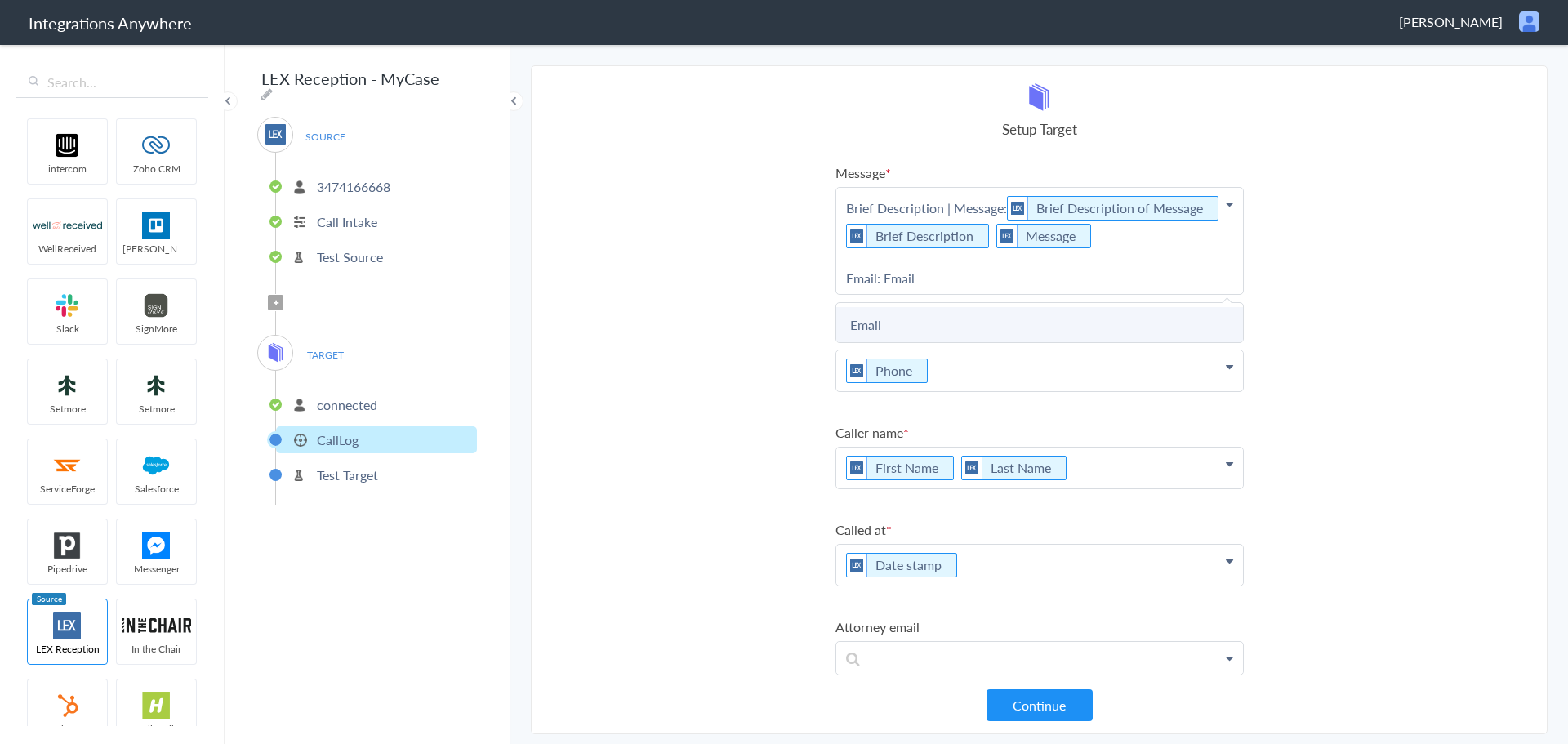
click at [873, 333] on link "Email" at bounding box center [1039, 325] width 407 height 35
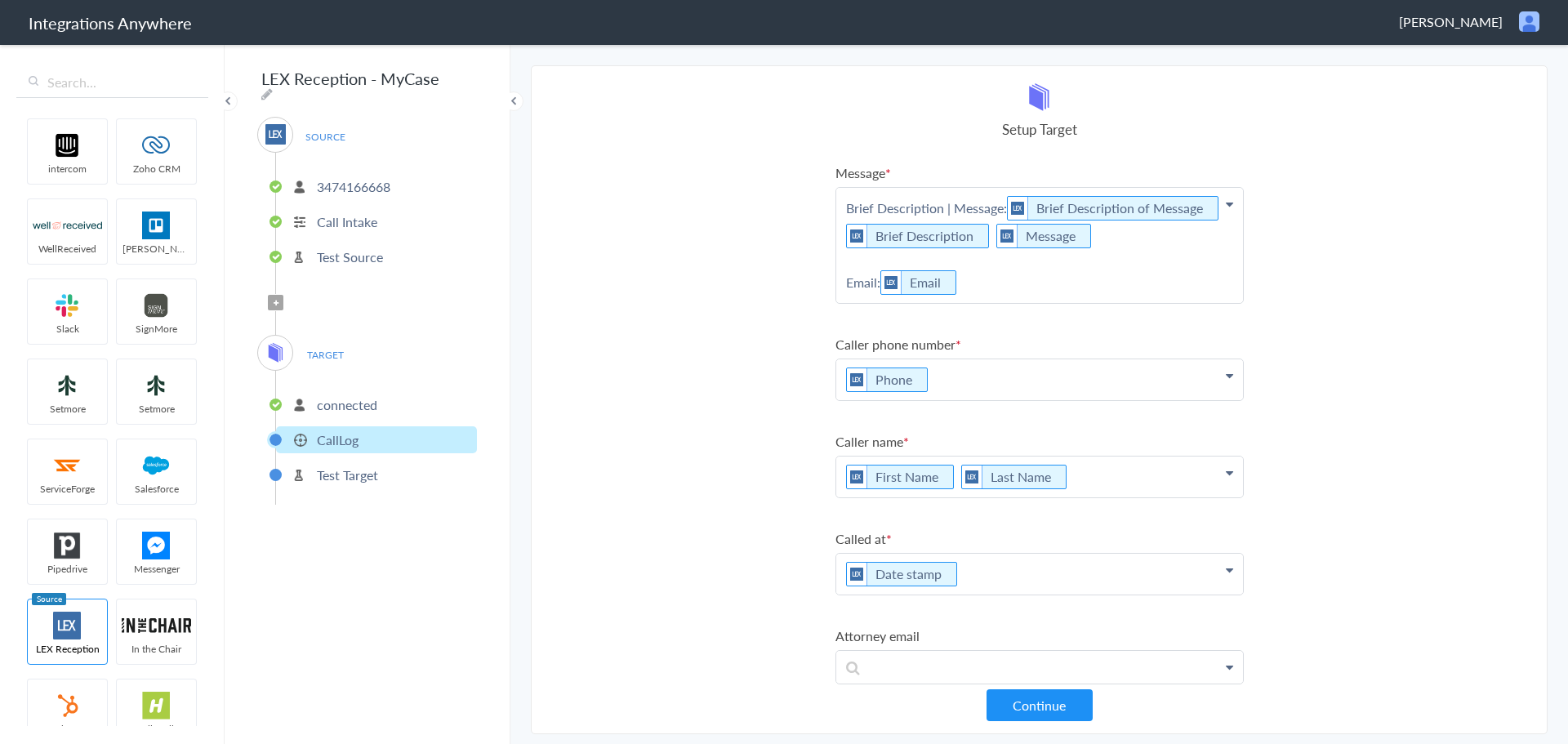
click at [1393, 256] on section "Select Account 3474166668 Rename Delete (a day ago) + connect Continue Setup So…" at bounding box center [1039, 400] width 1016 height 669
click at [1048, 704] on button "Continue" at bounding box center [1040, 704] width 106 height 32
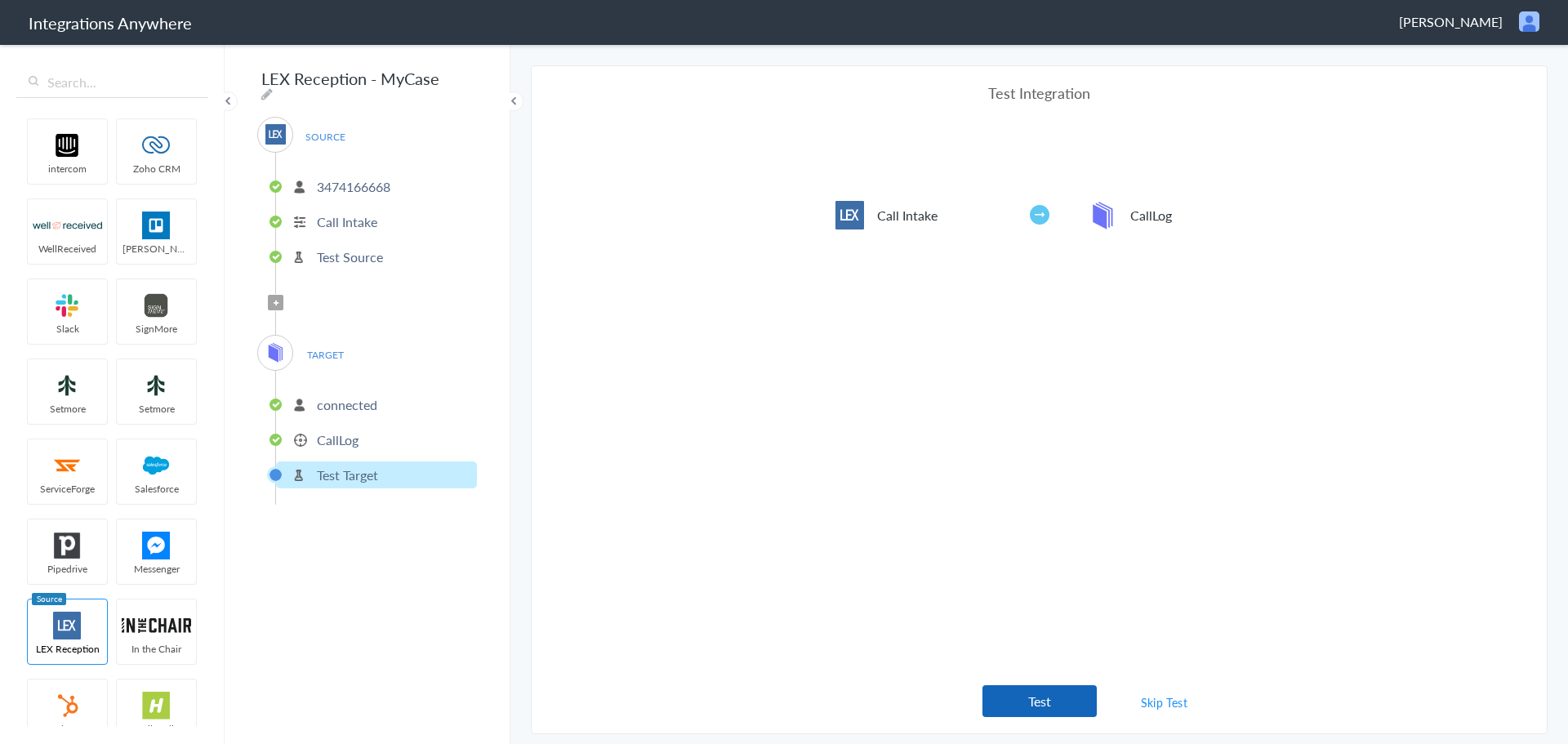
click at [1033, 709] on button "Test" at bounding box center [1040, 701] width 114 height 32
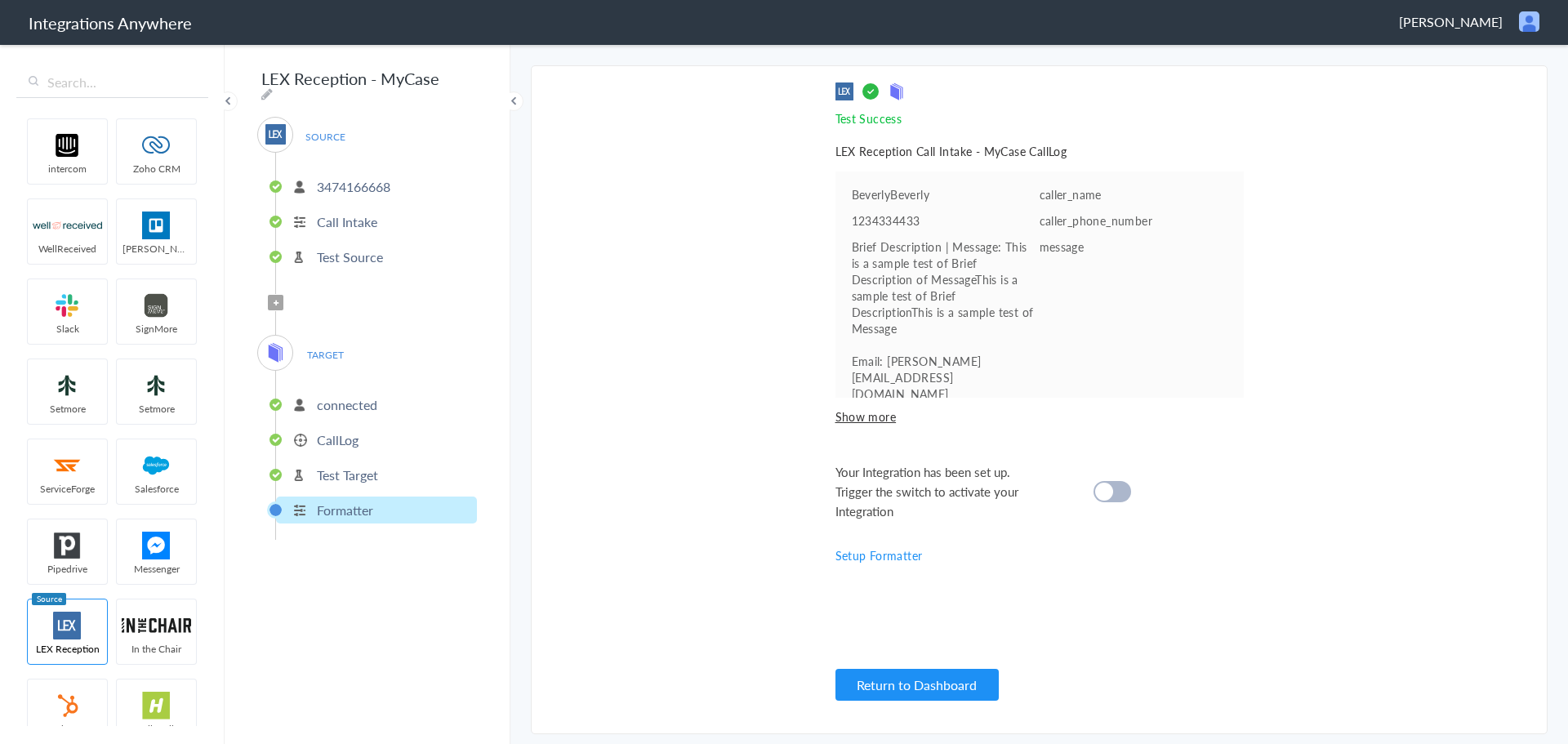
click at [1117, 487] on div at bounding box center [1112, 492] width 38 height 21
click at [904, 680] on button "Return to Dashboard" at bounding box center [917, 684] width 163 height 32
